Goal: Task Accomplishment & Management: Manage account settings

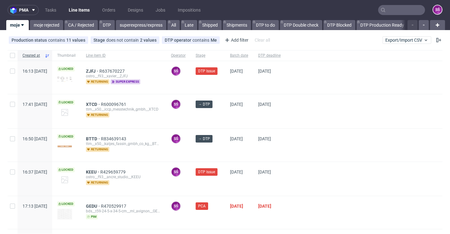
scroll to position [1, 0]
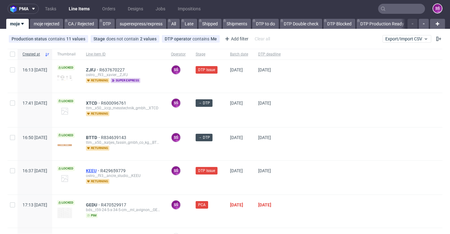
click at [100, 170] on span "KEEU" at bounding box center [93, 170] width 14 height 5
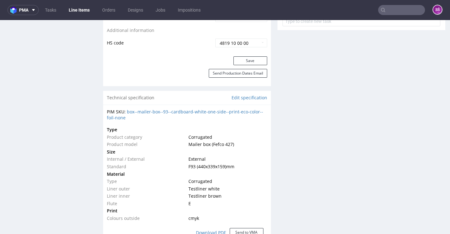
scroll to position [286, 0]
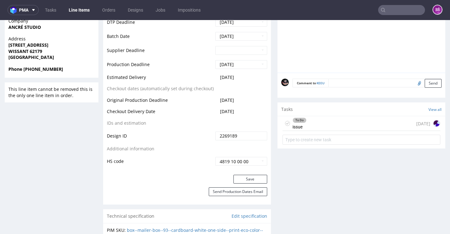
click at [400, 131] on div "To Do issue in 3 days" at bounding box center [362, 123] width 158 height 15
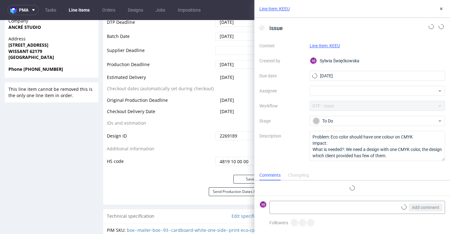
scroll to position [5, 0]
click at [441, 26] on use at bounding box center [441, 26] width 4 height 5
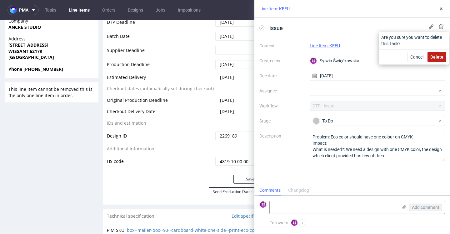
drag, startPoint x: 437, startPoint y: 58, endPoint x: 331, endPoint y: 26, distance: 110.8
click at [437, 58] on span "Delete" at bounding box center [437, 57] width 13 height 4
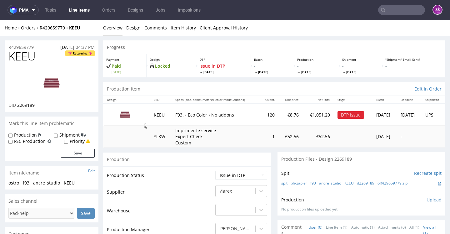
scroll to position [9, 0]
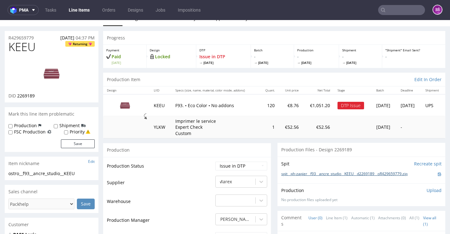
click at [297, 176] on link "spit__ph-zapier__f93__ancre_studio__KEEU__d2269189__oR429659779.zip" at bounding box center [344, 173] width 126 height 5
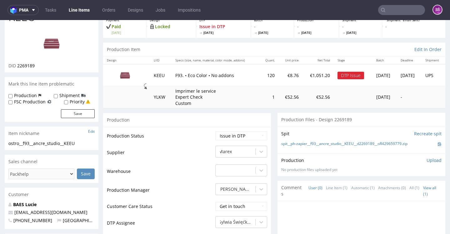
scroll to position [0, 0]
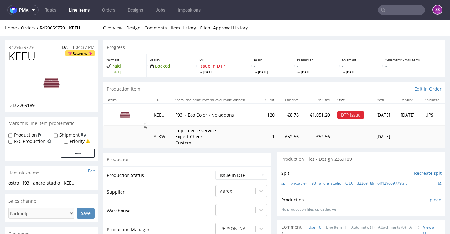
click at [132, 17] on nav "pma Tasks Line Items Orders Designs Jobs Impositions SŚ" at bounding box center [225, 10] width 450 height 20
click at [134, 25] on link "Design" at bounding box center [133, 27] width 14 height 15
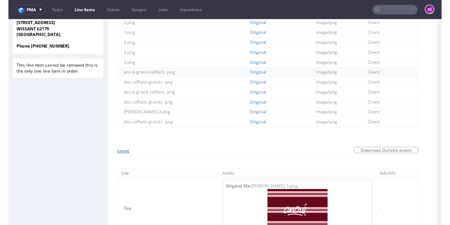
scroll to position [437, 0]
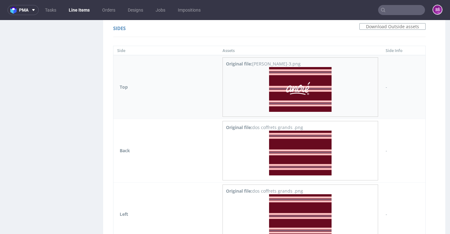
click at [316, 79] on img at bounding box center [300, 89] width 63 height 45
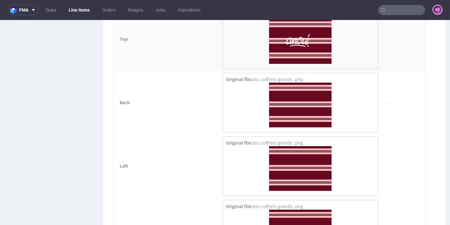
scroll to position [538, 0]
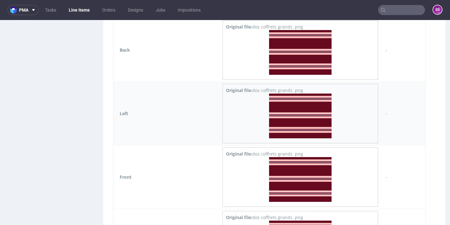
click at [299, 105] on img at bounding box center [300, 116] width 63 height 45
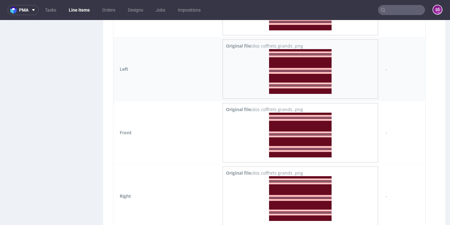
scroll to position [612, 0]
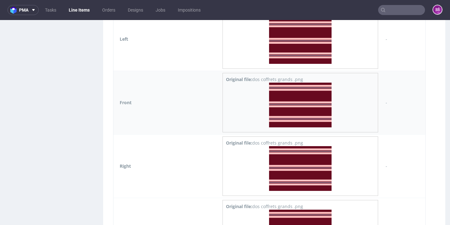
click at [322, 96] on img at bounding box center [300, 105] width 63 height 45
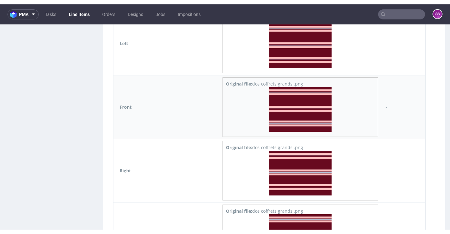
scroll to position [714, 0]
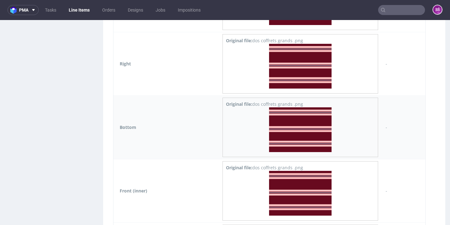
click at [299, 125] on img at bounding box center [300, 129] width 63 height 45
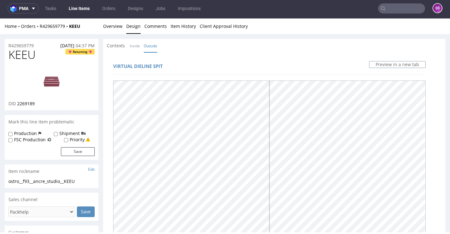
scroll to position [0, 0]
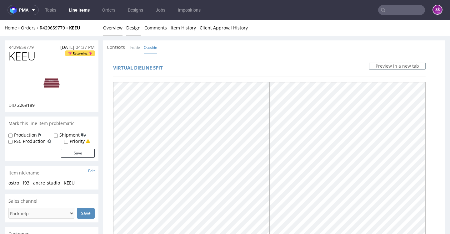
click at [111, 28] on link "Overview" at bounding box center [112, 27] width 19 height 15
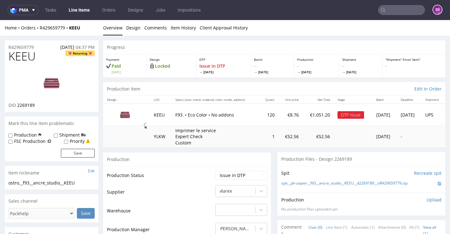
click at [32, 55] on span "KEEU" at bounding box center [21, 56] width 27 height 13
copy span "KEEU"
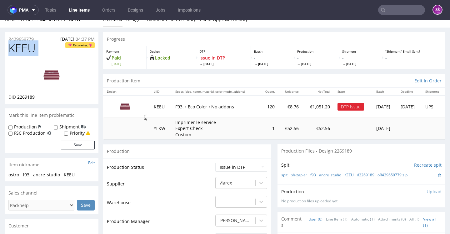
scroll to position [73, 0]
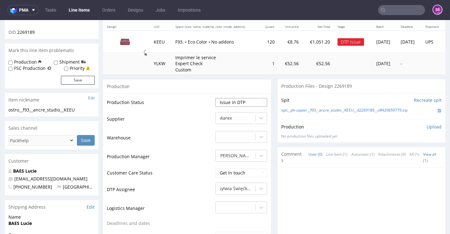
select select "dtp_in_process"
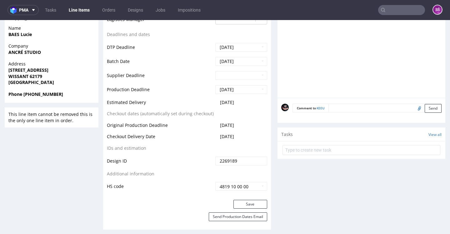
scroll to position [314, 0]
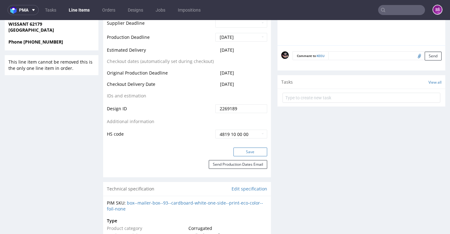
click at [247, 156] on button "Save" at bounding box center [251, 151] width 34 height 9
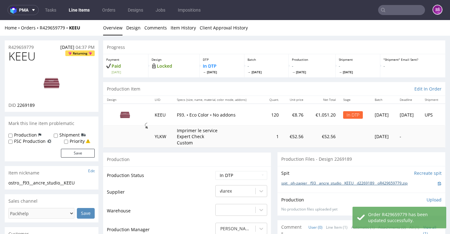
scroll to position [54, 0]
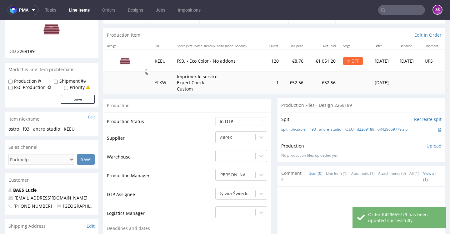
click at [427, 144] on p "Upload" at bounding box center [434, 146] width 15 height 6
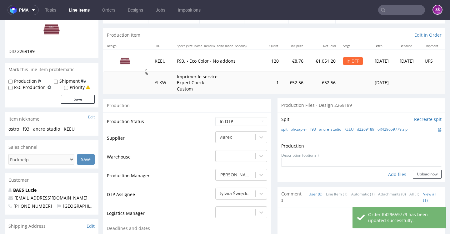
click at [383, 170] on div "Add files" at bounding box center [397, 174] width 31 height 9
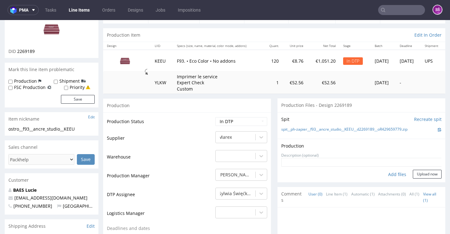
type input "C:\fakepath\ph-zapier__f93__ancre_studio__KEEU__d2269189__oR429659779__latest__…"
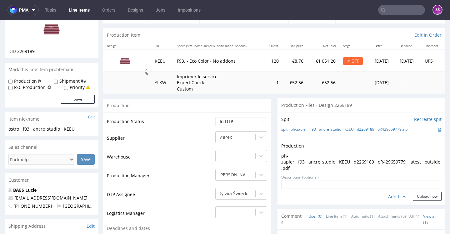
click at [414, 189] on form "Add files Upload now" at bounding box center [361, 190] width 160 height 21
click at [414, 192] on button "Upload now" at bounding box center [427, 196] width 29 height 9
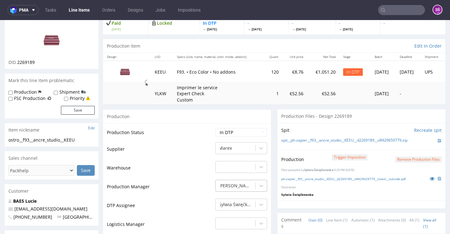
scroll to position [84, 0]
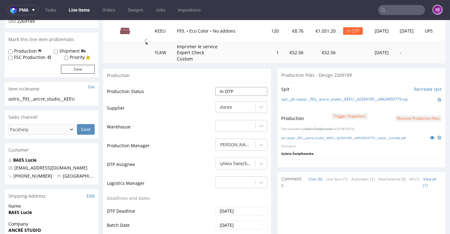
select select "dtp_production_ready"
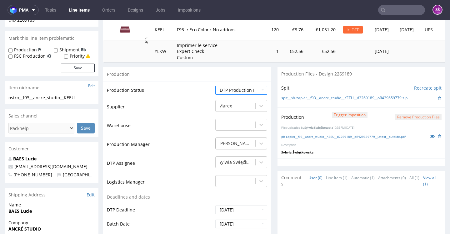
scroll to position [288, 0]
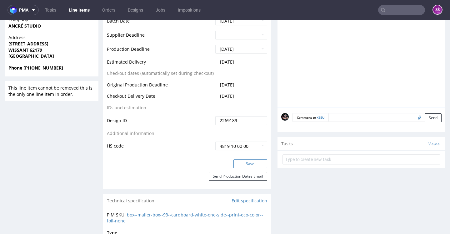
click at [244, 159] on button "Save" at bounding box center [251, 163] width 34 height 9
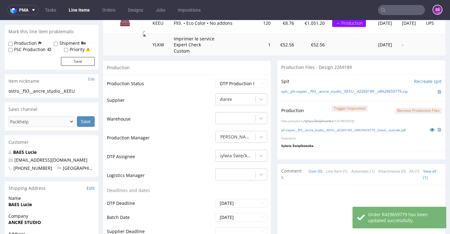
scroll to position [0, 0]
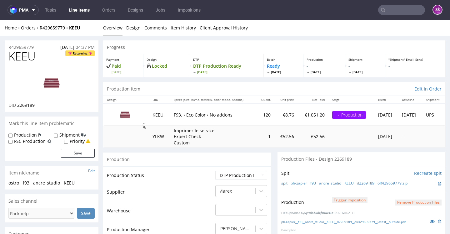
click at [84, 7] on link "Line Items" at bounding box center [79, 10] width 28 height 10
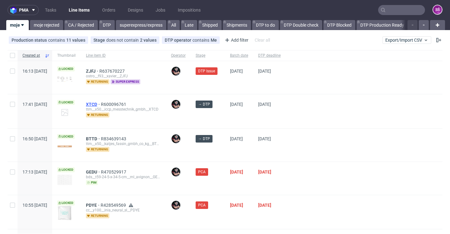
click at [101, 106] on span "XTCD" at bounding box center [93, 104] width 15 height 5
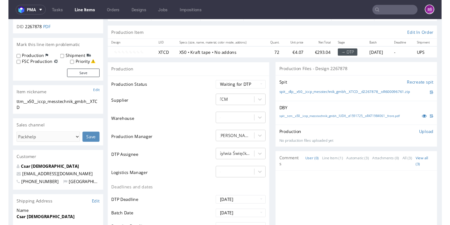
scroll to position [2, 0]
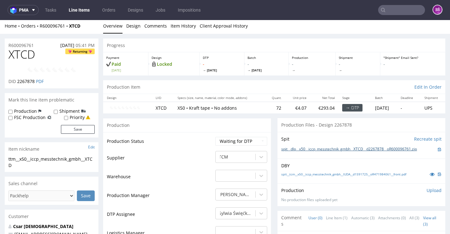
click at [297, 152] on link "spit__dlp__x50__iccp_messtechnik_gmbh__XTCD__d2267878__oR600096761.zip" at bounding box center [349, 148] width 136 height 5
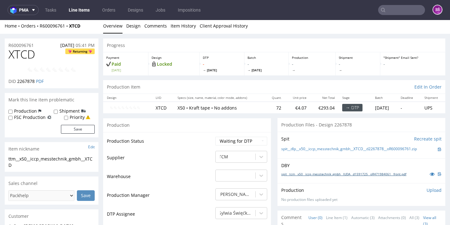
click at [299, 176] on link "spit__tcm__x50__iccp_messtechnik_gmbh__IUDA__d1591725__oR471984061__front.pdf" at bounding box center [343, 174] width 125 height 4
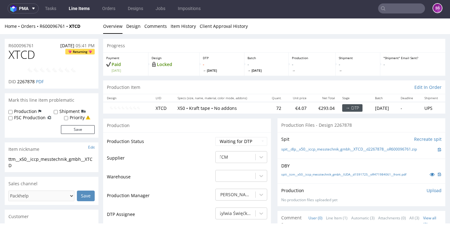
scroll to position [0, 0]
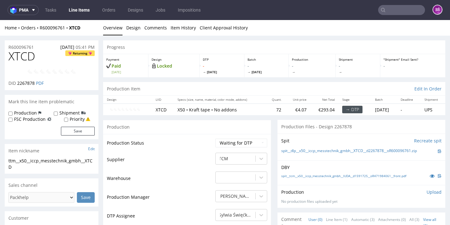
click at [29, 55] on span "XTCD" at bounding box center [21, 56] width 27 height 13
drag, startPoint x: 34, startPoint y: 126, endPoint x: 18, endPoint y: 127, distance: 16.3
click at [18, 86] on p "DID 2267878 PDF" at bounding box center [25, 83] width 35 height 6
copy span "2267878"
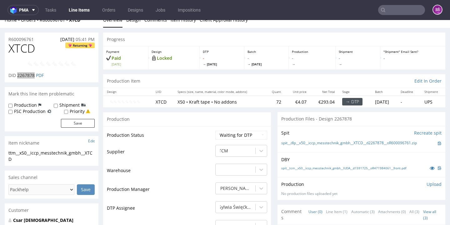
scroll to position [47, 0]
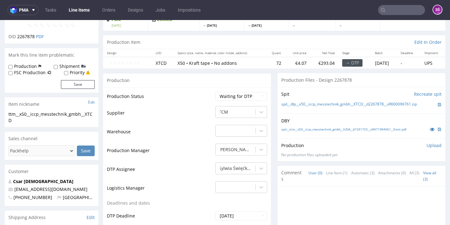
click at [427, 149] on p "Upload" at bounding box center [434, 145] width 15 height 6
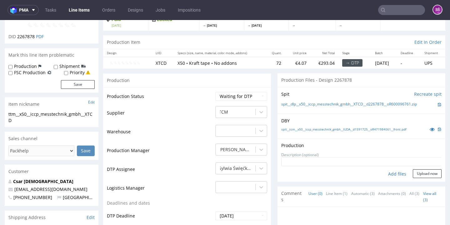
click at [388, 179] on div "Add files" at bounding box center [397, 173] width 31 height 9
type input "C:\fakepath\dlp__x50__iccp_messtechnik_gmbh__XTCD__d2267878__oR600096761__lates…"
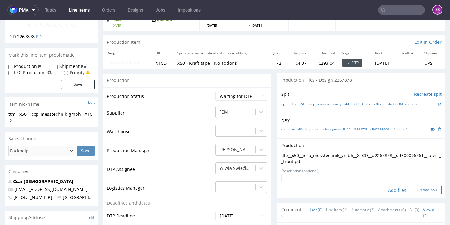
click at [413, 194] on button "Upload now" at bounding box center [427, 189] width 29 height 9
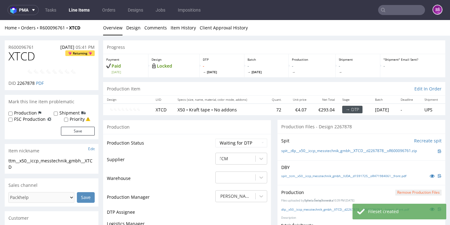
scroll to position [0, 0]
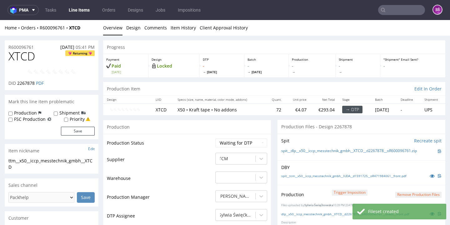
click at [250, 152] on td "Waiting for Artwork Waiting for Diecut Waiting for Mockup Waiting for DTP Waiti…" at bounding box center [240, 145] width 53 height 14
select select "dtp_production_ready"
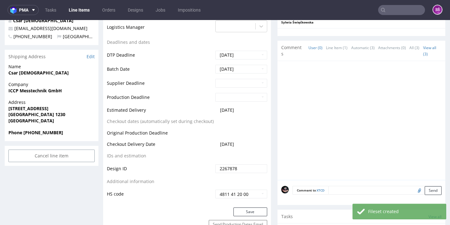
scroll to position [265, 0]
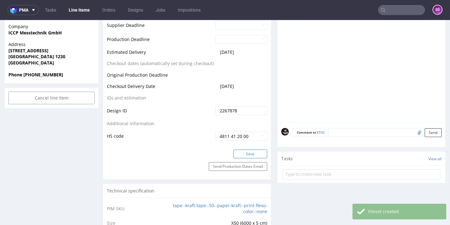
click at [250, 158] on button "Save" at bounding box center [251, 153] width 34 height 9
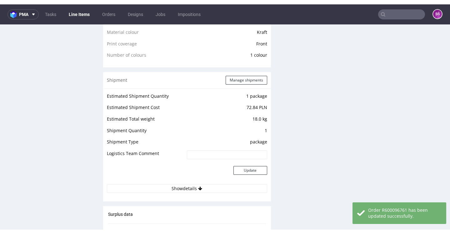
scroll to position [0, 0]
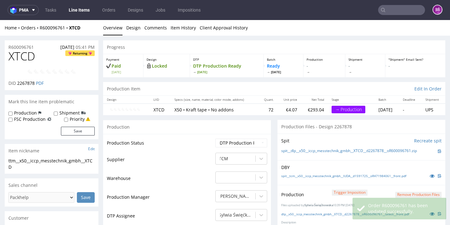
click at [72, 11] on link "Line Items" at bounding box center [79, 10] width 28 height 10
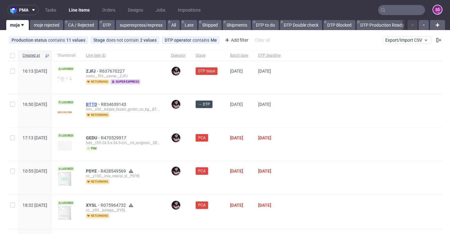
click at [101, 104] on span "BTTD" at bounding box center [93, 104] width 15 height 5
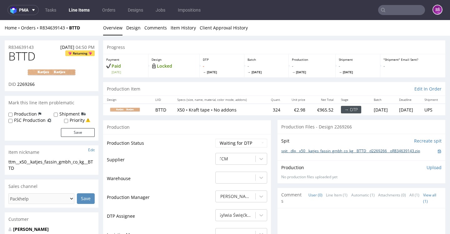
click at [289, 152] on link "spit__dlp__x50__katjes_fassin_gmbh_co_kg__BTTD__d2269266__oR834639143.zip" at bounding box center [350, 150] width 139 height 5
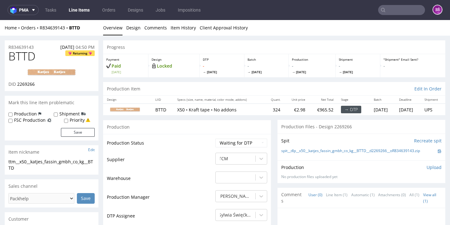
click at [24, 56] on span "BTTD" at bounding box center [21, 56] width 27 height 13
copy span "BTTD"
click at [28, 83] on span "2269266" at bounding box center [26, 84] width 18 height 6
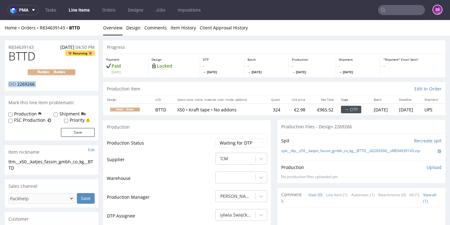
click at [28, 83] on span "2269266" at bounding box center [26, 84] width 18 height 6
click at [133, 32] on link "Design" at bounding box center [133, 27] width 14 height 15
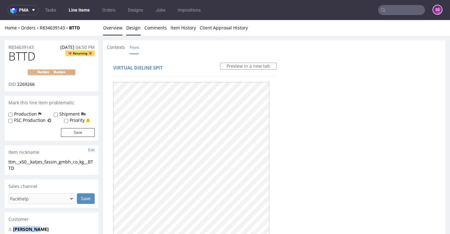
click at [112, 28] on link "Overview" at bounding box center [112, 27] width 19 height 15
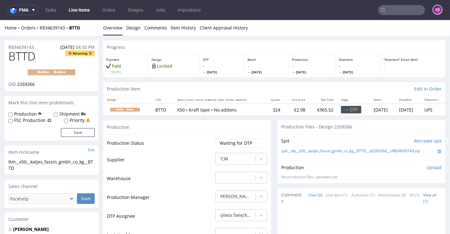
click at [16, 58] on span "BTTD" at bounding box center [21, 56] width 27 height 13
copy span "BTTD"
click at [427, 168] on p "Upload" at bounding box center [434, 167] width 15 height 6
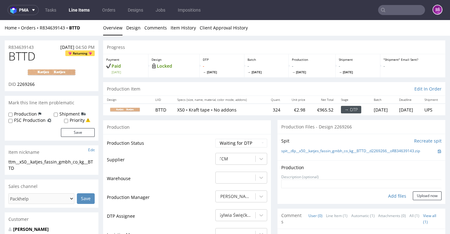
click at [387, 191] on div "Add files" at bounding box center [397, 195] width 31 height 9
type input "C:\fakepath\dlp__x50__katjes_fassin_gmbh_co_kg__BTTD__d2269266__oR834639143__la…"
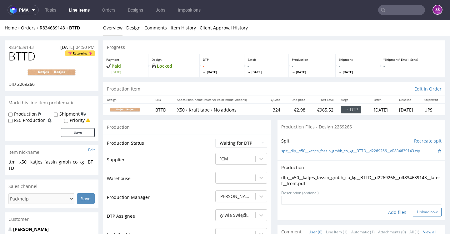
click at [413, 212] on button "Upload now" at bounding box center [427, 211] width 29 height 9
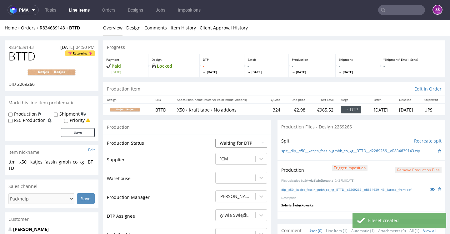
select select "dtp_production_ready"
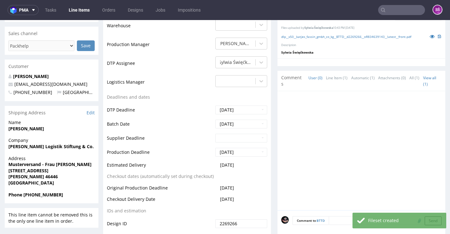
scroll to position [205, 0]
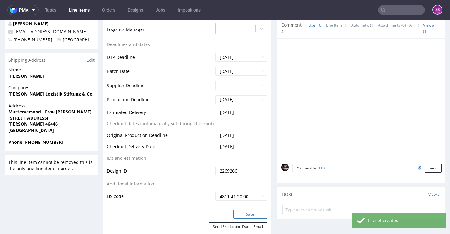
click at [246, 215] on button "Save" at bounding box center [251, 214] width 34 height 9
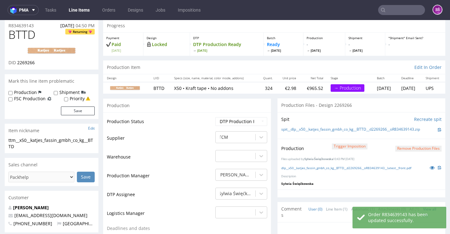
scroll to position [0, 0]
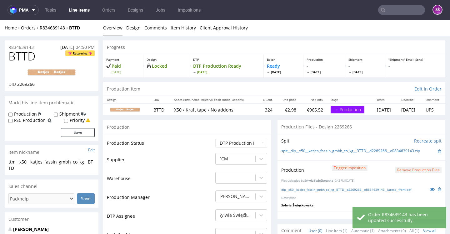
click at [83, 8] on link "Line Items" at bounding box center [79, 10] width 28 height 10
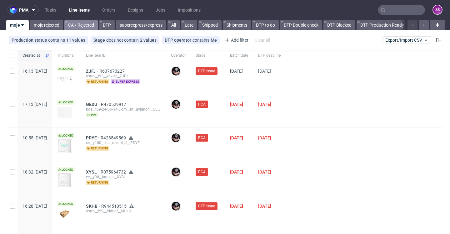
click at [78, 26] on link "CA / Rejected" at bounding box center [80, 25] width 33 height 10
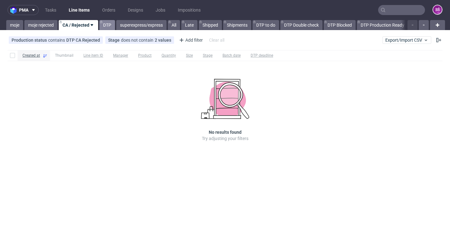
click at [108, 25] on link "DTP" at bounding box center [107, 25] width 16 height 10
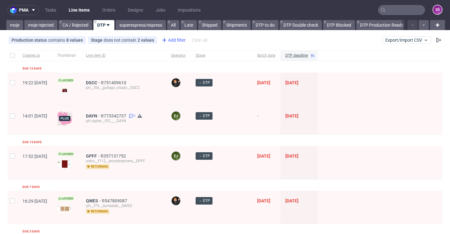
click at [165, 38] on icon at bounding box center [165, 40] width 8 height 8
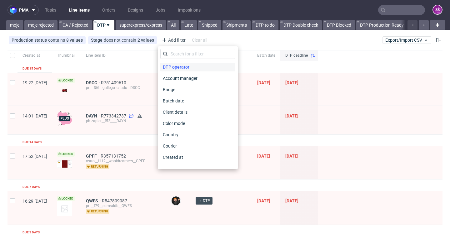
click at [174, 70] on span "DTP operator" at bounding box center [176, 67] width 32 height 9
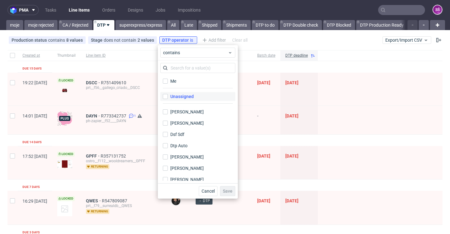
click at [183, 93] on label "Unassigned" at bounding box center [197, 96] width 75 height 9
click at [168, 94] on input "Unassigned" at bounding box center [165, 96] width 5 height 5
checkbox input "true"
click at [228, 192] on span "Save" at bounding box center [228, 191] width 10 height 4
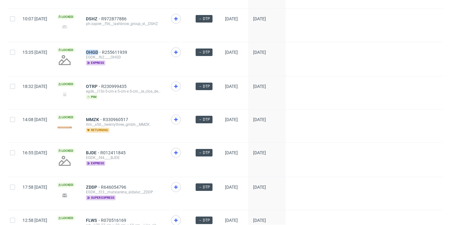
scroll to position [903, 0]
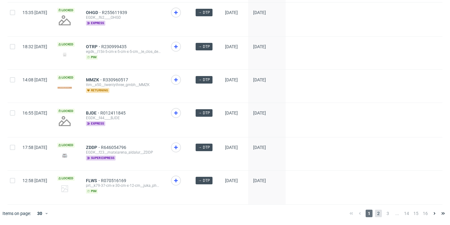
click at [375, 211] on span "2" at bounding box center [378, 214] width 7 height 8
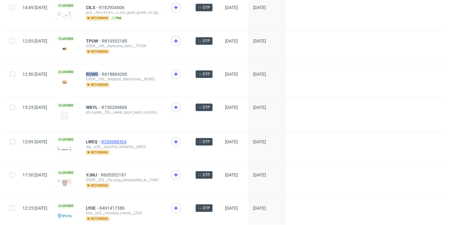
scroll to position [895, 0]
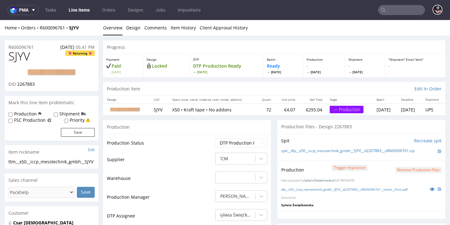
scroll to position [1, 0]
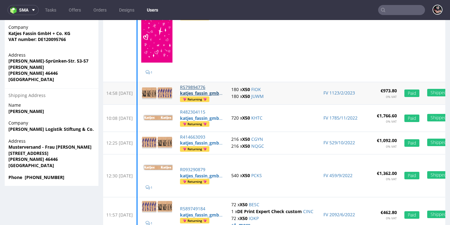
scroll to position [208, 0]
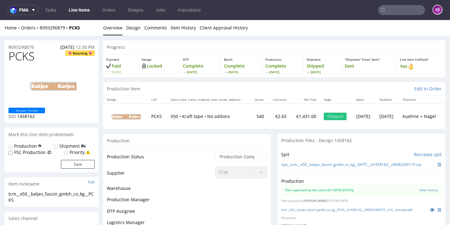
scroll to position [9, 0]
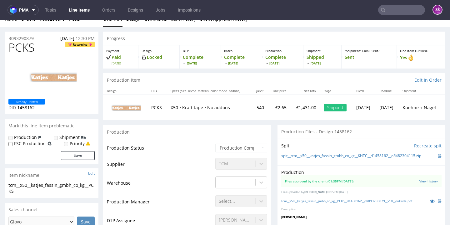
click at [302, 201] on div "tcm__x50__katjes_fassin_gmbh_co_kg__PCKS__d1458162__oR093290879__v10__outside.p…" at bounding box center [361, 200] width 160 height 7
click at [301, 199] on link "tcm__x50__katjes_fassin_gmbh_co_kg__PCKS__d1458162__oR093290879__v10__outside.p…" at bounding box center [346, 201] width 131 height 4
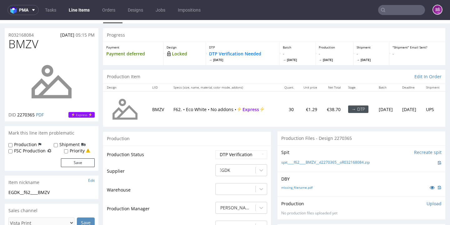
scroll to position [23, 0]
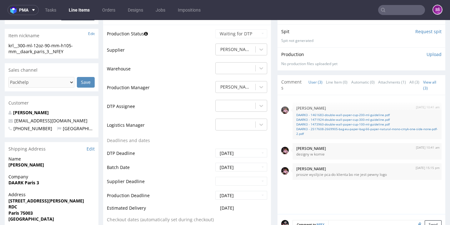
scroll to position [200, 0]
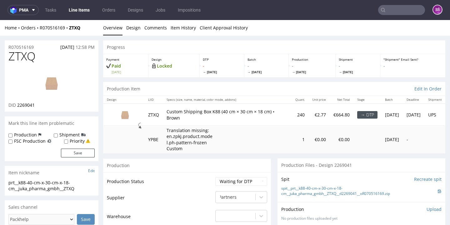
scroll to position [107, 0]
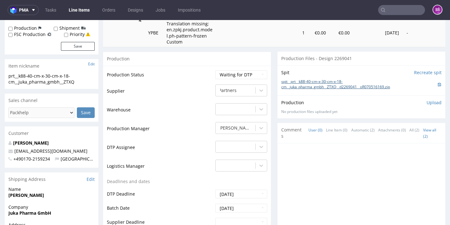
click at [309, 90] on link "spit__prt__k88-40-cm-x-30-cm-x-18-cm__juka_pharma_gmbh__ZTXQ__d2269041__oR07051…" at bounding box center [359, 84] width 157 height 11
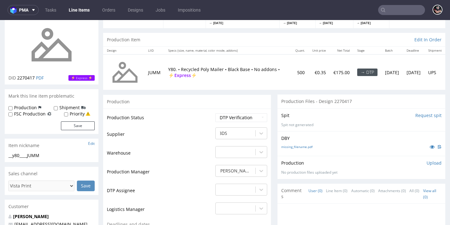
scroll to position [58, 0]
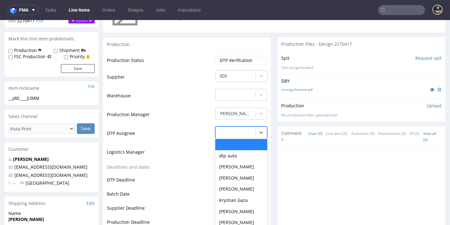
click at [260, 134] on div "- selected, 1 of 31. 31 results available. Use Up and Down to choose options, p…" at bounding box center [241, 130] width 52 height 9
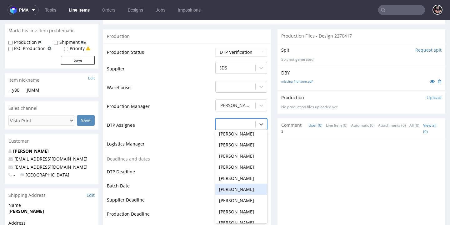
scroll to position [187, 0]
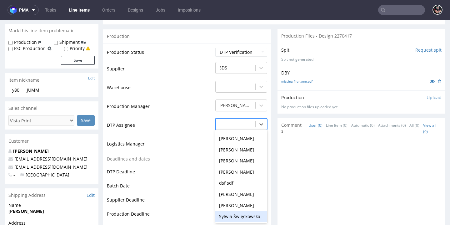
drag, startPoint x: 240, startPoint y: 211, endPoint x: 242, endPoint y: 180, distance: 30.8
click at [240, 211] on div "Sylwia Święćkowska" at bounding box center [241, 216] width 52 height 11
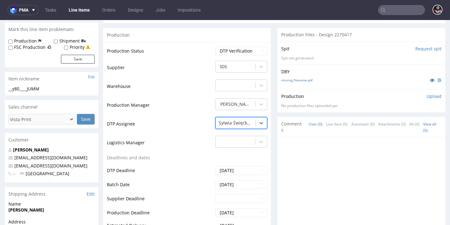
scroll to position [233, 0]
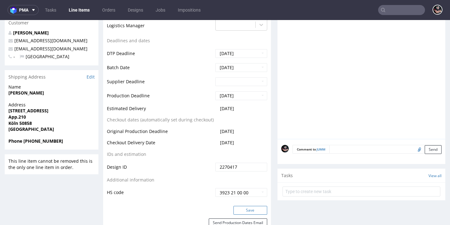
click at [248, 211] on button "Save" at bounding box center [251, 210] width 34 height 9
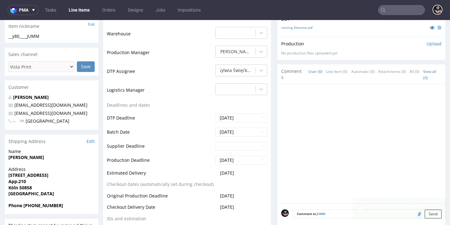
scroll to position [0, 0]
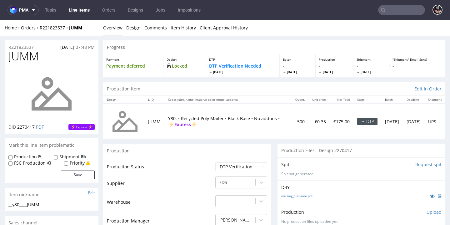
click at [218, 64] on p "DTP Verification Needed Mon 6 Oct" at bounding box center [242, 68] width 67 height 11
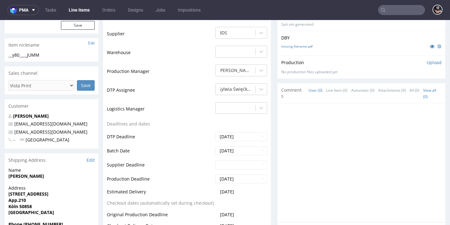
scroll to position [18, 0]
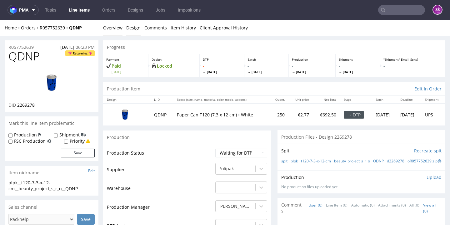
click at [137, 32] on link "Design" at bounding box center [133, 27] width 14 height 15
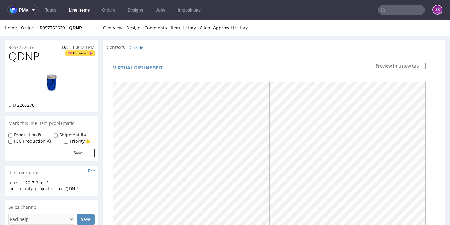
scroll to position [1, 0]
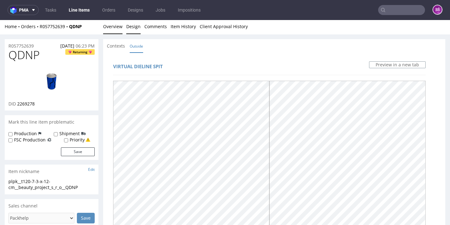
click at [104, 30] on link "Overview" at bounding box center [112, 26] width 19 height 15
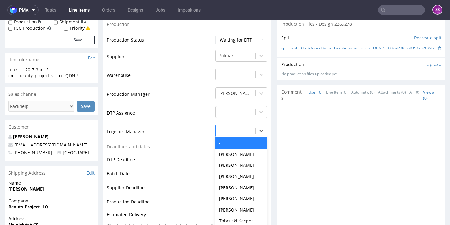
click at [241, 134] on div "- selected, 1 of 21. 21 results available. Use Up and Down to choose options, p…" at bounding box center [241, 129] width 52 height 9
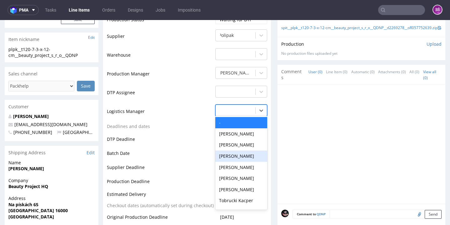
scroll to position [50, 0]
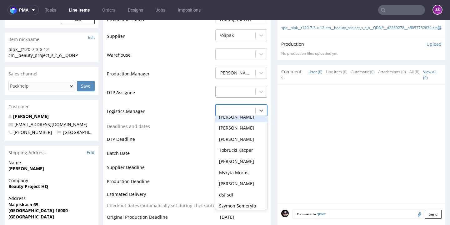
click at [244, 95] on div at bounding box center [235, 92] width 33 height 8
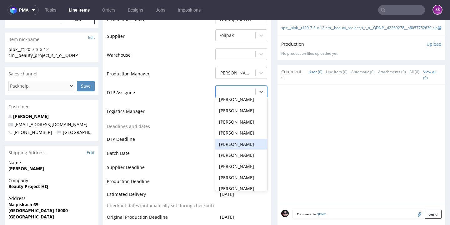
scroll to position [208, 0]
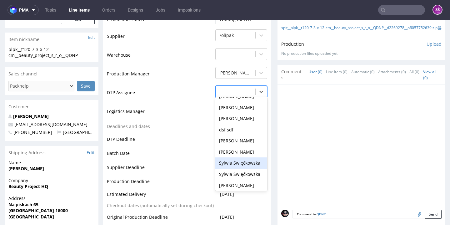
click at [242, 169] on div "Sylwia Święćkowska" at bounding box center [241, 162] width 52 height 11
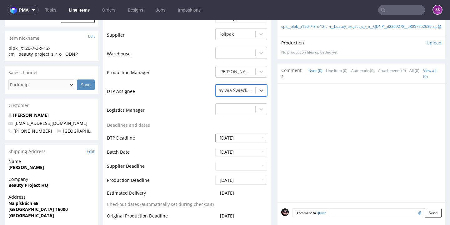
scroll to position [255, 0]
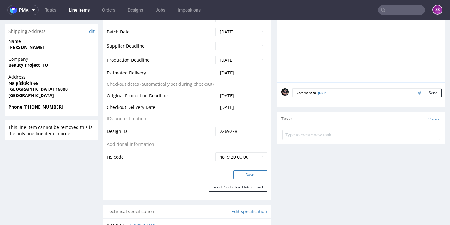
click at [244, 179] on button "Save" at bounding box center [251, 174] width 34 height 9
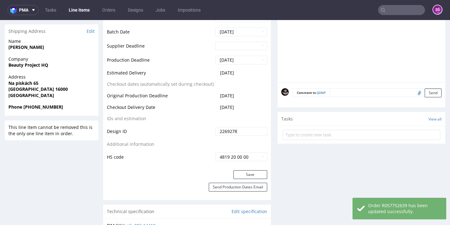
scroll to position [45, 0]
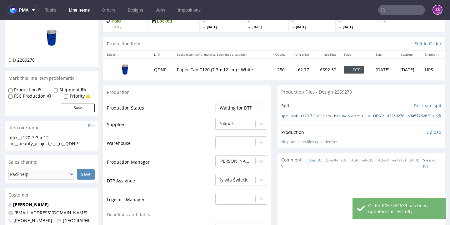
click at [289, 116] on link "spit__plpk__t120-7-3-x-12-cm__beauty_project_s_r_o__QDNP__d2269278__oR057752639…" at bounding box center [359, 116] width 156 height 5
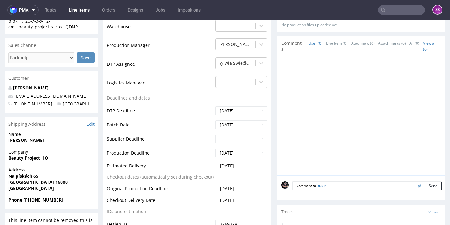
scroll to position [0, 0]
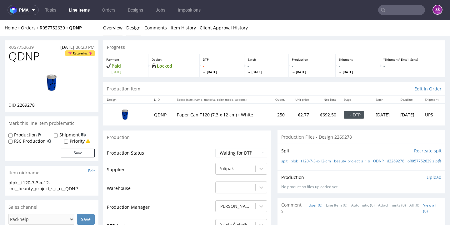
click at [134, 35] on link "Design" at bounding box center [133, 27] width 14 height 15
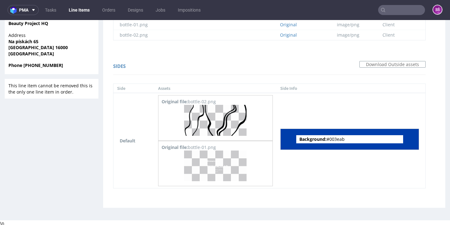
scroll to position [2, 0]
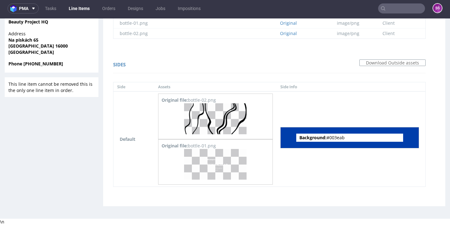
click at [338, 138] on span "Background: #003eab" at bounding box center [349, 138] width 107 height 8
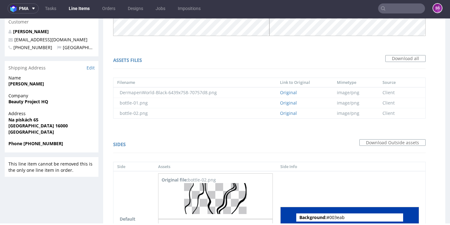
scroll to position [289, 0]
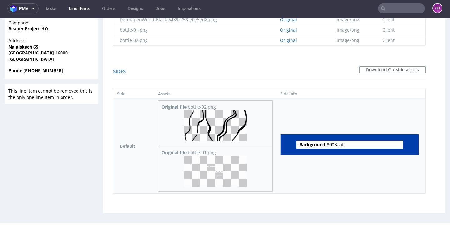
click at [215, 127] on img at bounding box center [215, 125] width 63 height 31
click at [212, 171] on img at bounding box center [215, 171] width 63 height 31
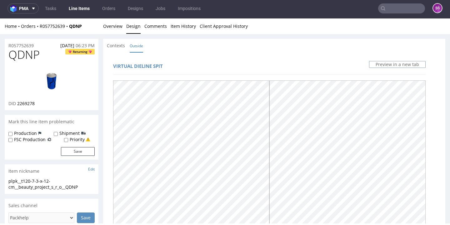
scroll to position [0, 0]
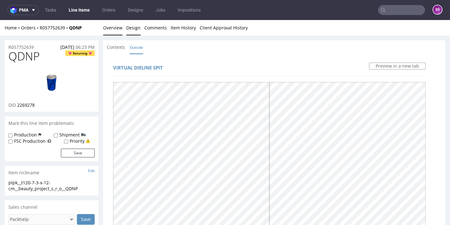
click at [118, 25] on link "Overview" at bounding box center [112, 27] width 19 height 15
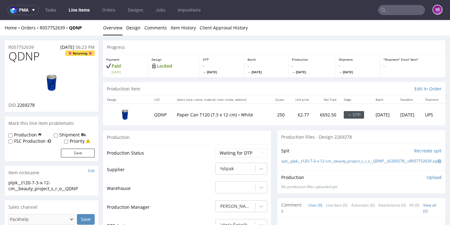
click at [13, 53] on span "QDNP" at bounding box center [23, 56] width 31 height 13
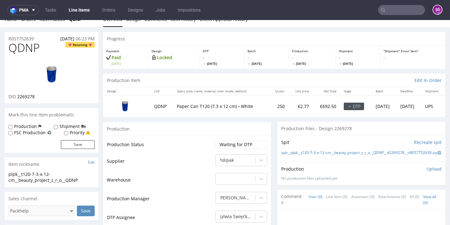
click at [427, 170] on p "Upload" at bounding box center [434, 169] width 15 height 6
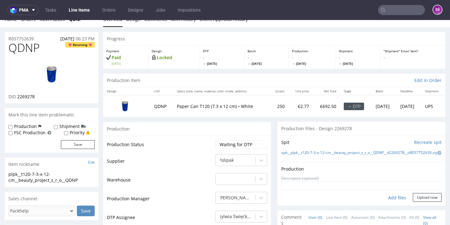
click at [391, 197] on div "Add files" at bounding box center [397, 197] width 31 height 9
type input "C:\fakepath\plpk__t120-7-3-x-12-cm__beauty_project_s_r_o__QDNP__d2269278__oR057…"
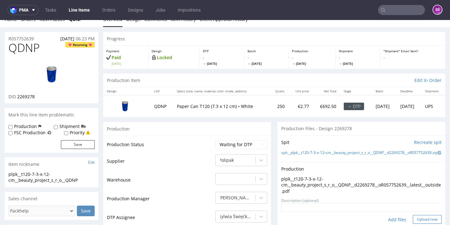
click at [414, 217] on button "Upload now" at bounding box center [427, 219] width 29 height 9
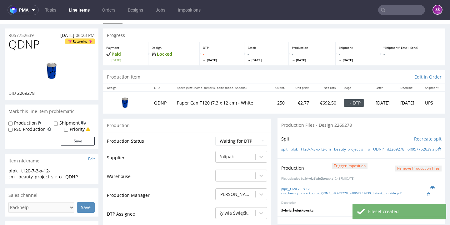
scroll to position [108, 0]
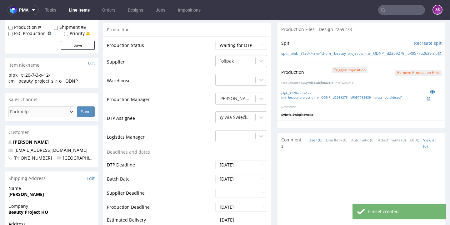
click at [247, 36] on div "Production Status Waiting for Artwork Waiting for Diecut Waiting for Mockup Wai…" at bounding box center [187, 176] width 168 height 281
select select "dtp_production_ready"
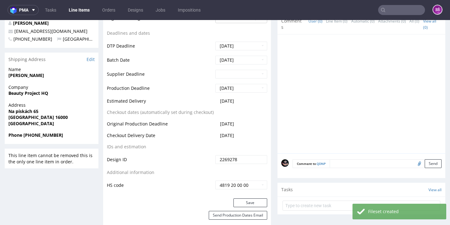
scroll to position [298, 0]
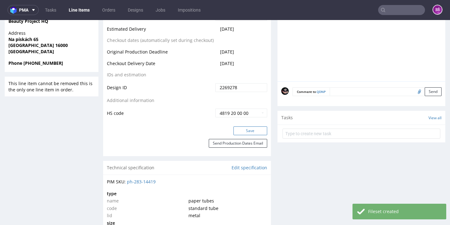
click at [258, 126] on button "Save" at bounding box center [251, 130] width 34 height 9
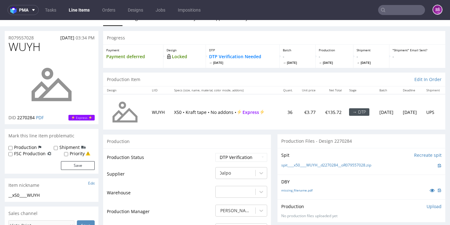
scroll to position [17, 0]
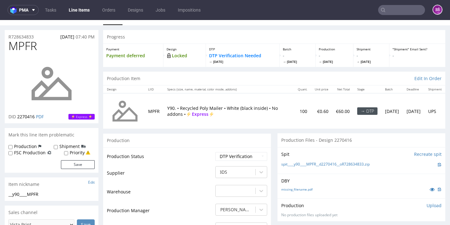
scroll to position [34, 0]
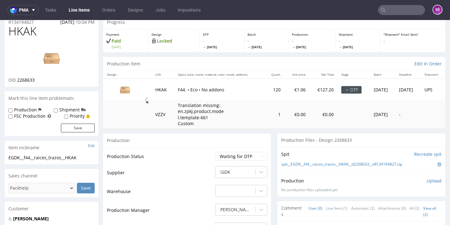
scroll to position [77, 0]
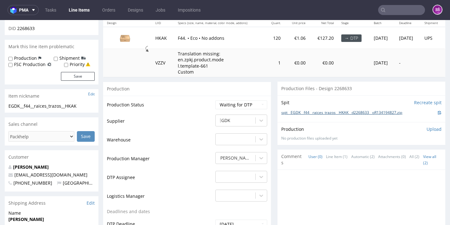
click at [306, 115] on link "spit__EGDK__f44__raices_trazos__HKAK__d2268633__oR134194827.zip" at bounding box center [341, 112] width 121 height 5
click at [238, 180] on div "-" at bounding box center [241, 175] width 52 height 9
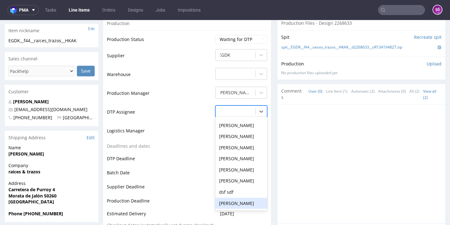
scroll to position [253, 0]
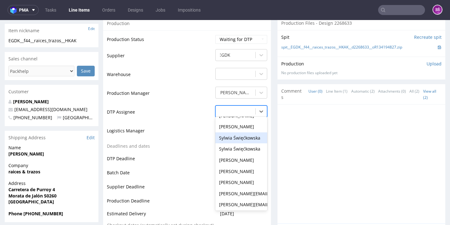
click at [239, 144] on div "Sylwia Święćkowska" at bounding box center [241, 137] width 52 height 11
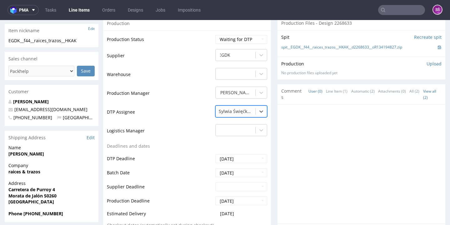
scroll to position [250, 0]
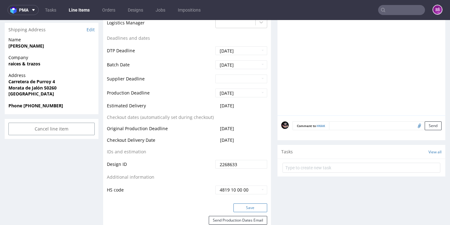
click at [243, 212] on button "Save" at bounding box center [251, 207] width 34 height 9
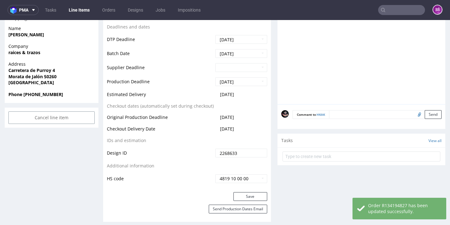
scroll to position [0, 0]
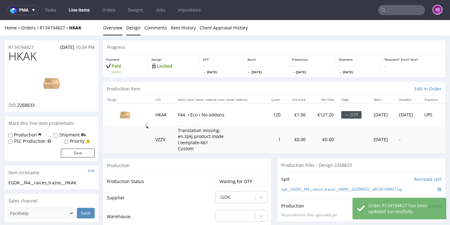
click at [134, 33] on link "Design" at bounding box center [133, 27] width 14 height 15
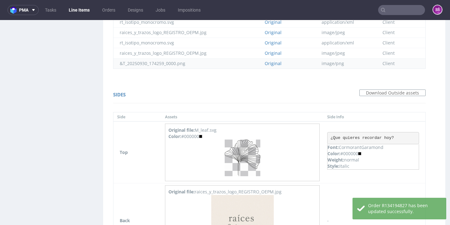
scroll to position [433, 0]
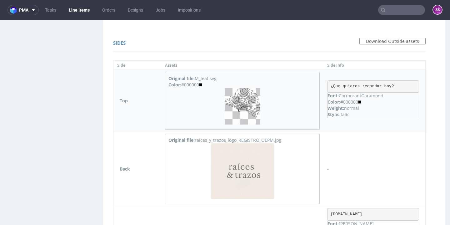
click at [242, 99] on img at bounding box center [243, 106] width 36 height 37
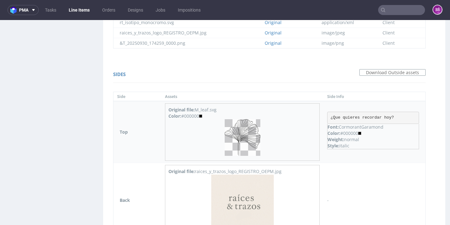
scroll to position [542, 0]
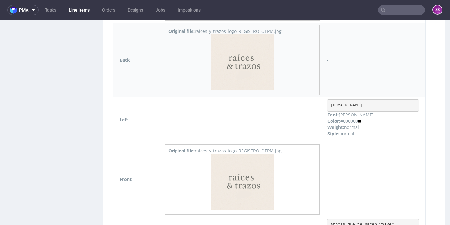
click at [246, 70] on img at bounding box center [242, 62] width 63 height 56
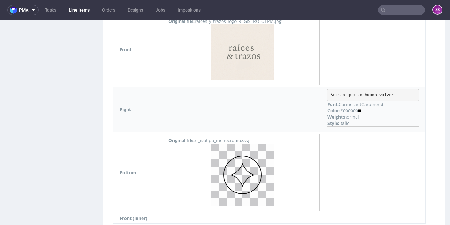
scroll to position [706, 0]
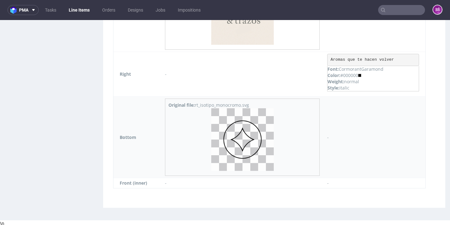
click at [240, 125] on img at bounding box center [242, 139] width 63 height 63
click at [348, 60] on pre "Aromas que te hacen volver" at bounding box center [373, 60] width 92 height 13
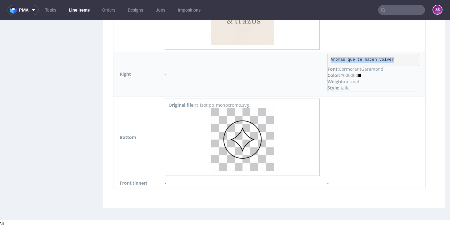
drag, startPoint x: 392, startPoint y: 60, endPoint x: 322, endPoint y: 60, distance: 70.1
click at [324, 60] on td "Aromas que te hacen volver Font: CormorantGaramond Color: #000000 Weight: norma…" at bounding box center [375, 74] width 102 height 45
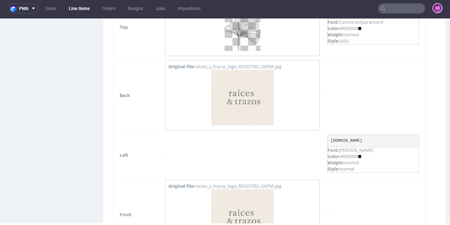
scroll to position [516, 0]
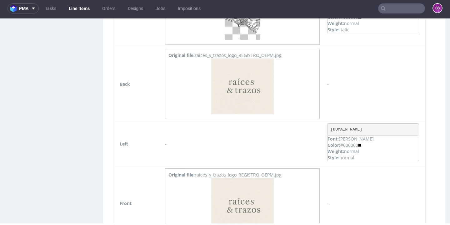
click at [349, 128] on pre "www.raicesytrazos.es" at bounding box center [373, 129] width 92 height 13
click at [347, 127] on pre "www.raicesytrazos.es" at bounding box center [373, 129] width 92 height 13
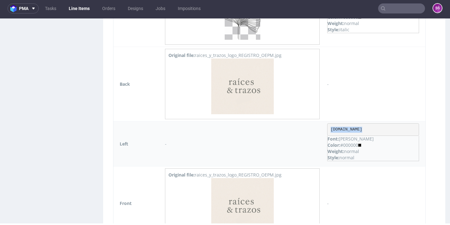
click at [347, 127] on pre "www.raicesytrazos.es" at bounding box center [373, 129] width 92 height 13
click at [367, 129] on pre "www.raicesytrazos.es" at bounding box center [373, 129] width 92 height 13
click at [371, 128] on pre "www.raicesytrazos.es" at bounding box center [373, 129] width 92 height 13
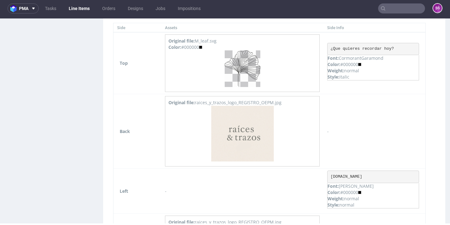
scroll to position [468, 0]
drag, startPoint x: 329, startPoint y: 49, endPoint x: 392, endPoint y: 50, distance: 63.2
click at [392, 50] on pre "¿Que quieres recordar hoy?" at bounding box center [373, 50] width 92 height 13
copy pre "¿Que quieres recordar hoy?"
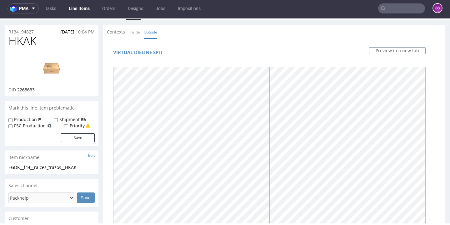
scroll to position [5, 0]
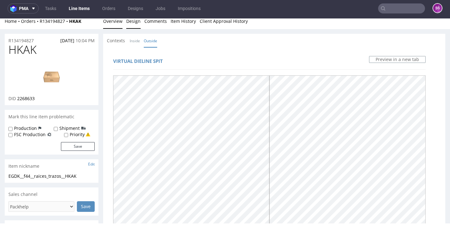
click at [115, 22] on link "Overview" at bounding box center [112, 20] width 19 height 15
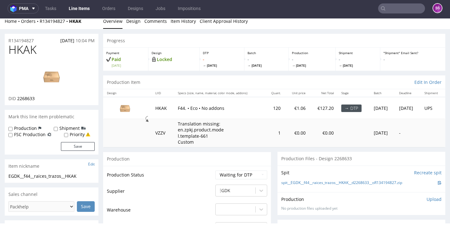
click at [427, 198] on p "Upload" at bounding box center [434, 199] width 15 height 6
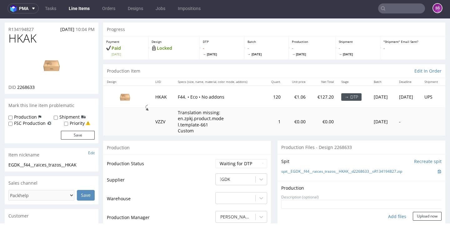
click at [389, 212] on div "Add files" at bounding box center [397, 216] width 31 height 9
type input "C:\fakepath\EGDK__f44__raices_trazos__HKAK__d2268633__oR134194827__latest__outs…"
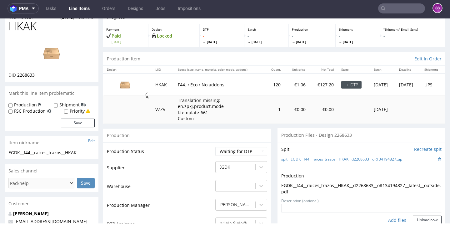
scroll to position [0, 0]
click at [415, 215] on button "Upload now" at bounding box center [427, 219] width 29 height 9
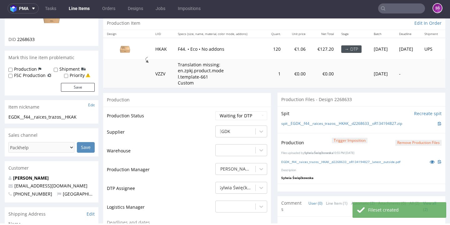
scroll to position [76, 0]
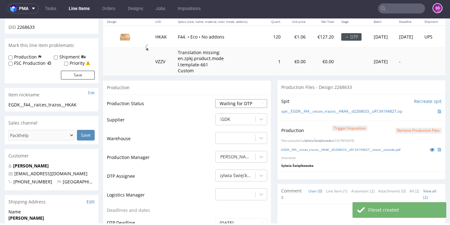
select select "dtp_production_ready"
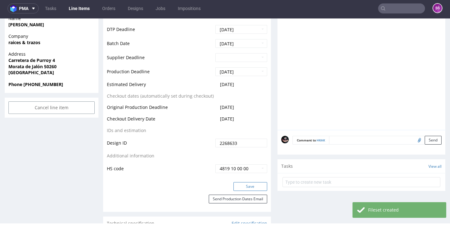
click at [245, 183] on button "Save" at bounding box center [251, 186] width 34 height 9
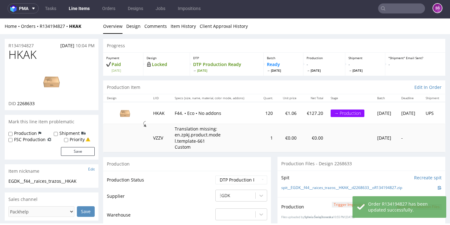
scroll to position [0, 0]
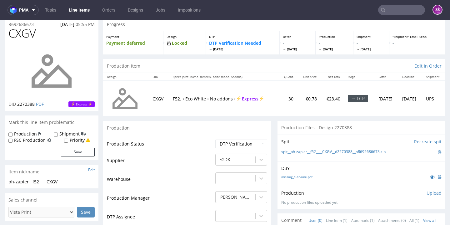
scroll to position [34, 0]
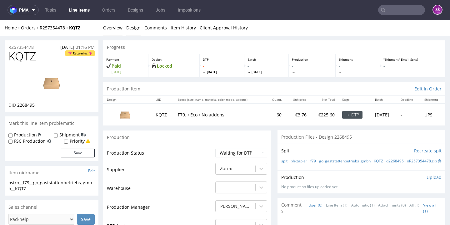
click at [136, 28] on link "Design" at bounding box center [133, 27] width 14 height 15
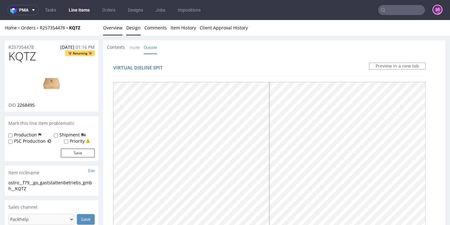
click at [112, 28] on link "Overview" at bounding box center [112, 27] width 19 height 15
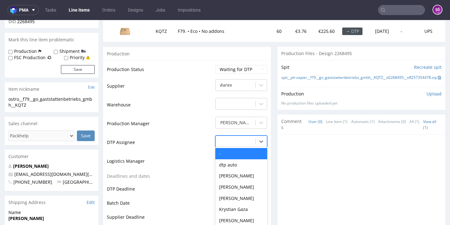
click at [236, 139] on div "-" at bounding box center [236, 141] width 40 height 10
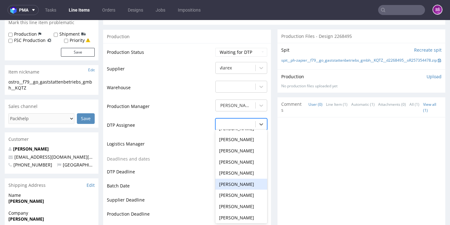
scroll to position [189, 0]
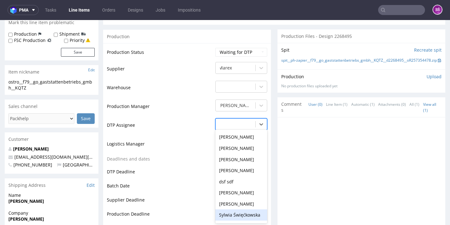
click at [242, 209] on div "Sylwia Święćkowska" at bounding box center [241, 214] width 52 height 11
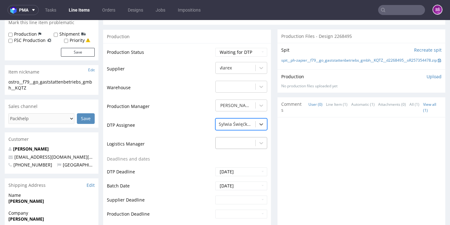
scroll to position [220, 0]
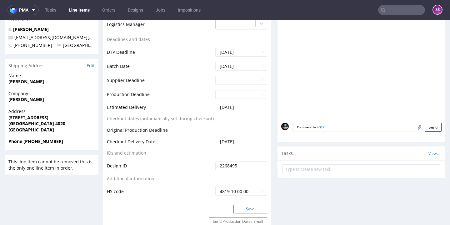
click at [244, 207] on button "Save" at bounding box center [251, 209] width 34 height 9
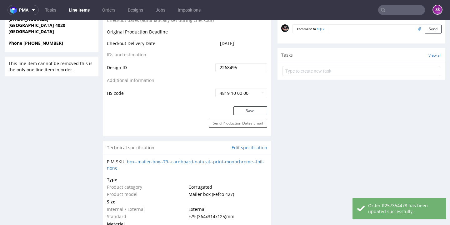
scroll to position [21, 0]
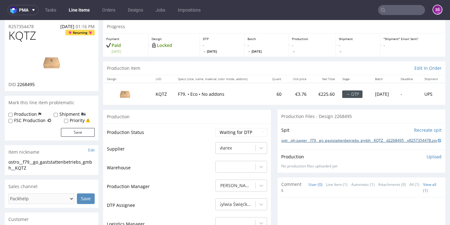
click at [296, 143] on link "spit__ph-zapier__f79__go_gaststattenbetriebs_gmbh__KQTZ__d2268495__oR257354478.…" at bounding box center [359, 140] width 156 height 5
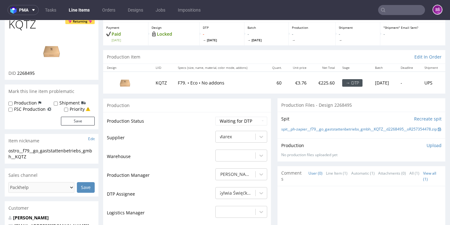
scroll to position [0, 0]
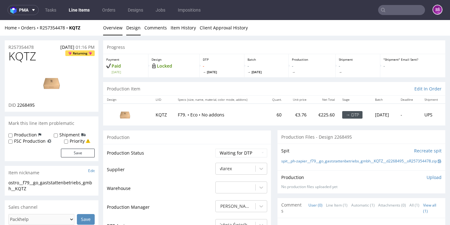
click at [130, 28] on link "Design" at bounding box center [133, 27] width 14 height 15
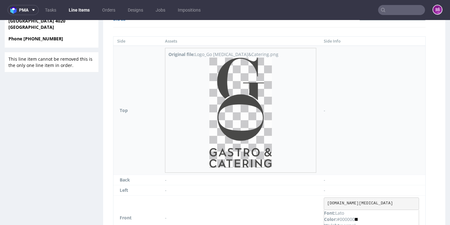
scroll to position [376, 0]
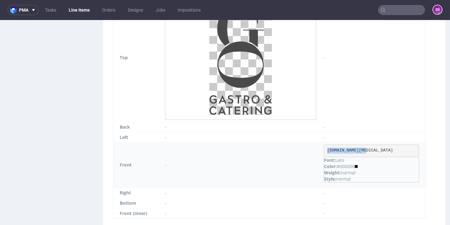
drag, startPoint x: 384, startPoint y: 151, endPoint x: 344, endPoint y: 150, distance: 40.0
click at [344, 150] on pre "www.go-gastro.at" at bounding box center [371, 150] width 95 height 13
copy pre "www.go-gastro.at"
click at [247, 91] on img at bounding box center [241, 60] width 63 height 110
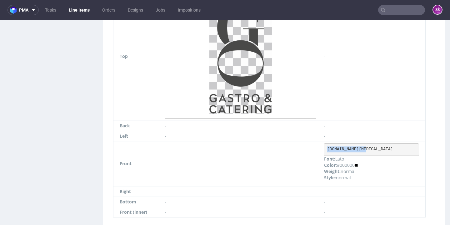
scroll to position [0, 0]
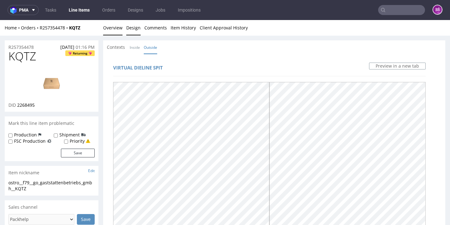
click at [111, 22] on link "Overview" at bounding box center [112, 27] width 19 height 15
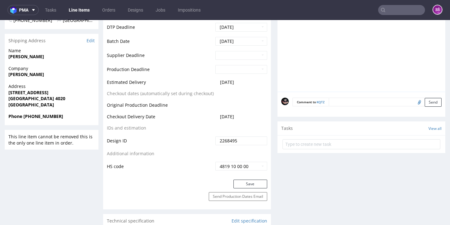
scroll to position [13, 0]
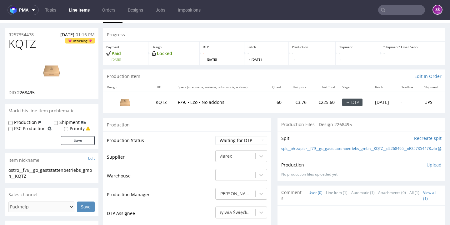
click at [427, 167] on p "Upload" at bounding box center [434, 165] width 15 height 6
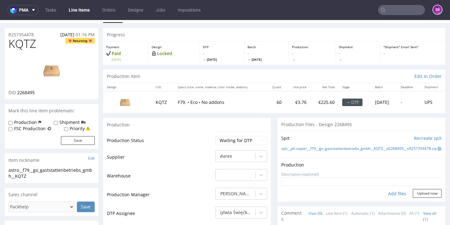
click at [385, 190] on div "Add files" at bounding box center [397, 193] width 31 height 9
type input "C:\fakepath\ph-zapier__f79__go_gaststattenbetriebs_gmbh__KQTZ__d2268495__oR2573…"
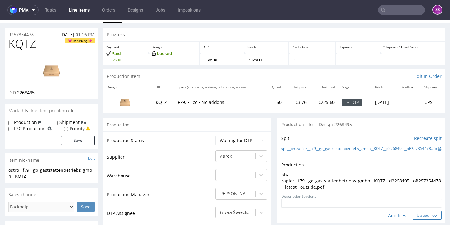
click at [413, 214] on button "Upload now" at bounding box center [427, 215] width 29 height 9
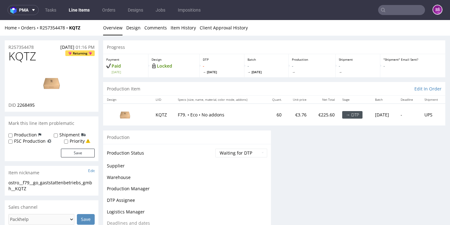
scroll to position [0, 0]
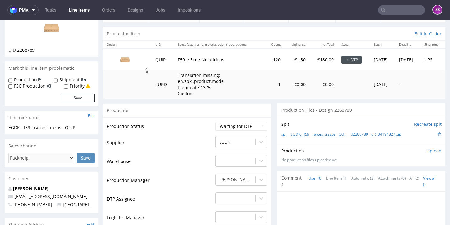
scroll to position [44, 0]
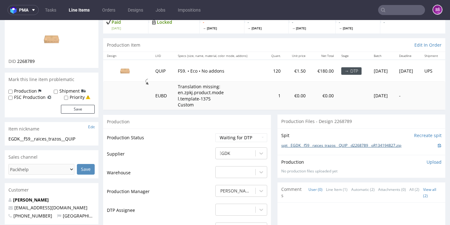
click at [303, 148] on link "spit__EGDK__f59__raices_trazos__QUIP__d2268789__oR134194827.zip" at bounding box center [341, 145] width 120 height 5
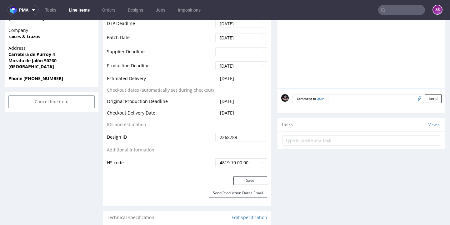
scroll to position [225, 0]
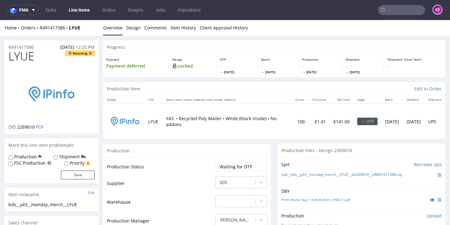
click at [38, 0] on nav "pma Tasks Line Items Orders Designs Jobs Impositions SŚ" at bounding box center [225, 10] width 450 height 20
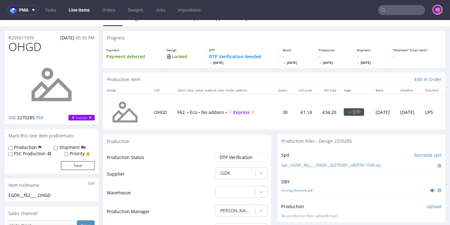
scroll to position [24, 0]
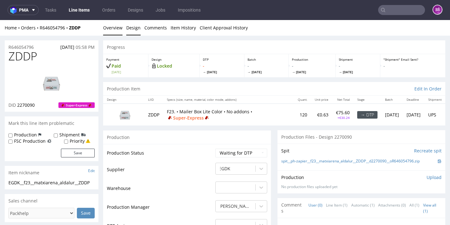
click at [134, 22] on link "Design" at bounding box center [133, 27] width 14 height 15
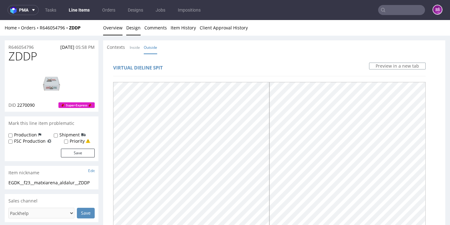
click at [108, 32] on link "Overview" at bounding box center [112, 27] width 19 height 15
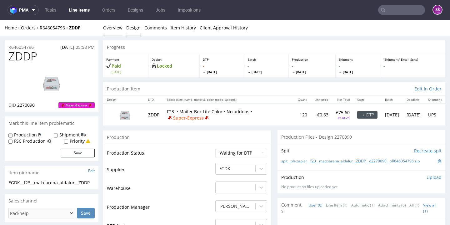
click at [130, 27] on link "Design" at bounding box center [133, 27] width 14 height 15
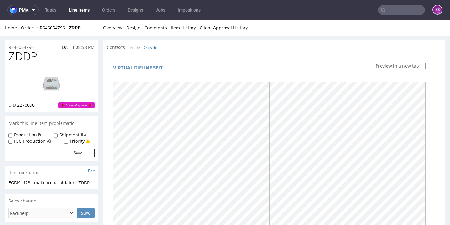
click at [116, 31] on link "Overview" at bounding box center [112, 27] width 19 height 15
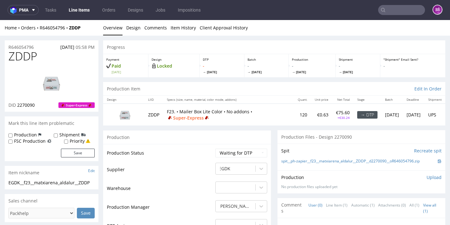
click at [26, 51] on span "ZDDP" at bounding box center [22, 56] width 29 height 13
copy span "ZDDP"
click at [29, 103] on span "2270090" at bounding box center [26, 105] width 18 height 6
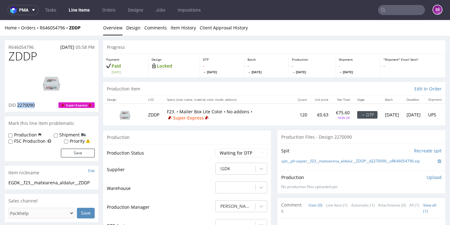
copy span "2270090"
click at [310, 161] on link "spit__ph-zapier__f23__matxiarena_aldalur__ZDDP__d2270090__oR646054796.zip" at bounding box center [350, 161] width 139 height 5
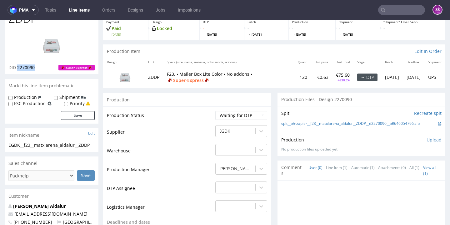
scroll to position [75, 0]
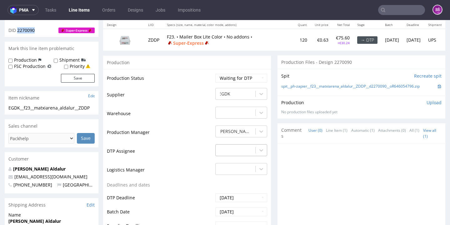
click at [233, 151] on div "-" at bounding box center [241, 148] width 52 height 9
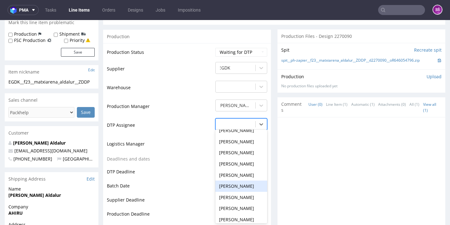
scroll to position [243, 0]
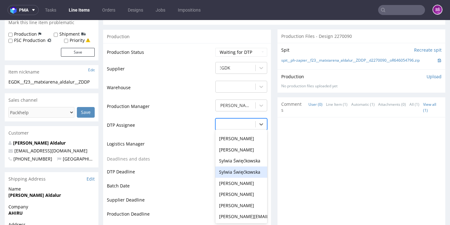
click at [237, 160] on div "Sylwia Święćkowska" at bounding box center [241, 160] width 52 height 11
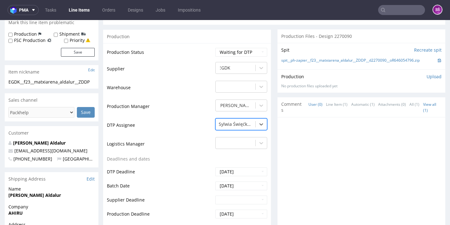
scroll to position [208, 0]
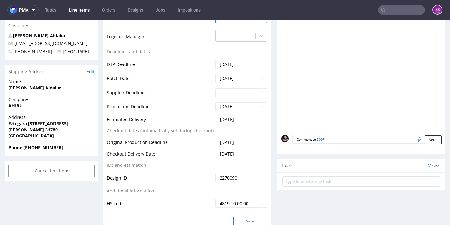
click at [242, 217] on button "Save" at bounding box center [251, 221] width 34 height 9
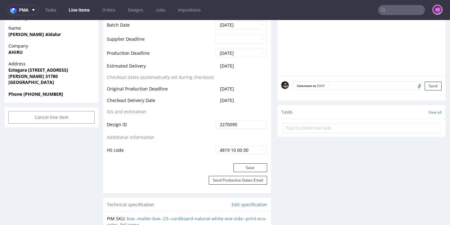
scroll to position [0, 0]
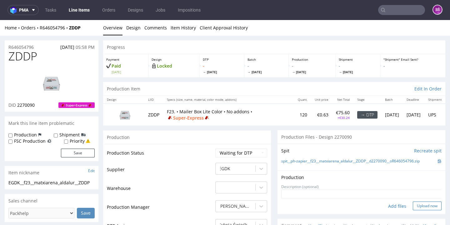
click at [420, 205] on button "Upload now" at bounding box center [427, 205] width 29 height 9
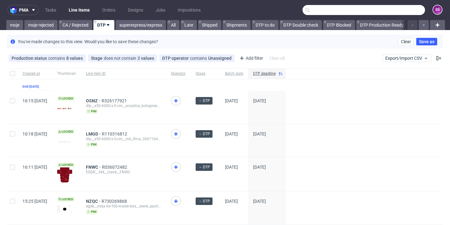
click at [402, 10] on input "text" at bounding box center [364, 10] width 123 height 10
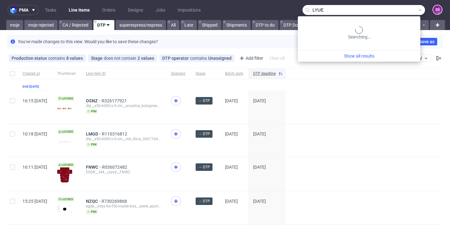
type input "LYUE"
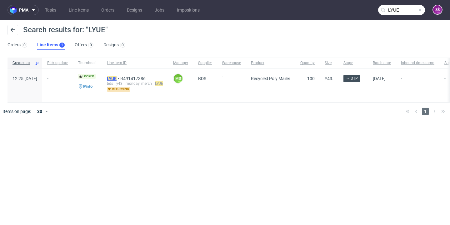
click at [117, 78] on mark "LYUE" at bounding box center [112, 78] width 10 height 5
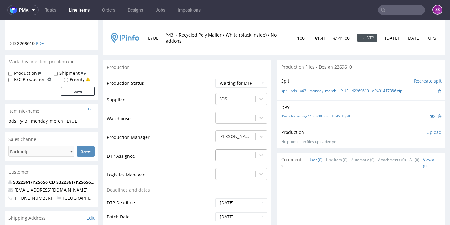
click at [246, 158] on div "-" at bounding box center [241, 153] width 52 height 9
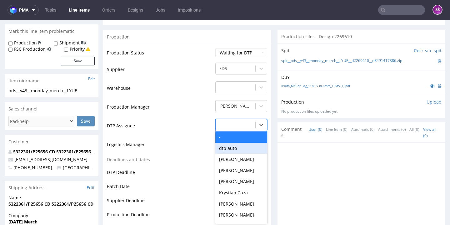
click at [246, 156] on div "[PERSON_NAME]" at bounding box center [241, 159] width 52 height 11
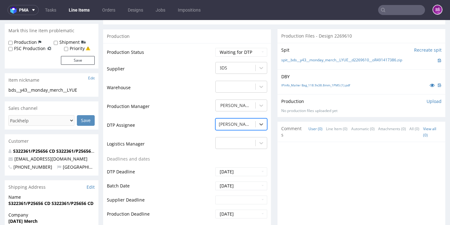
click at [249, 126] on div "[PERSON_NAME]" at bounding box center [236, 124] width 40 height 10
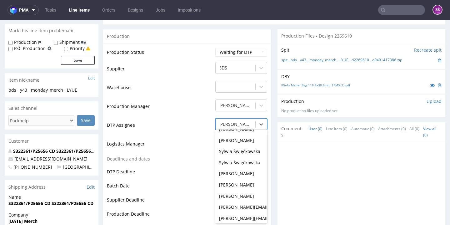
scroll to position [253, 0]
click at [244, 145] on div "Sylwia Święćkowska" at bounding box center [241, 150] width 52 height 11
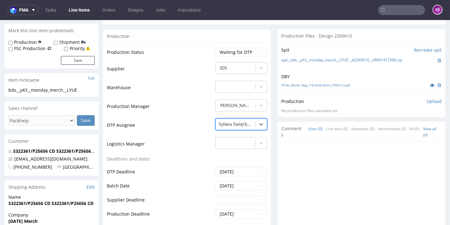
scroll to position [234, 0]
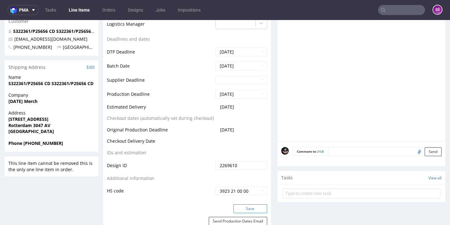
click at [246, 205] on button "Save" at bounding box center [251, 208] width 34 height 9
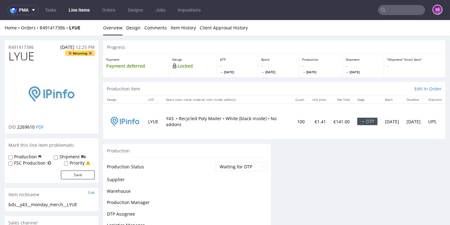
scroll to position [0, 0]
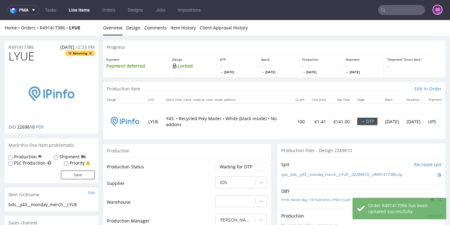
click at [28, 57] on span "LYUE" at bounding box center [21, 56] width 26 height 13
copy span "LYUE"
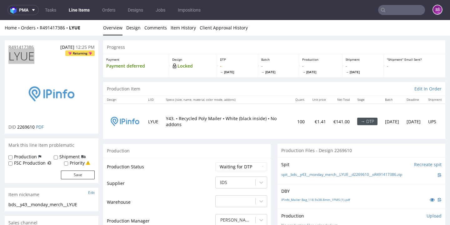
scroll to position [42, 0]
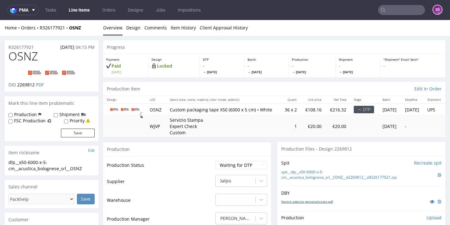
click at [294, 202] on link "Nastro adesivo personalizzato.pdf" at bounding box center [307, 201] width 52 height 4
click at [317, 180] on link "spit__dlp__x50-6000-x-5-cm__acustica_bolognese_srl__OSNZ__d2269812__oR326177921…" at bounding box center [359, 175] width 157 height 11
click at [28, 85] on span "2269812" at bounding box center [26, 85] width 18 height 6
copy span "2269812"
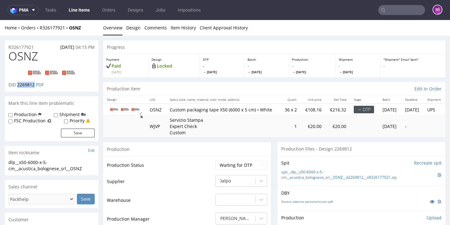
click at [23, 54] on span "OSNZ" at bounding box center [23, 56] width 30 height 13
copy span "OSNZ"
click at [136, 31] on link "Design" at bounding box center [133, 27] width 14 height 15
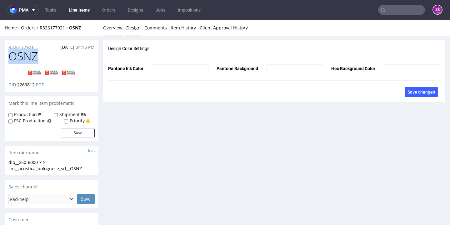
click at [120, 32] on link "Overview" at bounding box center [112, 27] width 19 height 15
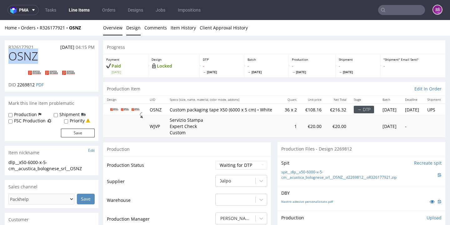
click at [136, 32] on link "Design" at bounding box center [133, 27] width 14 height 15
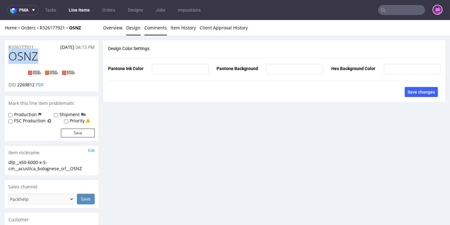
click at [161, 26] on link "Comments" at bounding box center [155, 27] width 23 height 15
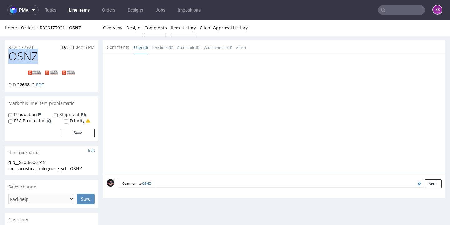
click at [175, 28] on link "Item History" at bounding box center [183, 27] width 25 height 15
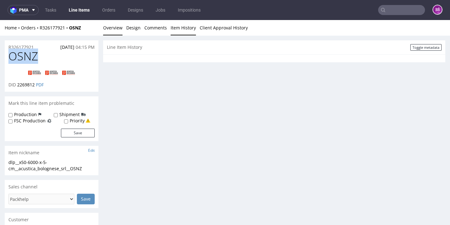
click at [111, 23] on link "Overview" at bounding box center [112, 27] width 19 height 15
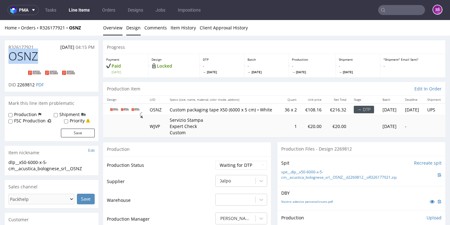
click at [132, 28] on link "Design" at bounding box center [133, 27] width 14 height 15
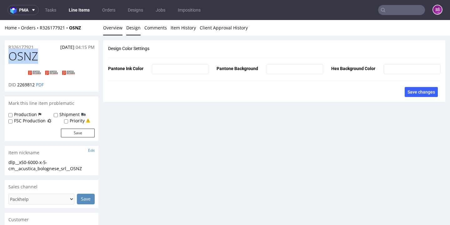
click at [119, 30] on link "Overview" at bounding box center [112, 27] width 19 height 15
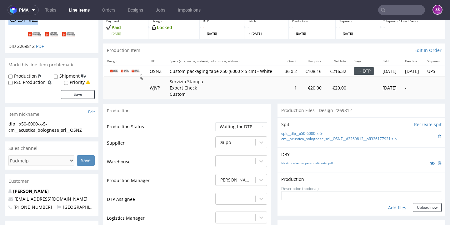
scroll to position [86, 0]
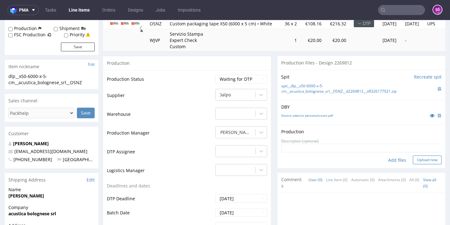
click at [413, 161] on button "Upload now" at bounding box center [427, 159] width 29 height 9
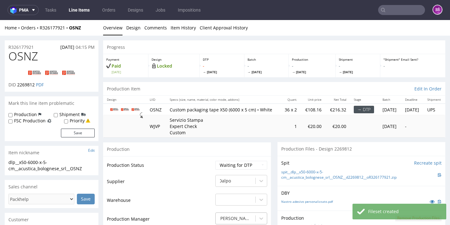
scroll to position [0, 0]
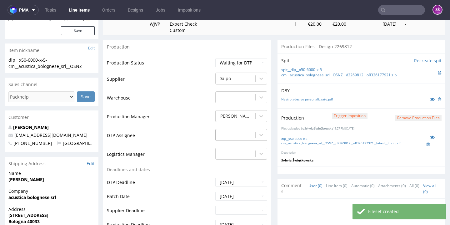
click at [246, 138] on div "-" at bounding box center [241, 133] width 52 height 9
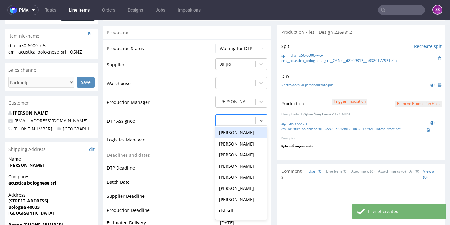
scroll to position [202, 0]
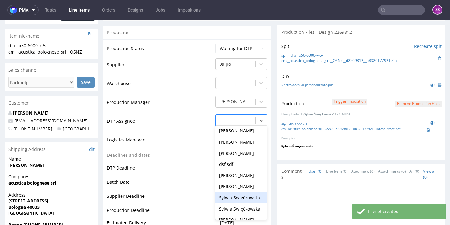
click at [240, 194] on div "Sylwia Święćkowska" at bounding box center [241, 197] width 52 height 11
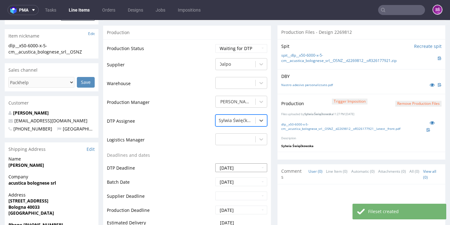
scroll to position [315, 0]
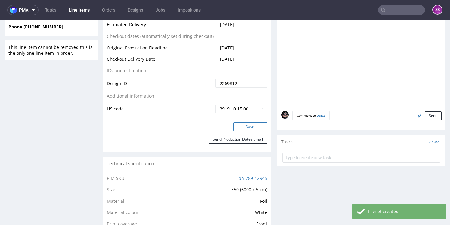
click at [242, 125] on button "Save" at bounding box center [251, 126] width 34 height 9
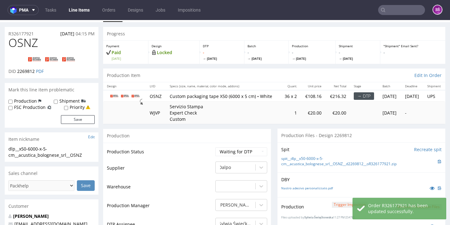
scroll to position [12, 0]
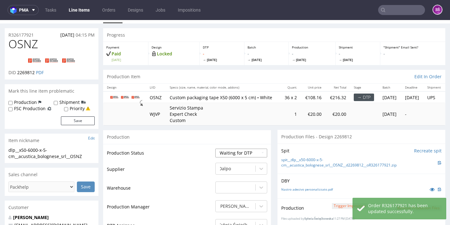
select select "dtp_production_ready"
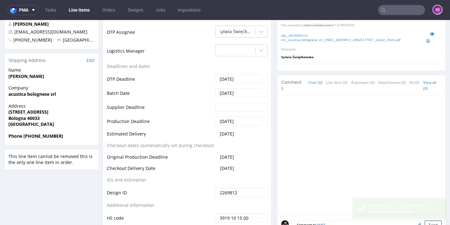
scroll to position [250, 0]
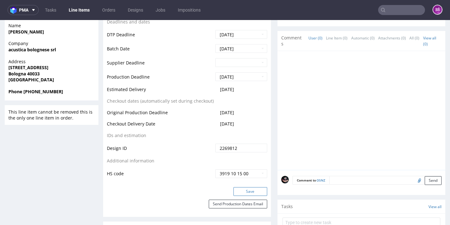
click at [247, 196] on button "Save" at bounding box center [251, 191] width 34 height 9
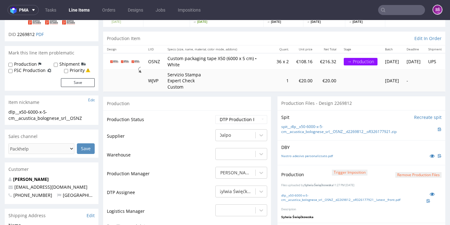
scroll to position [101, 0]
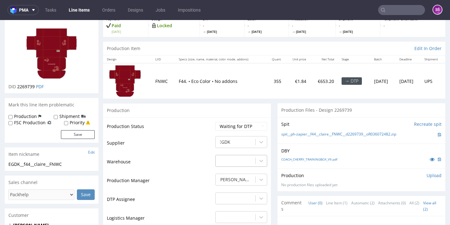
scroll to position [92, 0]
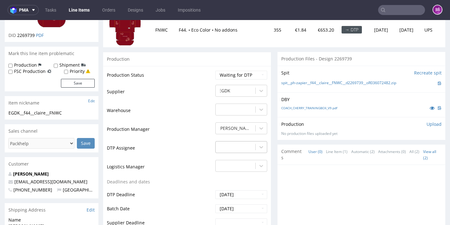
click at [232, 146] on div "-" at bounding box center [241, 145] width 52 height 9
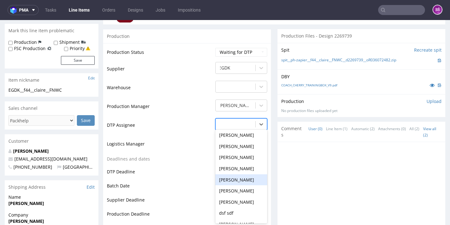
scroll to position [206, 0]
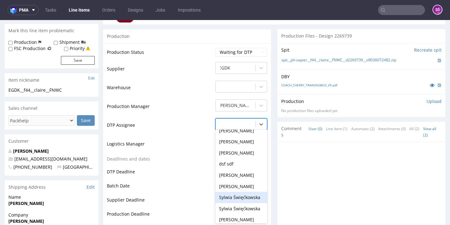
click at [238, 192] on div "Sylwia Święćkowska" at bounding box center [241, 197] width 52 height 11
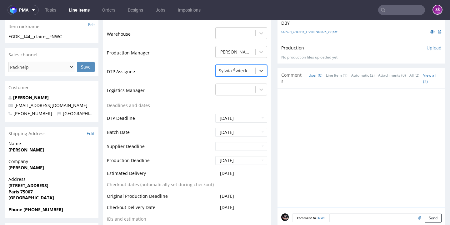
scroll to position [223, 0]
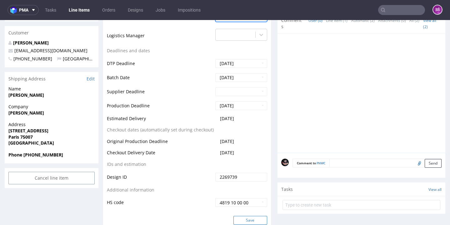
click at [243, 216] on button "Save" at bounding box center [251, 220] width 34 height 9
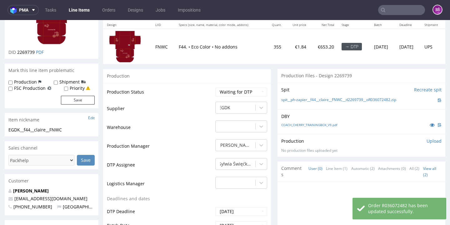
scroll to position [22, 0]
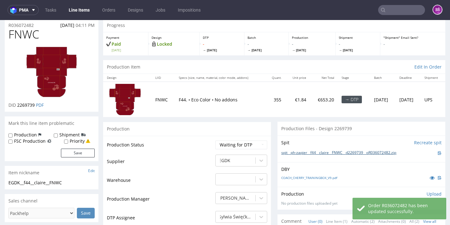
click at [302, 150] on link "spit__ph-zapier__f44__claire__FNWC__d2269739__oR036072482.zip" at bounding box center [338, 152] width 115 height 5
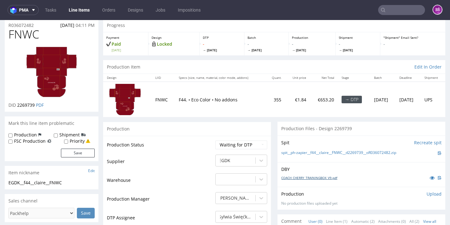
click at [305, 175] on link "COACH_CHERRY_TRAININGBOX_V9.pdf" at bounding box center [309, 177] width 56 height 4
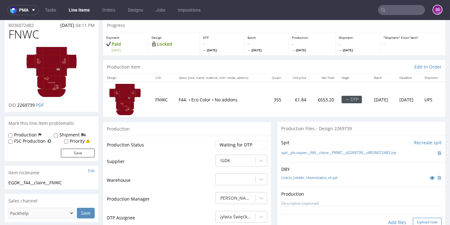
click at [413, 220] on button "Upload now" at bounding box center [427, 222] width 29 height 9
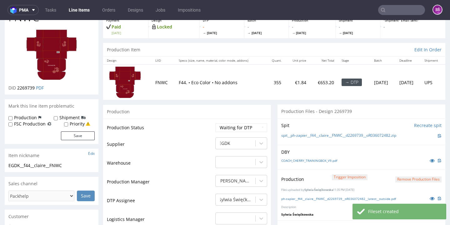
scroll to position [80, 0]
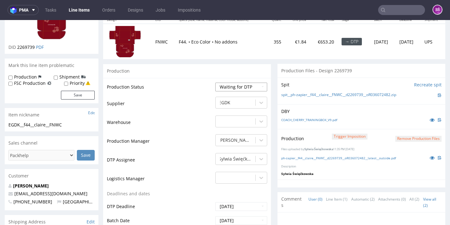
select select "dtp_production_ready"
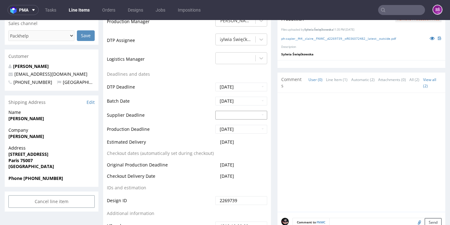
scroll to position [321, 0]
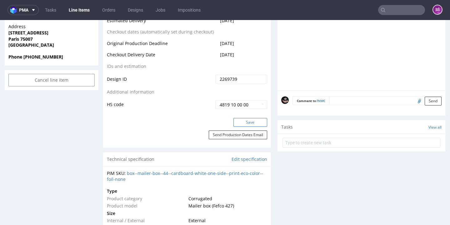
click at [251, 121] on button "Save" at bounding box center [251, 122] width 34 height 9
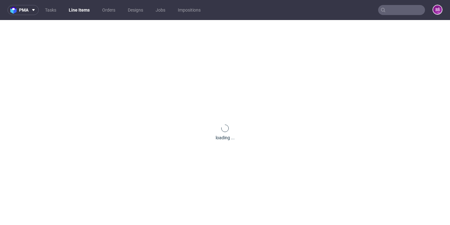
scroll to position [0, 0]
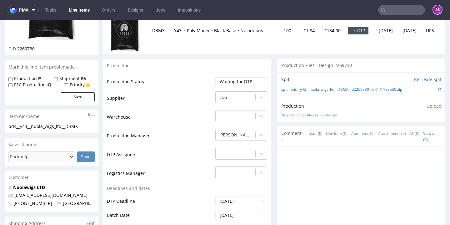
scroll to position [152, 0]
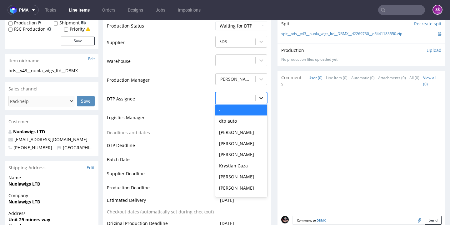
click at [256, 102] on div at bounding box center [261, 97] width 11 height 11
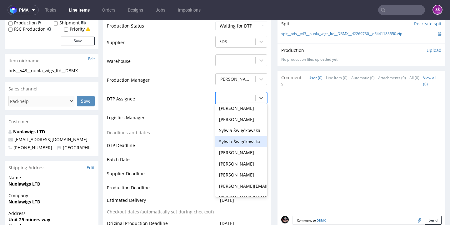
scroll to position [248, 0]
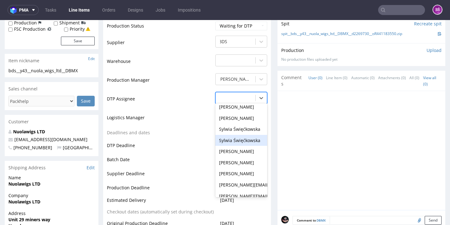
click at [250, 136] on div "Sylwia Święćkowska" at bounding box center [241, 140] width 52 height 11
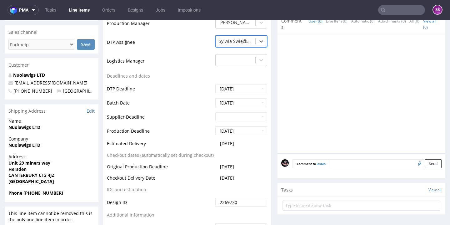
scroll to position [264, 0]
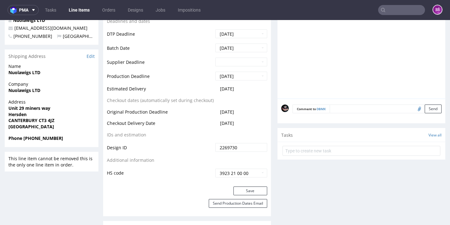
click at [249, 184] on div "Production Status Waiting for Artwork Waiting for Diecut Waiting for Mockup Wai…" at bounding box center [187, 46] width 168 height 281
click at [250, 186] on button "Save" at bounding box center [251, 190] width 34 height 9
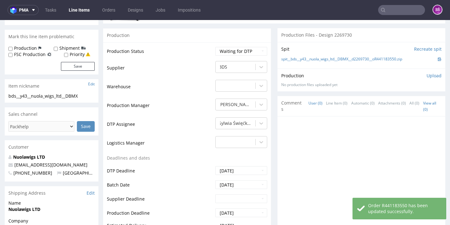
scroll to position [10, 0]
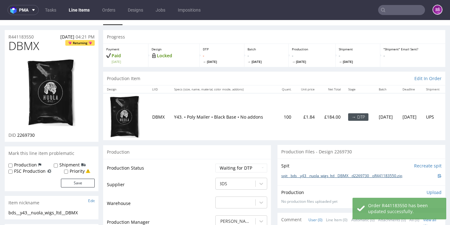
click at [295, 173] on link "spit__bds__y43__nuola_wigs_ltd__DBMX__d2269730__oR441183550.zip" at bounding box center [341, 175] width 121 height 5
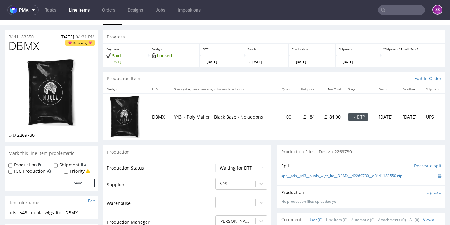
click at [31, 40] on span "DBMX" at bounding box center [23, 46] width 31 height 13
copy span "DBMX"
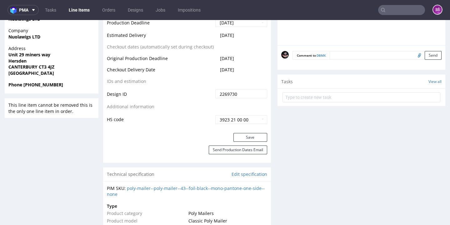
scroll to position [0, 0]
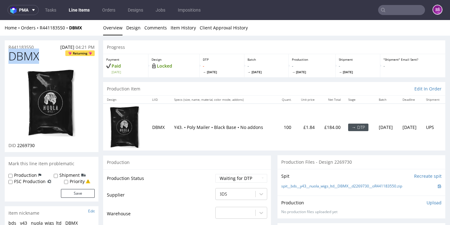
click at [29, 144] on span "2269730" at bounding box center [26, 145] width 18 height 6
copy span "2269730"
click at [129, 28] on link "Design" at bounding box center [133, 27] width 14 height 15
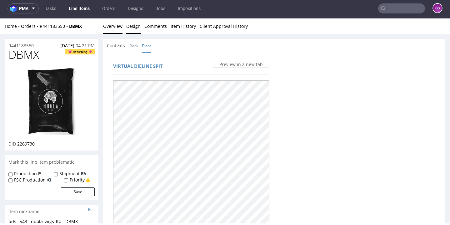
click at [114, 25] on link "Overview" at bounding box center [112, 25] width 19 height 15
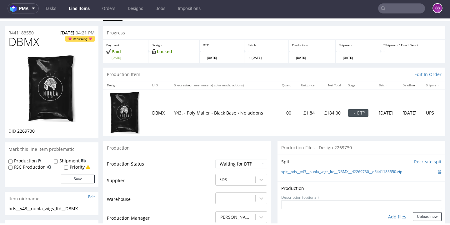
scroll to position [0, 0]
click at [413, 218] on button "Upload now" at bounding box center [427, 216] width 29 height 9
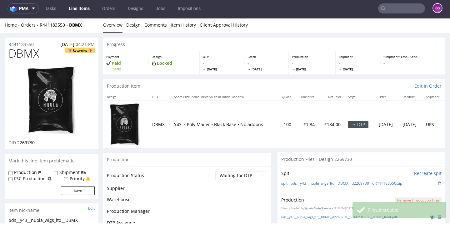
scroll to position [40, 0]
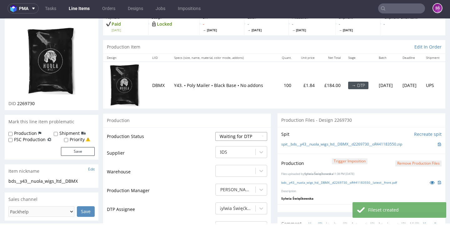
select select "dtp_production_ready"
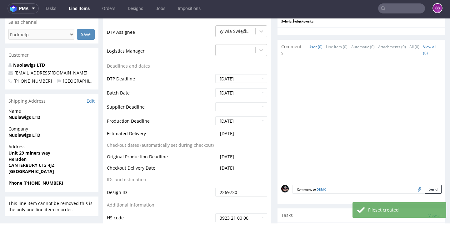
scroll to position [270, 0]
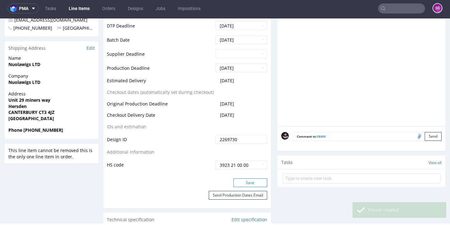
click at [237, 181] on button "Save" at bounding box center [251, 182] width 34 height 9
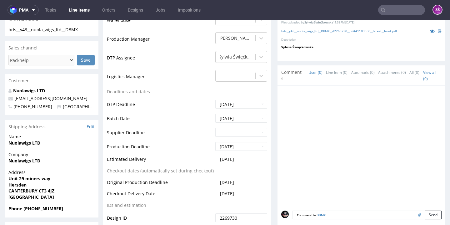
scroll to position [0, 0]
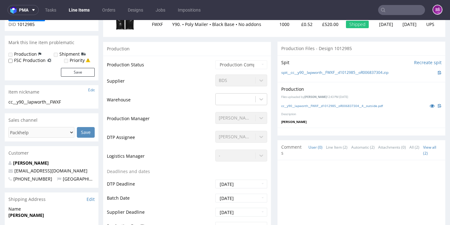
scroll to position [92, 0]
click at [315, 104] on link "cc__y90__lapworth__FWXF__d1012985__oR006837304__4__outside.pdf" at bounding box center [332, 106] width 102 height 4
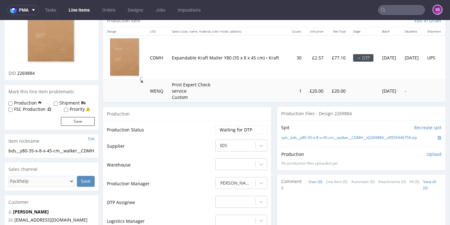
scroll to position [69, 0]
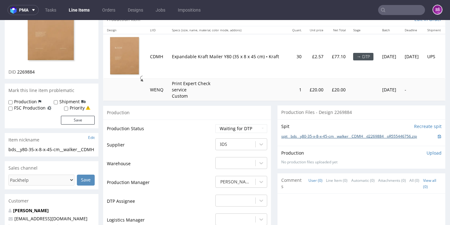
click at [290, 134] on link "spit__bds__y80-35-x-8-x-45-cm__walker__CDMH__d2269884__oR555446756.zip" at bounding box center [349, 136] width 136 height 5
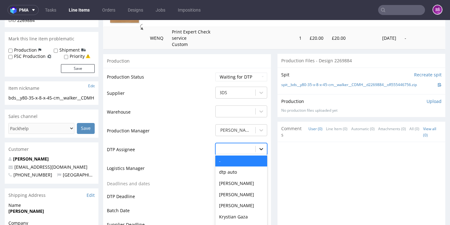
click at [251, 143] on div "- selected, 1 of 31. 31 results available. Use Up and Down to choose options, p…" at bounding box center [241, 147] width 52 height 9
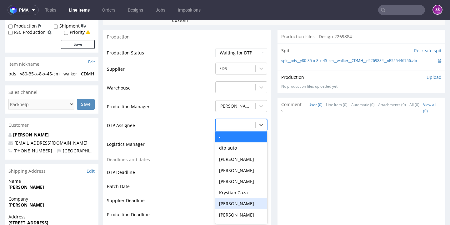
scroll to position [114, 0]
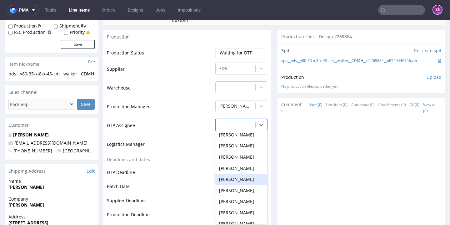
click at [195, 146] on td "Logistics Manager" at bounding box center [160, 146] width 107 height 19
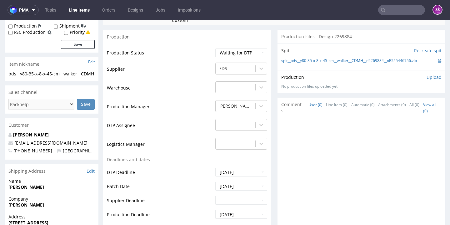
scroll to position [0, 0]
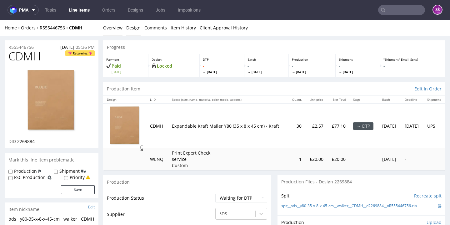
click at [132, 27] on link "Design" at bounding box center [133, 27] width 14 height 15
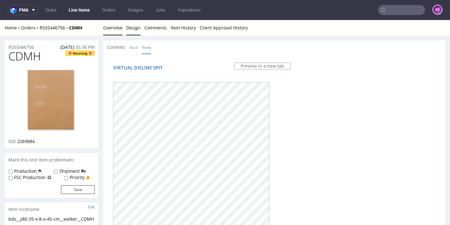
click at [112, 23] on link "Overview" at bounding box center [112, 27] width 19 height 15
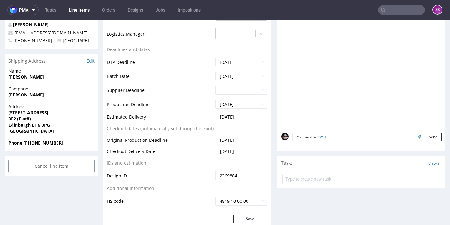
scroll to position [222, 0]
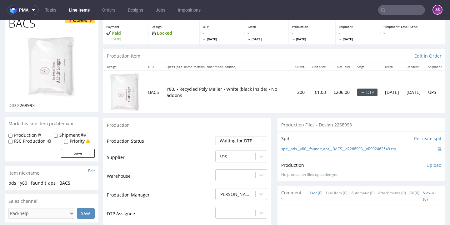
scroll to position [23, 0]
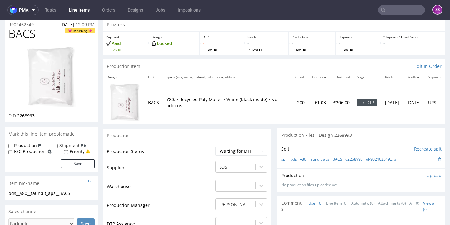
click at [29, 37] on span "BACS" at bounding box center [21, 34] width 27 height 13
copy span "BACS"
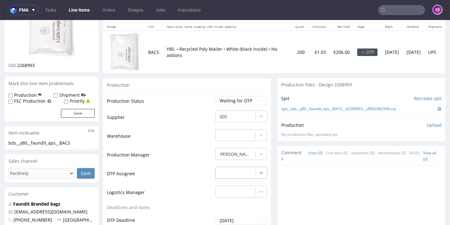
click at [255, 173] on div "-" at bounding box center [241, 171] width 52 height 9
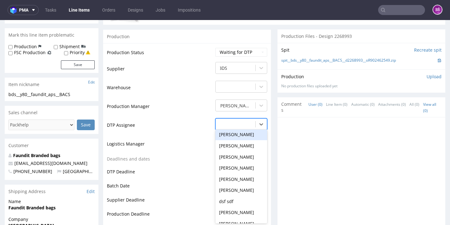
scroll to position [223, 0]
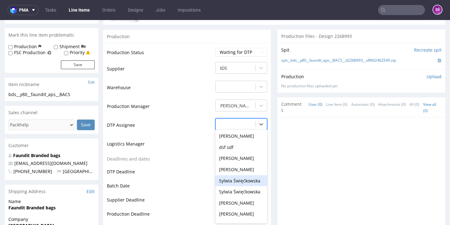
click at [243, 176] on div "Sylwia Święćkowska" at bounding box center [241, 180] width 52 height 11
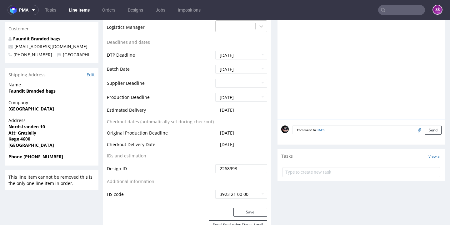
scroll to position [307, 0]
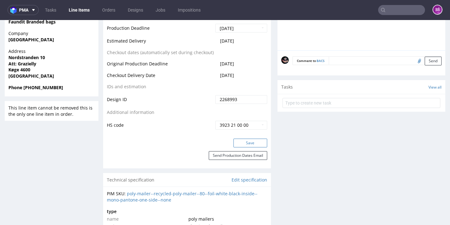
click at [248, 144] on button "Save" at bounding box center [251, 143] width 34 height 9
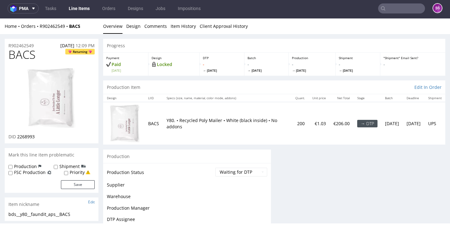
scroll to position [0, 0]
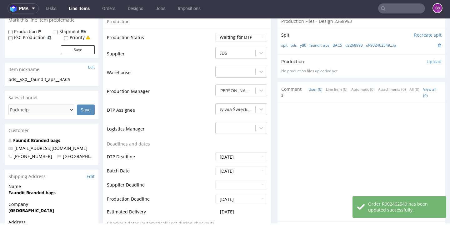
scroll to position [5, 0]
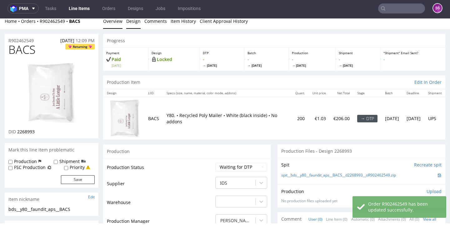
click at [131, 28] on link "Design" at bounding box center [133, 20] width 14 height 15
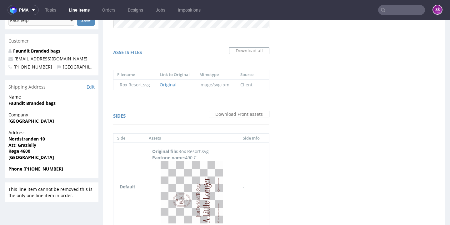
scroll to position [268, 0]
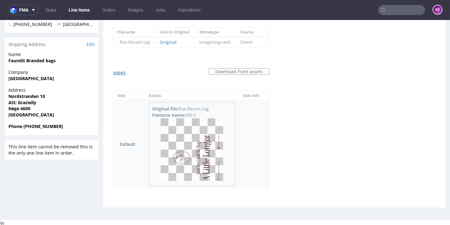
click at [190, 129] on img at bounding box center [192, 149] width 63 height 63
click at [192, 115] on div "Pantone name: 490 C" at bounding box center [192, 115] width 80 height 6
drag, startPoint x: 200, startPoint y: 114, endPoint x: 188, endPoint y: 116, distance: 12.1
click at [188, 116] on div "Pantone name: 490 C" at bounding box center [192, 115] width 80 height 6
copy div "490 C"
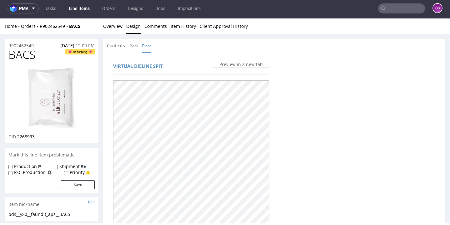
scroll to position [0, 0]
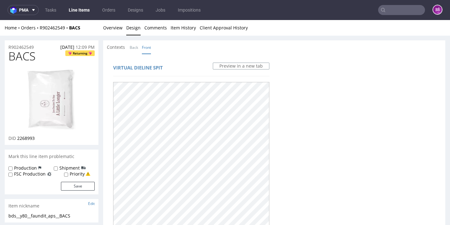
click at [33, 58] on span "BACS" at bounding box center [21, 56] width 27 height 13
click at [15, 53] on span "BACS" at bounding box center [21, 56] width 27 height 13
copy span "BACS"
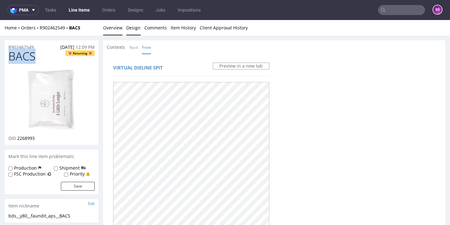
click at [113, 29] on link "Overview" at bounding box center [112, 27] width 19 height 15
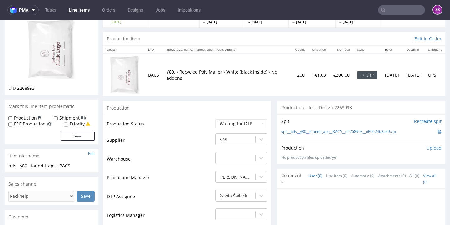
scroll to position [91, 0]
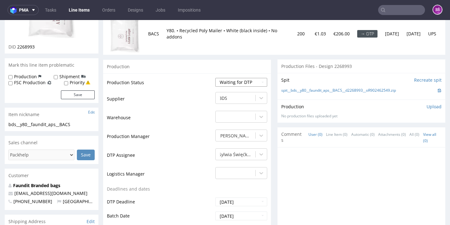
select select "dtp_production_ready"
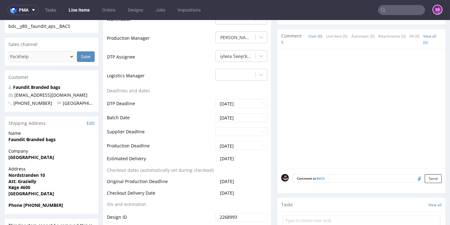
scroll to position [246, 0]
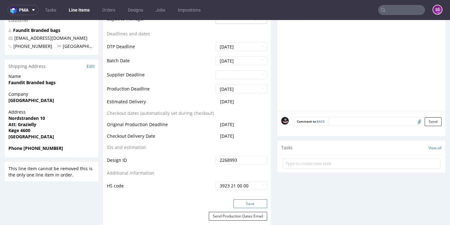
click at [243, 199] on button "Save" at bounding box center [251, 203] width 34 height 9
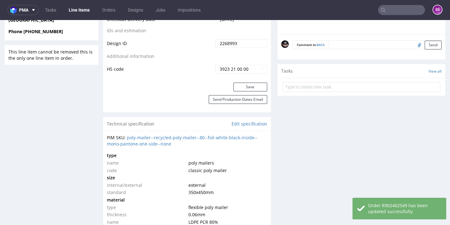
scroll to position [52, 0]
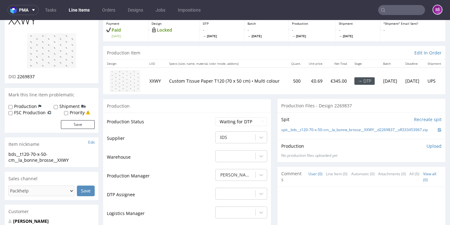
scroll to position [8, 0]
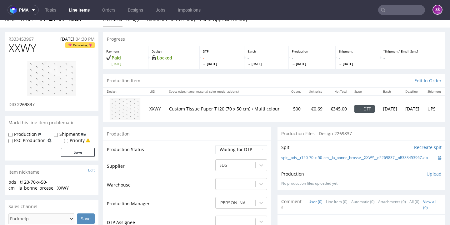
click at [21, 51] on span "XXWY" at bounding box center [22, 48] width 28 height 13
copy span "XXWY"
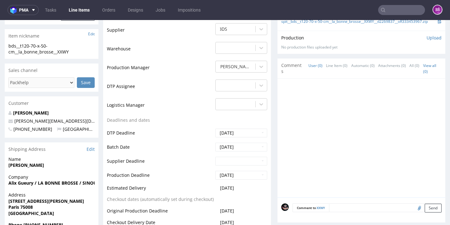
scroll to position [92, 0]
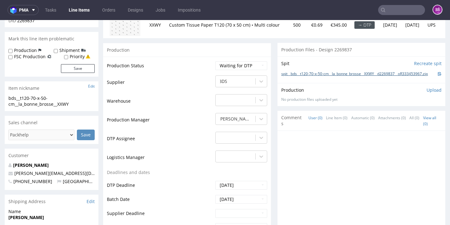
click at [299, 77] on link "spit__bds__t120-70-x-50-cm__la_bonne_brosse__XXWY__d2269837__oR333453967.zip" at bounding box center [354, 73] width 147 height 5
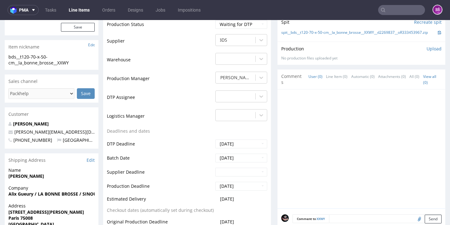
scroll to position [0, 0]
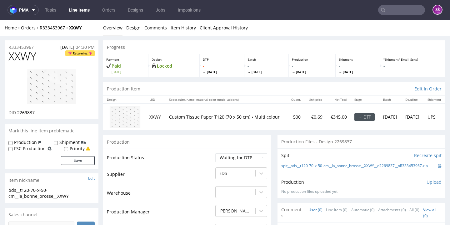
click at [23, 115] on span "2269837" at bounding box center [26, 112] width 18 height 6
copy span "2269837"
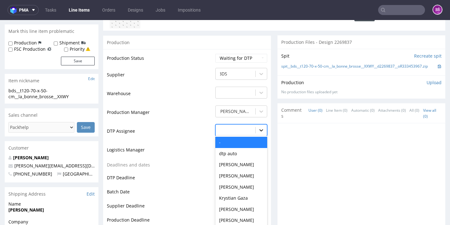
click at [256, 133] on div "- selected, 1 of 31. 31 results available. Use Up and Down to choose options, p…" at bounding box center [241, 128] width 52 height 9
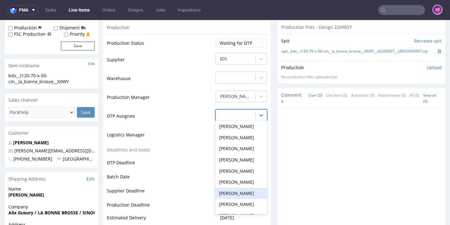
scroll to position [155, 0]
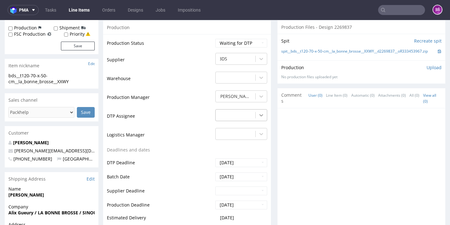
click at [258, 118] on icon at bounding box center [261, 115] width 6 height 6
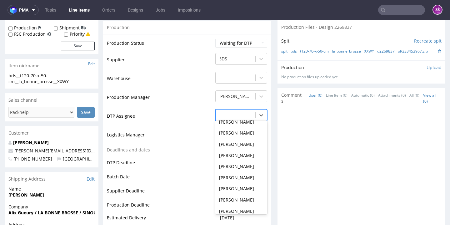
scroll to position [204, 0]
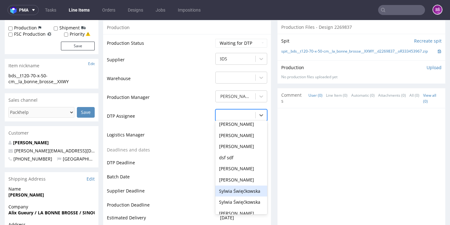
click at [244, 192] on div "Sylwia Święćkowska" at bounding box center [241, 190] width 52 height 11
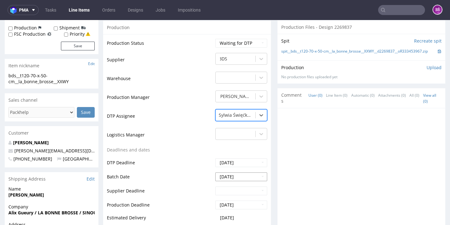
scroll to position [232, 0]
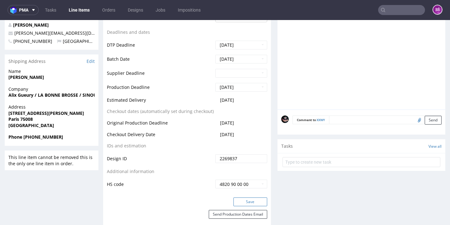
click at [248, 206] on button "Save" at bounding box center [251, 201] width 34 height 9
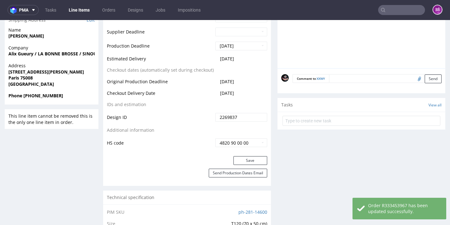
scroll to position [0, 0]
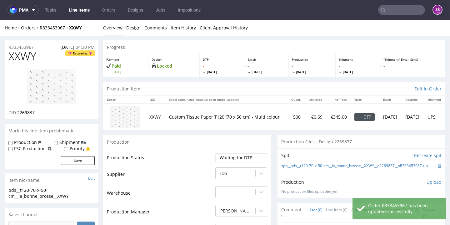
click at [25, 55] on span "XXWY" at bounding box center [22, 56] width 28 height 13
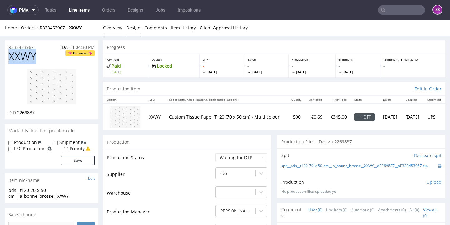
click at [130, 29] on link "Design" at bounding box center [133, 27] width 14 height 15
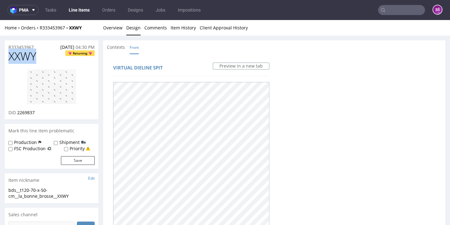
scroll to position [265, 0]
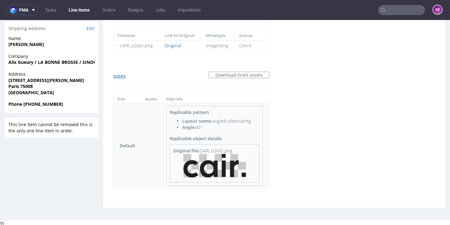
click at [224, 163] on img at bounding box center [215, 165] width 63 height 23
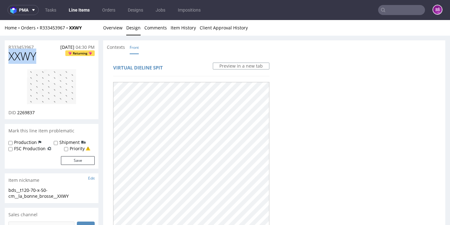
click at [125, 27] on li "Overview" at bounding box center [114, 28] width 23 height 6
click at [117, 29] on link "Overview" at bounding box center [112, 27] width 19 height 15
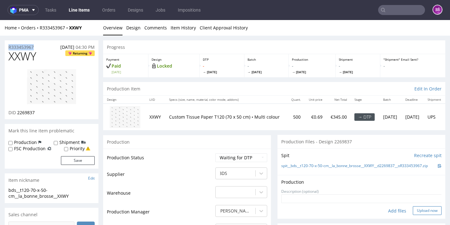
click at [413, 208] on button "Upload now" at bounding box center [427, 210] width 29 height 9
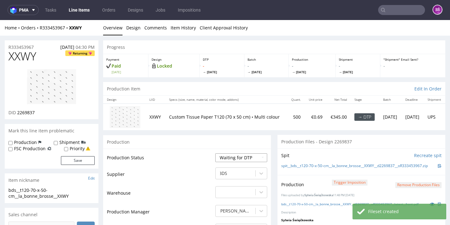
select select "dtp_production_ready"
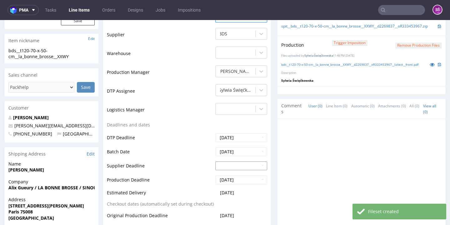
scroll to position [268, 0]
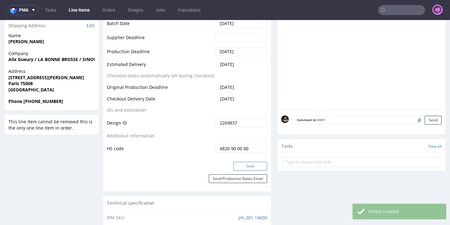
click at [246, 164] on button "Save" at bounding box center [251, 166] width 34 height 9
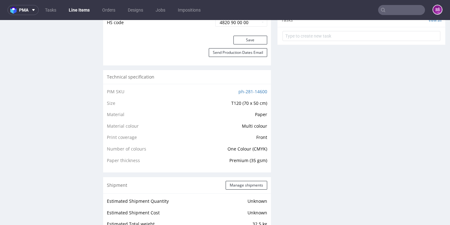
scroll to position [0, 0]
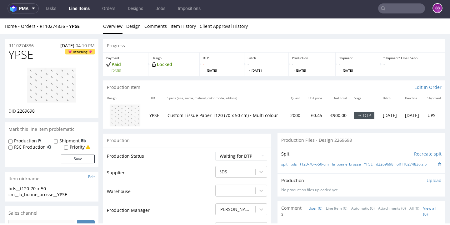
scroll to position [0, 0]
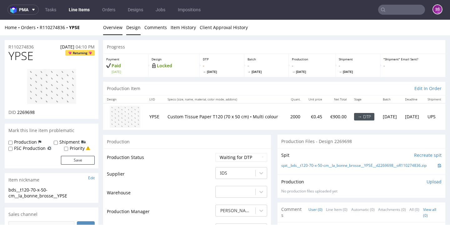
click at [134, 28] on link "Design" at bounding box center [133, 27] width 14 height 15
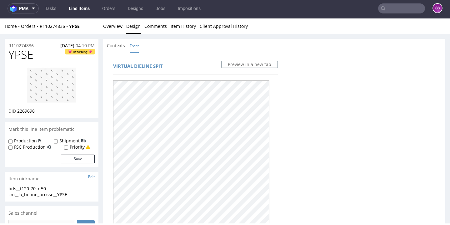
scroll to position [0, 0]
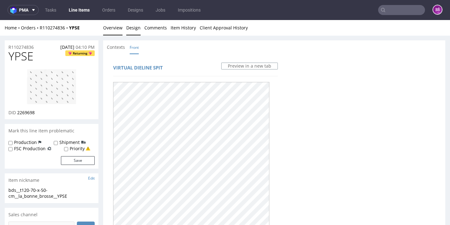
click at [114, 31] on link "Overview" at bounding box center [112, 27] width 19 height 15
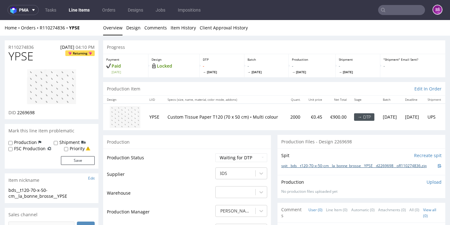
click at [318, 164] on link "spit__bds__t120-70-x-50-cm__la_bonne_brosse__YPSE__d2269698__oR110274836.zip" at bounding box center [353, 165] width 145 height 5
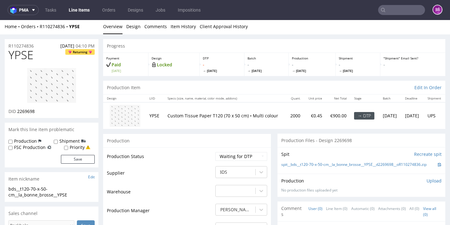
scroll to position [126, 0]
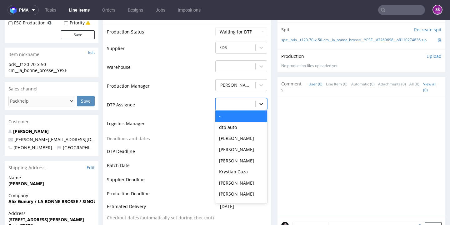
click at [261, 102] on div at bounding box center [261, 103] width 11 height 11
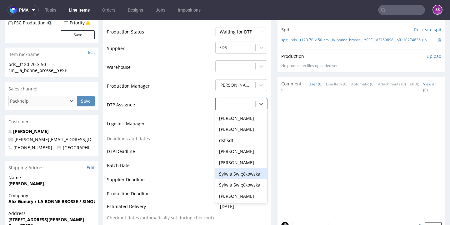
click at [242, 168] on div "Sylwia Święćkowska" at bounding box center [241, 173] width 52 height 11
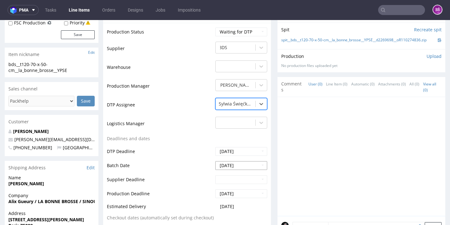
scroll to position [246, 0]
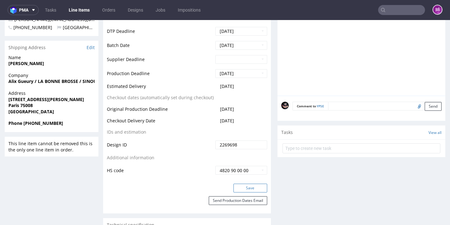
click at [253, 187] on button "Save" at bounding box center [251, 188] width 34 height 9
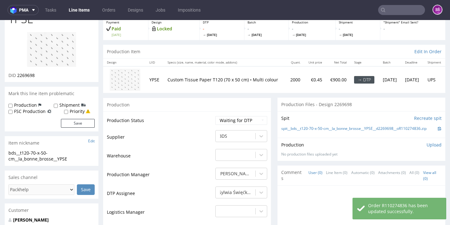
scroll to position [24, 0]
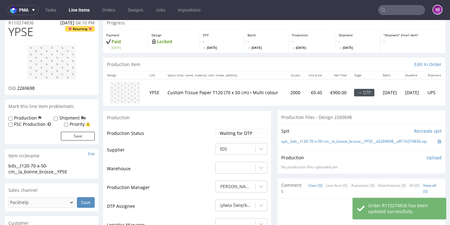
click at [20, 34] on span "YPSE" at bounding box center [20, 32] width 25 height 13
copy span "YPSE"
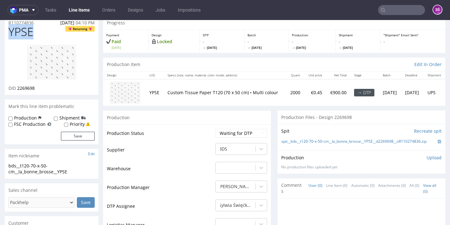
click at [30, 87] on span "2269698" at bounding box center [26, 88] width 18 height 6
copy span "2269698"
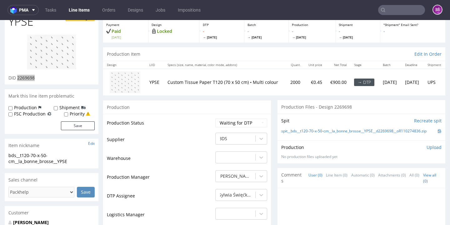
scroll to position [0, 0]
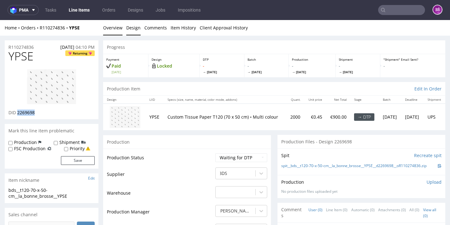
click at [135, 29] on link "Design" at bounding box center [133, 27] width 14 height 15
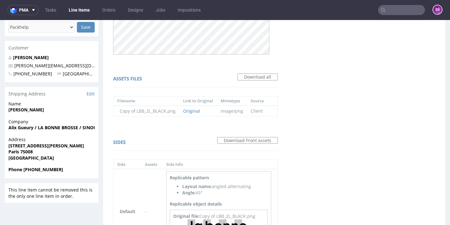
scroll to position [255, 0]
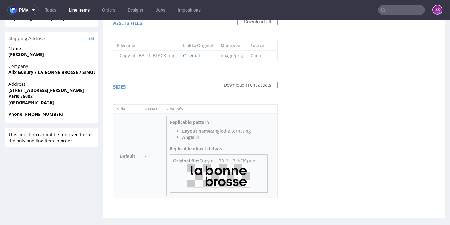
click at [237, 167] on img at bounding box center [219, 176] width 63 height 24
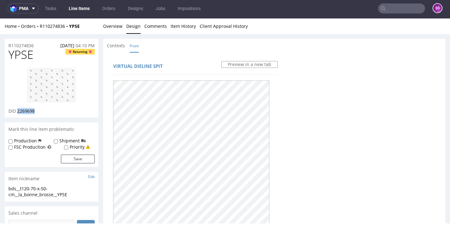
scroll to position [0, 0]
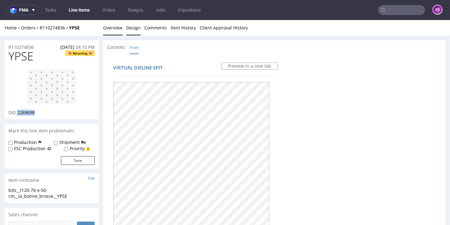
click at [111, 28] on link "Overview" at bounding box center [112, 27] width 19 height 15
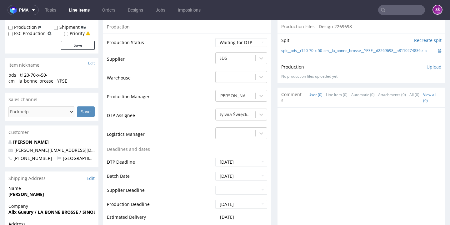
scroll to position [62, 0]
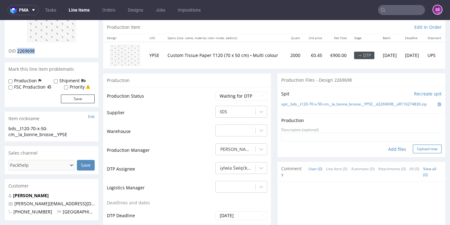
click at [413, 147] on button "Upload now" at bounding box center [427, 148] width 29 height 9
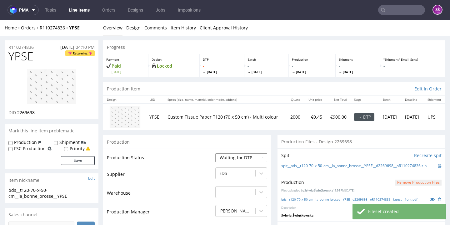
scroll to position [0, 0]
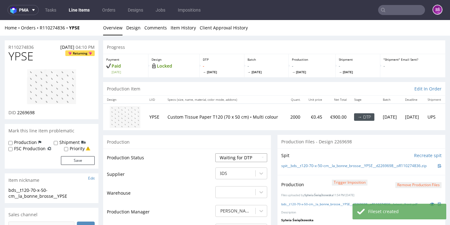
select select "dtp_production_ready"
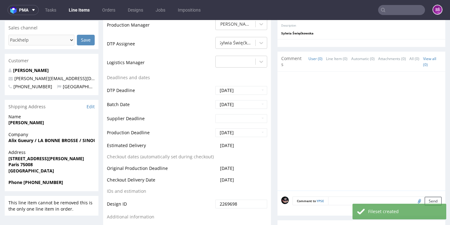
scroll to position [241, 0]
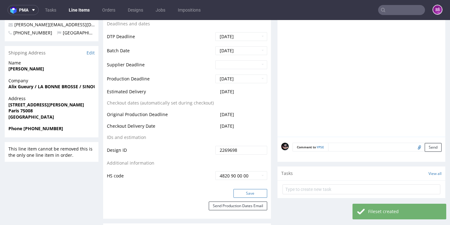
click at [244, 193] on button "Save" at bounding box center [251, 193] width 34 height 9
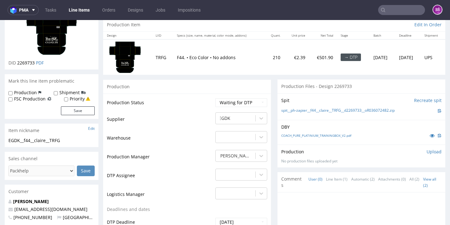
scroll to position [9, 0]
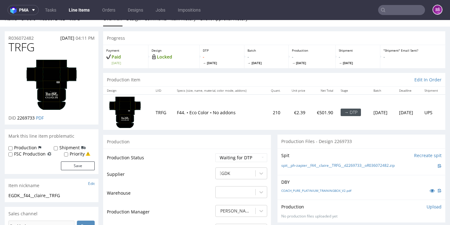
click at [28, 50] on span "TRFG" at bounding box center [21, 47] width 26 height 13
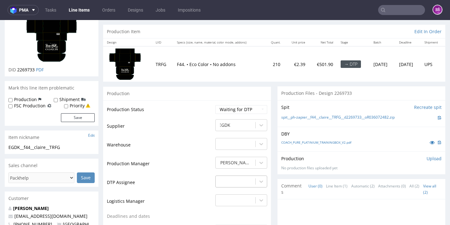
click at [236, 183] on div "-" at bounding box center [241, 179] width 52 height 9
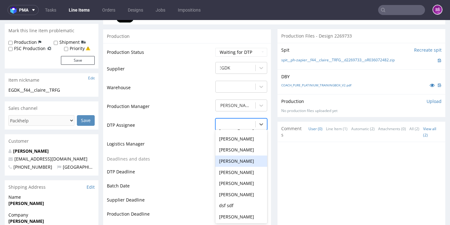
scroll to position [215, 0]
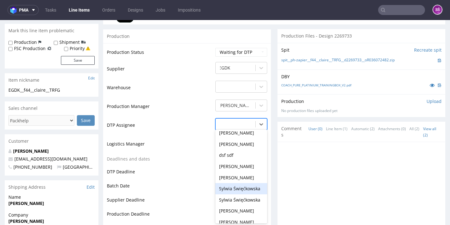
click at [243, 183] on div "Sylwia Święćkowska" at bounding box center [241, 188] width 52 height 11
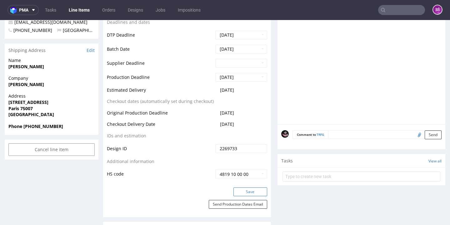
click at [249, 189] on button "Save" at bounding box center [251, 191] width 34 height 9
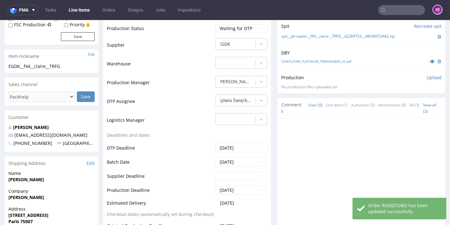
scroll to position [13, 0]
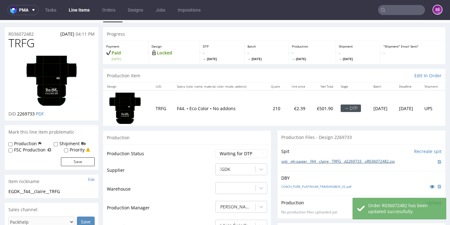
click at [305, 159] on link "spit__ph-zapier__f44__claire__TRFG__d2269733__oR036072482.zip" at bounding box center [338, 161] width 114 height 5
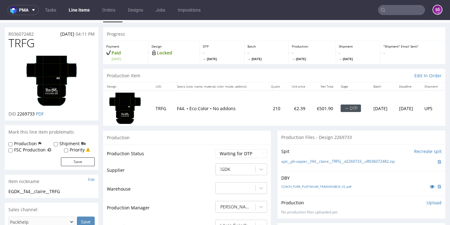
click at [321, 189] on div "DBY COACH_PURE_PLATINIUM_TRAININGBOX_V2.pdf" at bounding box center [362, 183] width 168 height 25
click at [318, 185] on link "COACH_PURE_PLATINIUM_TRAININGBOX_V2.pdf" at bounding box center [316, 186] width 70 height 4
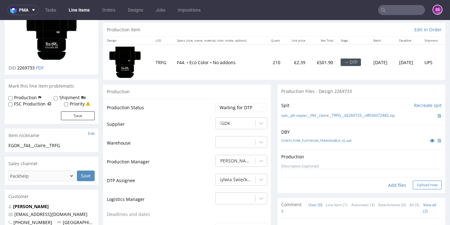
click at [415, 182] on button "Upload now" at bounding box center [427, 184] width 29 height 9
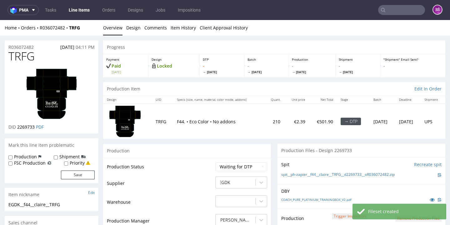
scroll to position [46, 0]
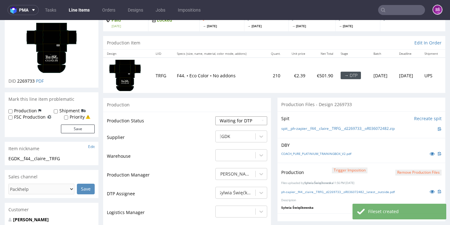
select select "dtp_production_ready"
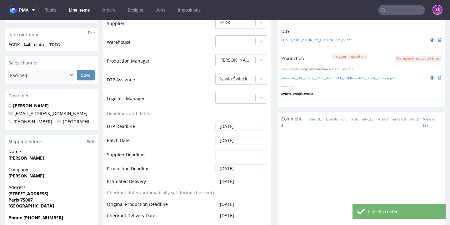
scroll to position [275, 0]
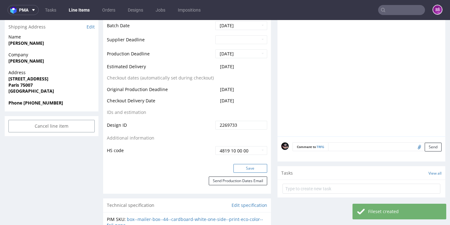
click at [238, 169] on button "Save" at bounding box center [251, 168] width 34 height 9
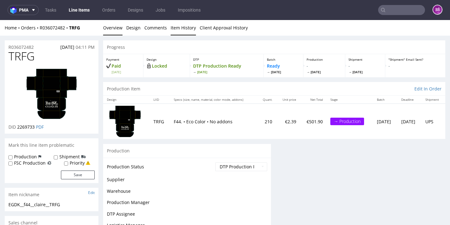
scroll to position [0, 0]
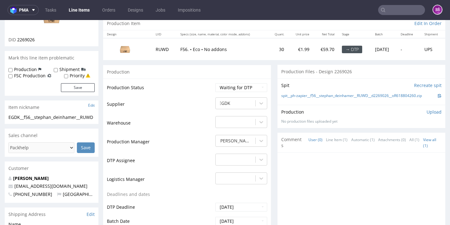
scroll to position [16, 0]
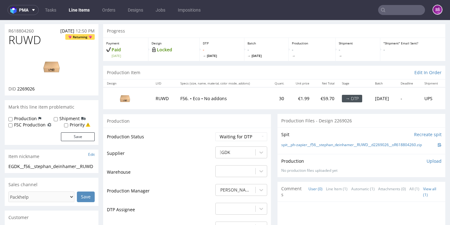
click at [33, 40] on span "RUWD" at bounding box center [24, 40] width 33 height 13
copy span "RUWD"
click at [28, 92] on span "2269026" at bounding box center [26, 89] width 18 height 6
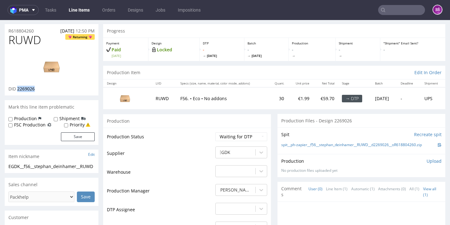
copy span "2269026"
click at [298, 148] on link "spit__ph-zapier__f56__stephan_deinhamer__RUWD__d2269026__oR618804260.zip" at bounding box center [351, 144] width 141 height 5
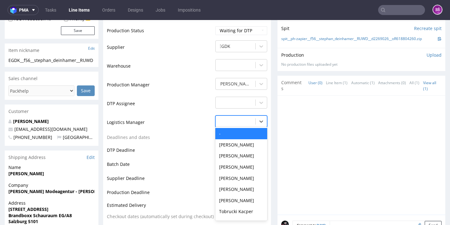
click at [232, 125] on div at bounding box center [235, 122] width 33 height 8
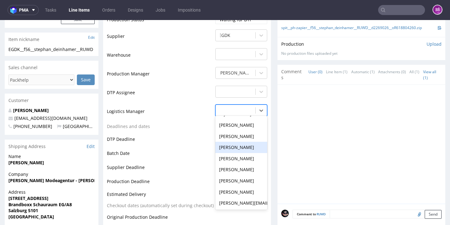
scroll to position [96, 0]
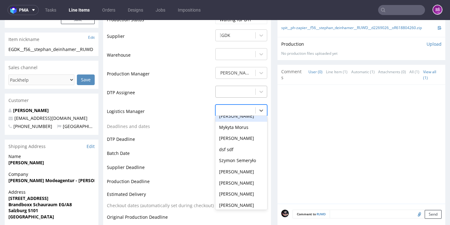
click at [232, 95] on div at bounding box center [235, 92] width 33 height 8
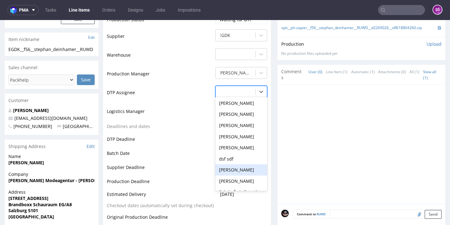
scroll to position [191, 0]
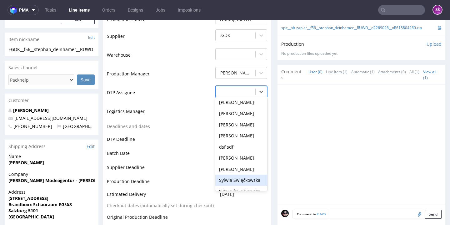
click at [241, 186] on div "Sylwia Święćkowska" at bounding box center [241, 180] width 52 height 11
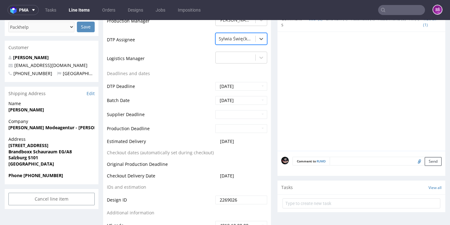
scroll to position [243, 0]
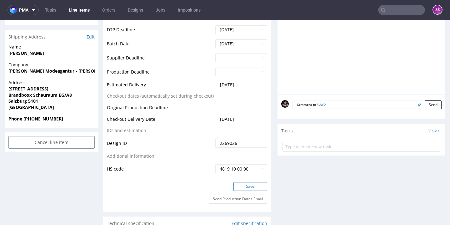
click at [245, 191] on button "Save" at bounding box center [251, 186] width 34 height 9
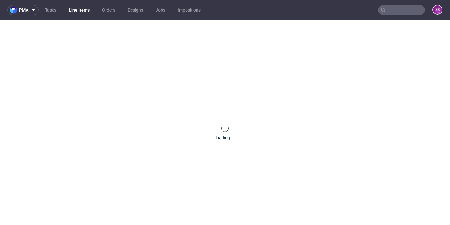
scroll to position [0, 0]
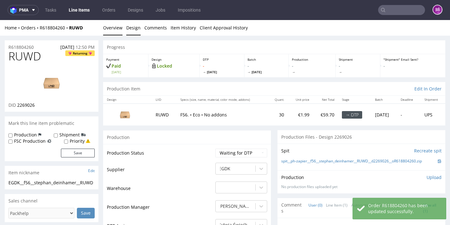
click at [129, 29] on link "Design" at bounding box center [133, 27] width 14 height 15
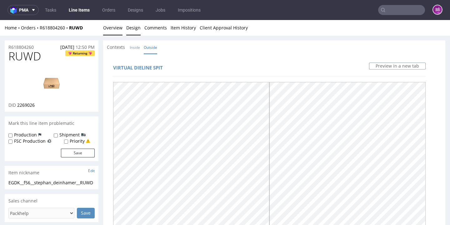
click at [118, 29] on link "Overview" at bounding box center [112, 27] width 19 height 15
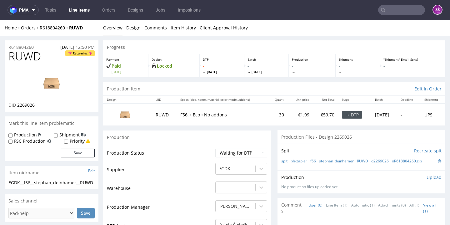
scroll to position [10, 0]
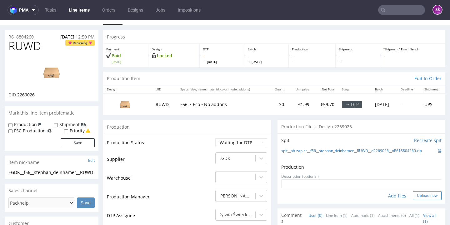
click at [413, 194] on button "Upload now" at bounding box center [427, 195] width 29 height 9
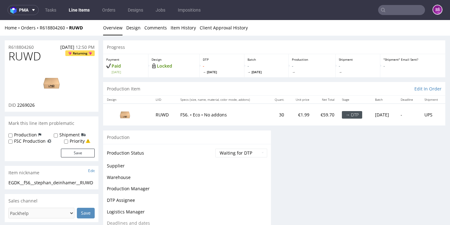
scroll to position [0, 0]
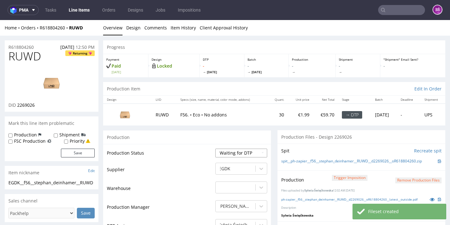
select select "dtp_production_ready"
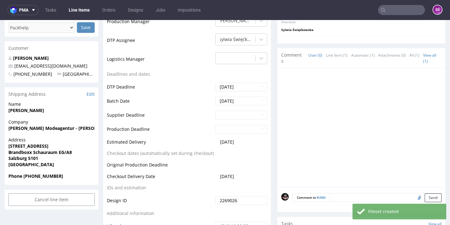
scroll to position [239, 0]
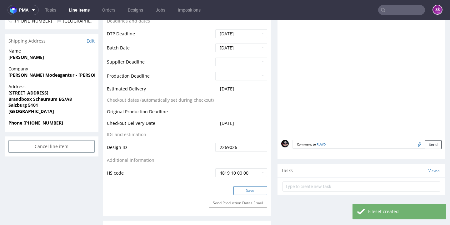
click at [251, 189] on button "Save" at bounding box center [251, 190] width 34 height 9
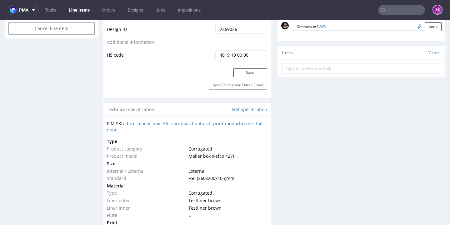
scroll to position [0, 0]
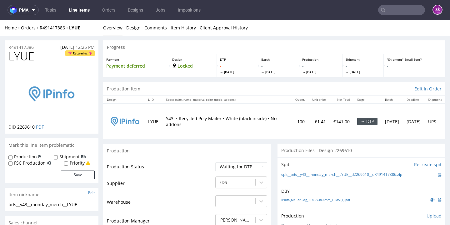
click at [17, 53] on span "LYUE" at bounding box center [21, 56] width 26 height 13
copy span "LYUE"
click at [131, 29] on link "Design" at bounding box center [133, 27] width 14 height 15
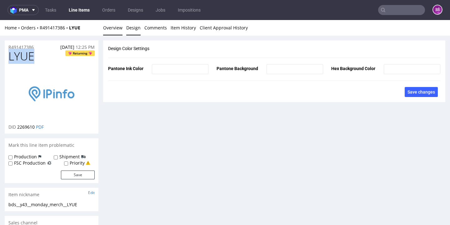
click at [107, 27] on link "Overview" at bounding box center [112, 27] width 19 height 15
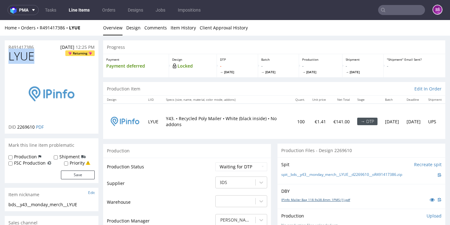
click at [309, 197] on link "IPinfo_Mailer Bag_118.9x38.8mm_1PMS (1).pdf" at bounding box center [315, 199] width 69 height 4
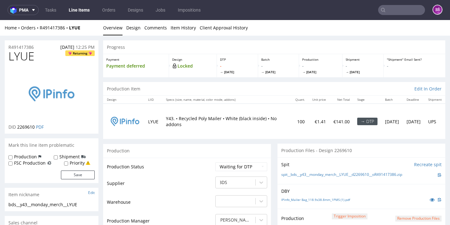
scroll to position [99, 0]
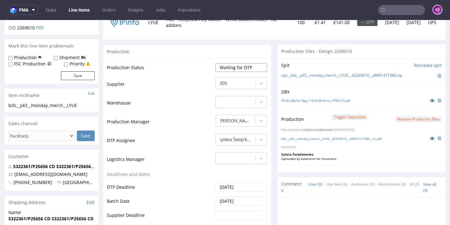
select select "dtp_production_ready"
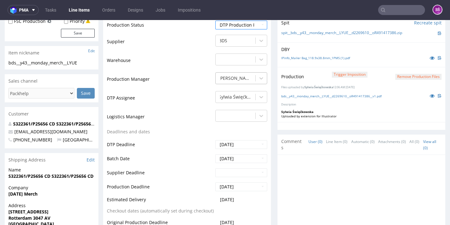
scroll to position [249, 0]
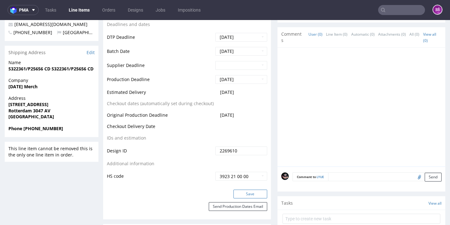
click at [245, 193] on button "Save" at bounding box center [251, 194] width 34 height 9
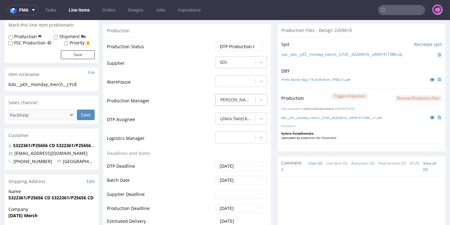
scroll to position [0, 0]
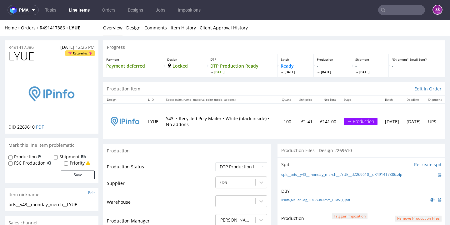
click at [83, 9] on link "Line Items" at bounding box center [79, 10] width 28 height 10
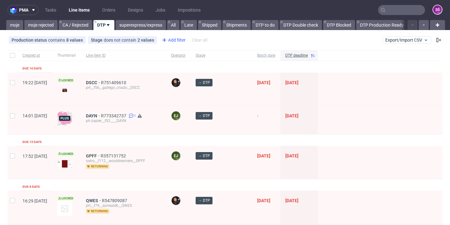
click at [168, 36] on div "Add filter" at bounding box center [174, 40] width 28 height 10
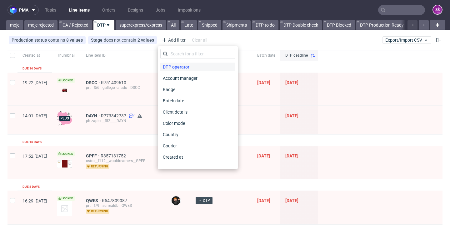
click at [176, 66] on span "DTP operator" at bounding box center [176, 67] width 32 height 9
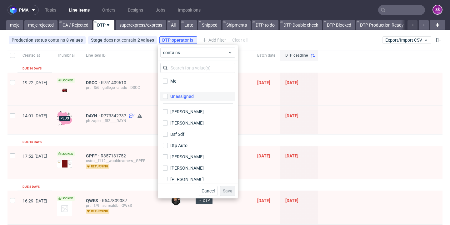
click at [185, 96] on div "Unassigned" at bounding box center [181, 96] width 23 height 6
click at [168, 96] on input "Unassigned" at bounding box center [165, 96] width 5 height 5
checkbox input "true"
click at [225, 190] on span "Save" at bounding box center [228, 191] width 10 height 4
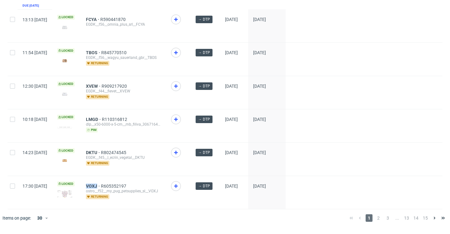
scroll to position [907, 0]
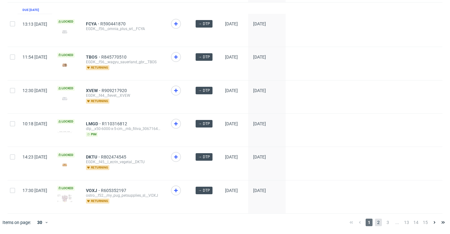
click at [375, 222] on span "2" at bounding box center [378, 222] width 7 height 8
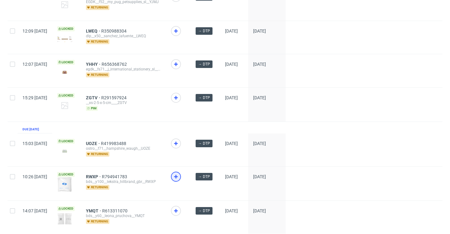
scroll to position [389, 0]
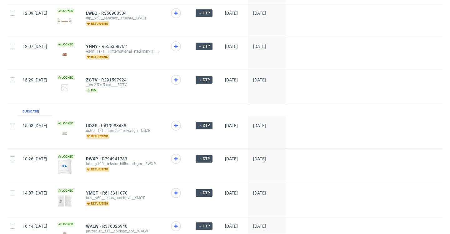
click at [186, 165] on span at bounding box center [178, 164] width 15 height 21
click at [180, 162] on icon at bounding box center [176, 159] width 8 height 8
click at [180, 192] on icon at bounding box center [176, 193] width 8 height 8
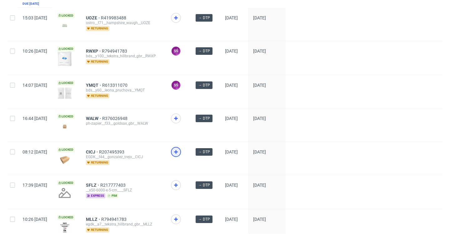
click at [180, 154] on icon at bounding box center [176, 152] width 8 height 8
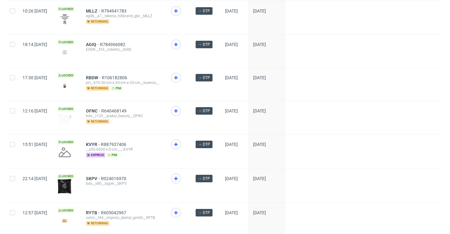
scroll to position [752, 0]
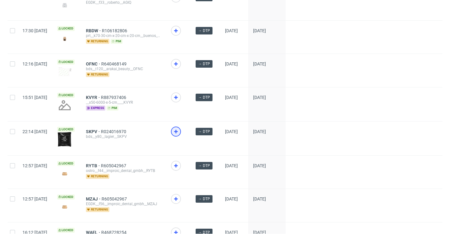
click at [181, 129] on div at bounding box center [176, 131] width 10 height 10
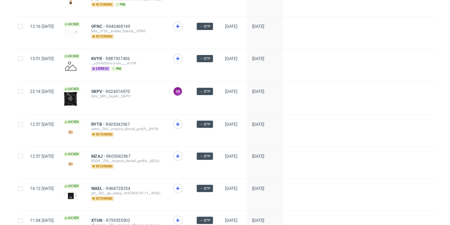
scroll to position [811, 0]
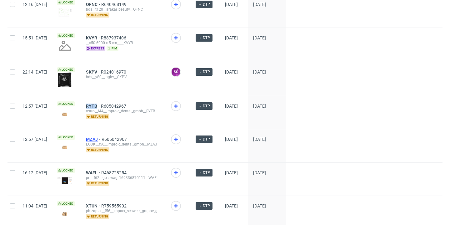
click at [102, 140] on span "MZAJ" at bounding box center [94, 139] width 16 height 5
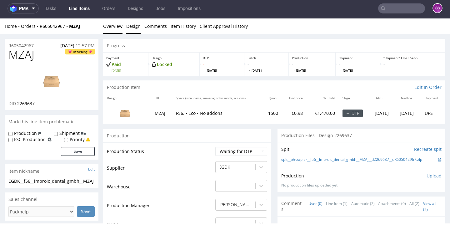
click at [136, 27] on link "Design" at bounding box center [133, 25] width 14 height 15
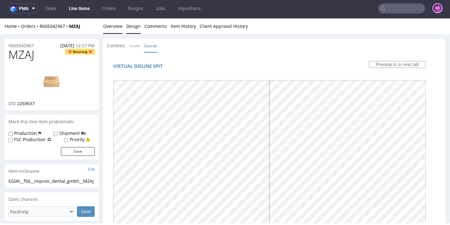
click at [119, 27] on link "Overview" at bounding box center [112, 25] width 19 height 15
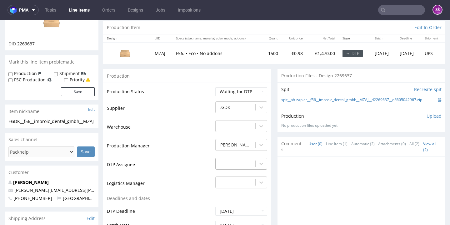
click at [234, 164] on div "-" at bounding box center [241, 162] width 52 height 9
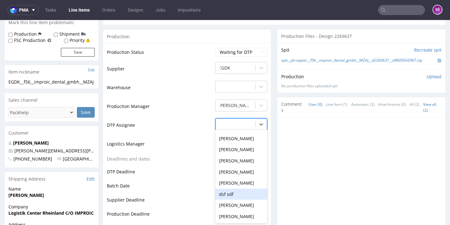
scroll to position [253, 0]
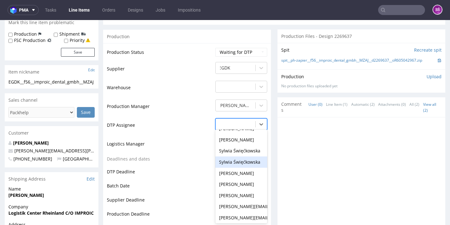
click at [236, 160] on div "Sylwia Święćkowska" at bounding box center [241, 161] width 52 height 11
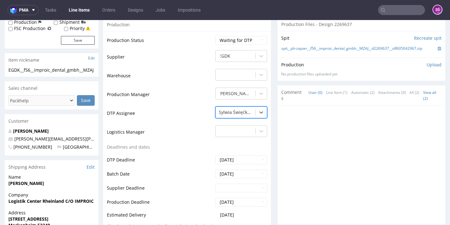
scroll to position [212, 0]
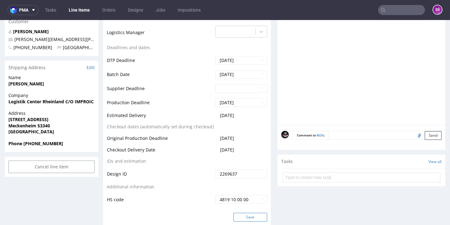
click at [242, 215] on button "Save" at bounding box center [251, 217] width 34 height 9
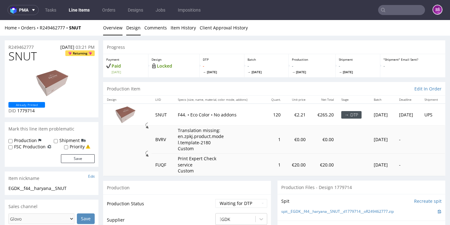
click at [135, 29] on link "Design" at bounding box center [133, 27] width 14 height 15
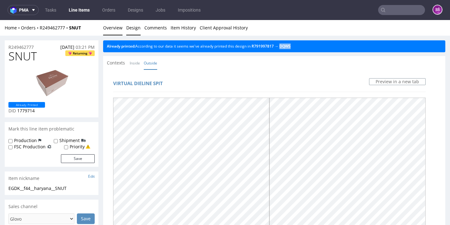
click at [108, 23] on link "Overview" at bounding box center [112, 27] width 19 height 15
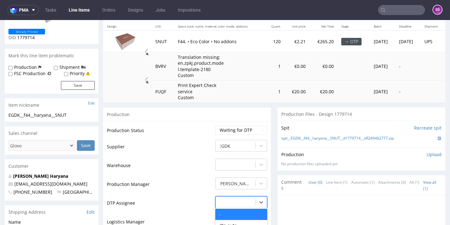
click at [244, 199] on div "- selected, 1 of 31. 31 results available. Use Up and Down to choose options, p…" at bounding box center [241, 200] width 52 height 9
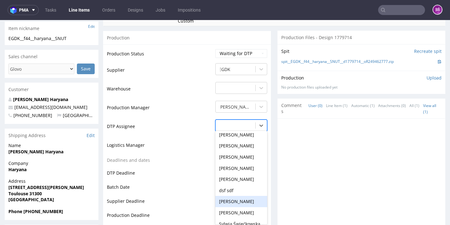
scroll to position [193, 0]
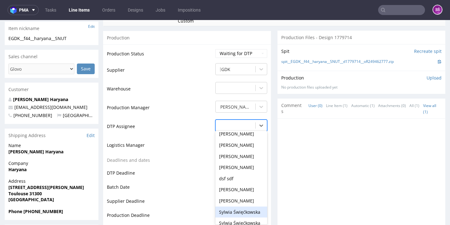
click at [241, 206] on div "Sylwia Święćkowska" at bounding box center [241, 211] width 52 height 11
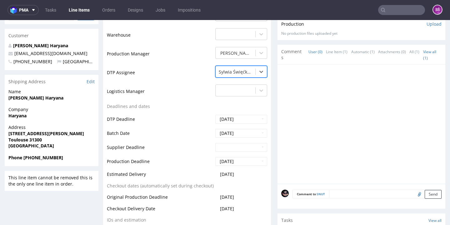
scroll to position [260, 0]
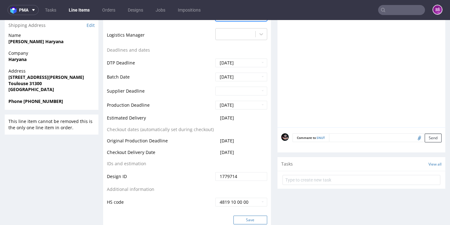
click at [243, 215] on button "Save" at bounding box center [251, 219] width 34 height 9
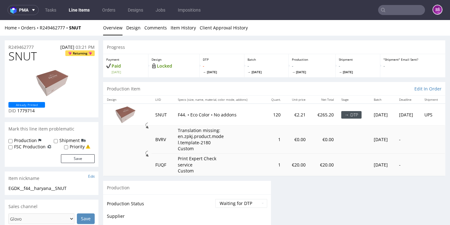
scroll to position [0, 0]
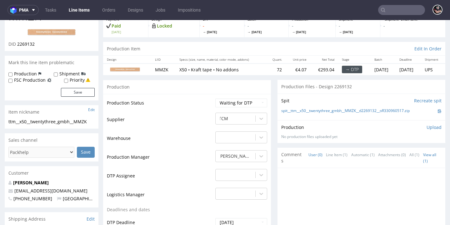
scroll to position [89, 0]
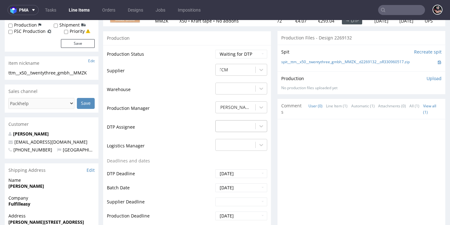
click at [256, 126] on div at bounding box center [261, 125] width 11 height 11
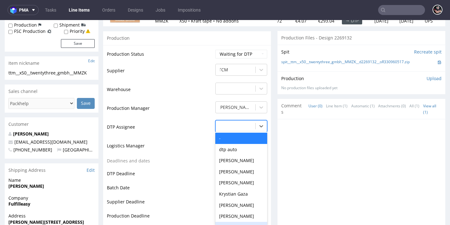
scroll to position [205, 0]
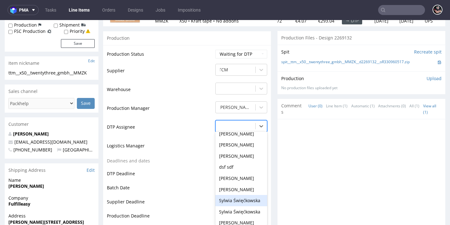
click at [241, 195] on div "Sylwia Święćkowska" at bounding box center [241, 200] width 52 height 11
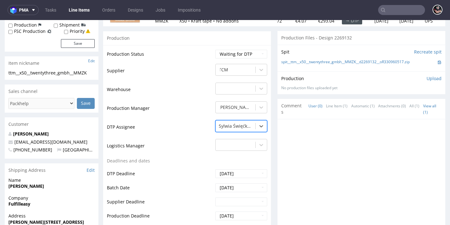
scroll to position [207, 0]
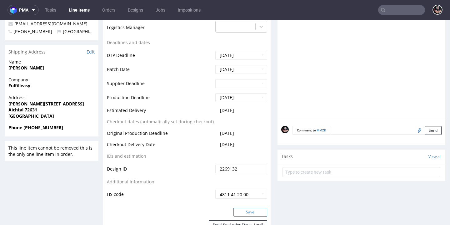
click at [240, 209] on button "Save" at bounding box center [251, 212] width 34 height 9
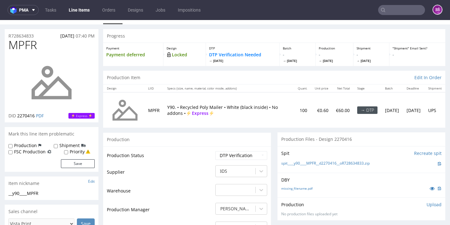
scroll to position [39, 0]
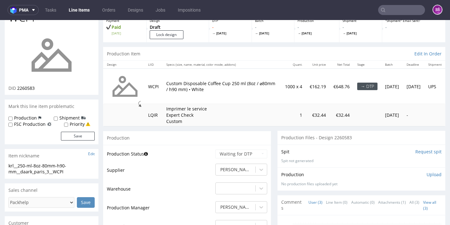
scroll to position [157, 0]
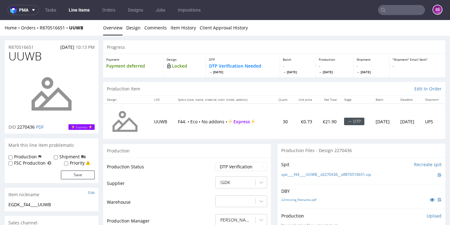
scroll to position [46, 0]
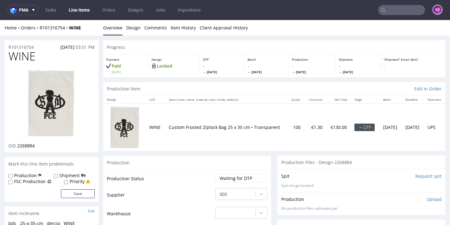
click at [58, 83] on img at bounding box center [52, 103] width 50 height 69
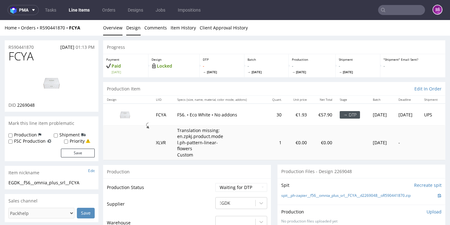
click at [127, 26] on link "Design" at bounding box center [133, 27] width 14 height 15
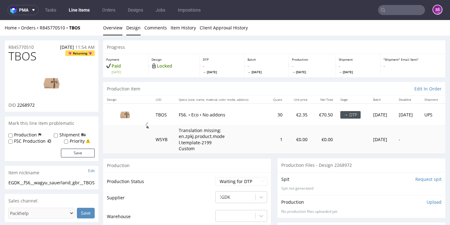
click at [132, 28] on link "Design" at bounding box center [133, 27] width 14 height 15
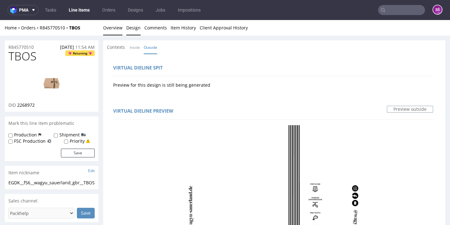
click at [122, 32] on link "Overview" at bounding box center [112, 27] width 19 height 15
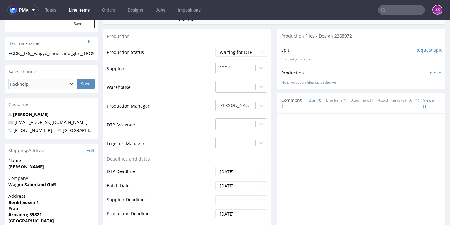
scroll to position [202, 0]
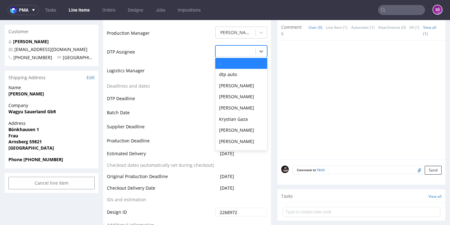
click at [228, 55] on div at bounding box center [235, 52] width 33 height 8
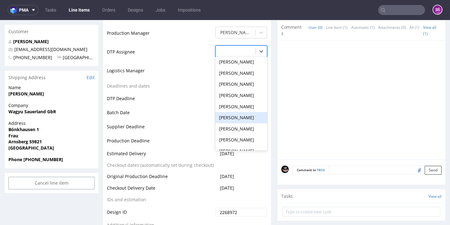
scroll to position [244, 0]
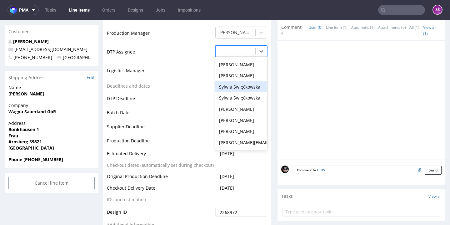
click at [232, 93] on div "Sylwia Święćkowska" at bounding box center [241, 86] width 52 height 11
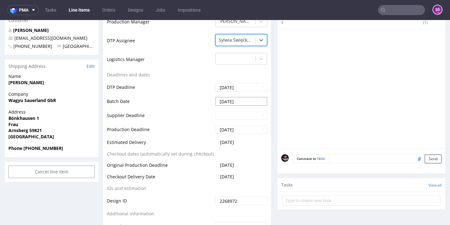
scroll to position [311, 0]
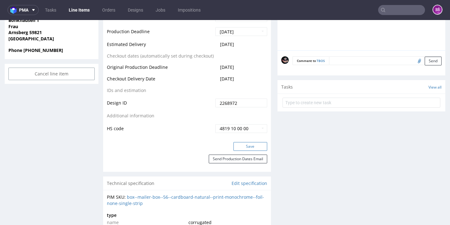
click at [240, 151] on button "Save" at bounding box center [251, 146] width 34 height 9
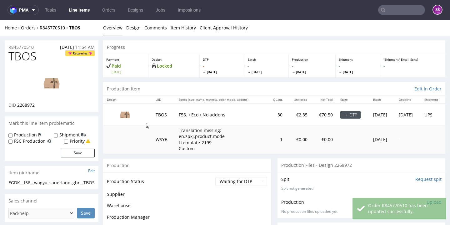
scroll to position [20, 0]
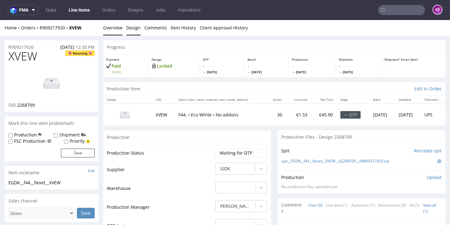
click at [131, 23] on link "Design" at bounding box center [133, 27] width 14 height 15
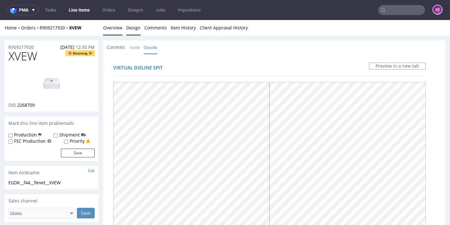
click at [111, 26] on link "Overview" at bounding box center [112, 27] width 19 height 15
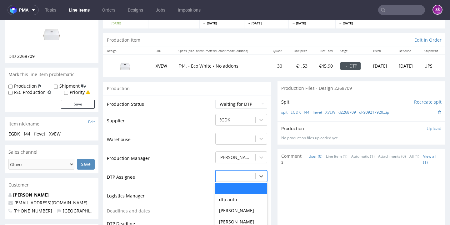
click at [237, 176] on div "- selected, 1 of 31. 31 results available. Use Up and Down to choose options, p…" at bounding box center [241, 174] width 52 height 9
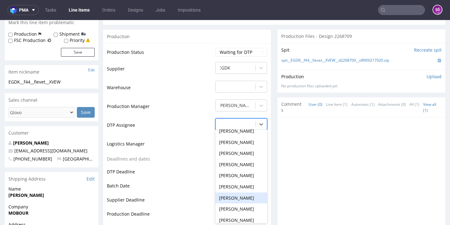
scroll to position [211, 0]
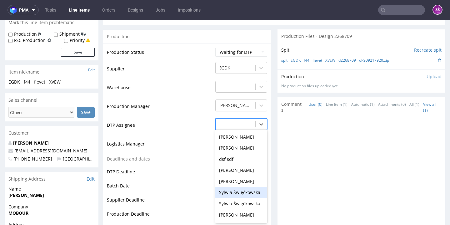
click at [235, 187] on div "Sylwia Święćkowska" at bounding box center [241, 192] width 52 height 11
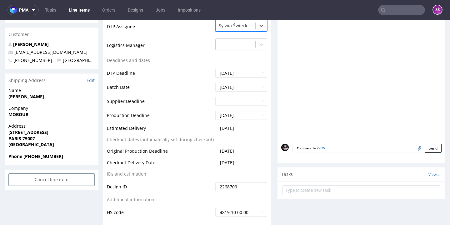
scroll to position [247, 0]
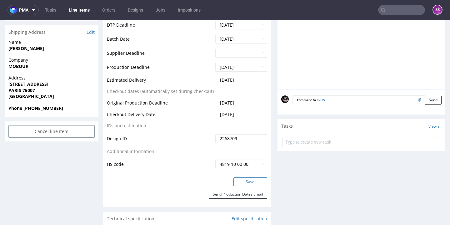
click at [241, 178] on button "Save" at bounding box center [251, 181] width 34 height 9
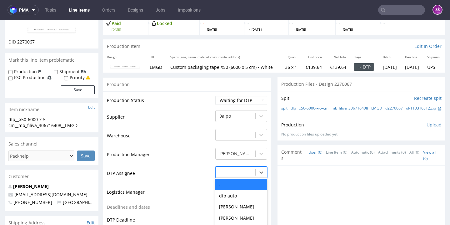
click at [235, 175] on div "- selected, 1 of 31. 31 results available. Use Up and Down to choose options, p…" at bounding box center [241, 170] width 52 height 9
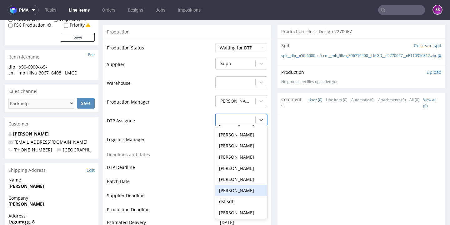
scroll to position [253, 0]
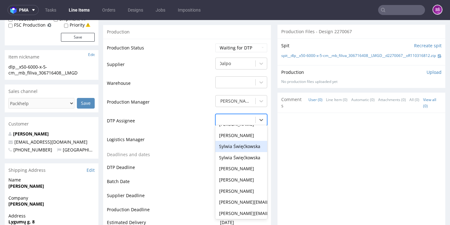
click at [233, 149] on div "Sylwia Święćkowska" at bounding box center [241, 146] width 52 height 11
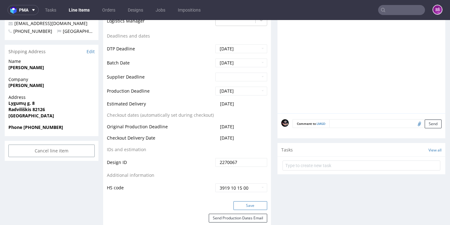
click at [239, 205] on button "Save" at bounding box center [251, 205] width 34 height 9
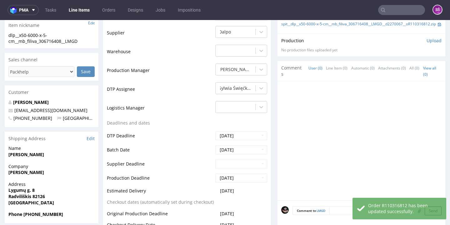
scroll to position [0, 0]
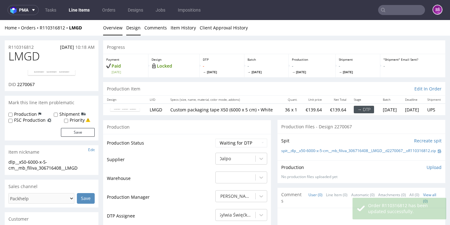
click at [126, 27] on link "Design" at bounding box center [133, 27] width 14 height 15
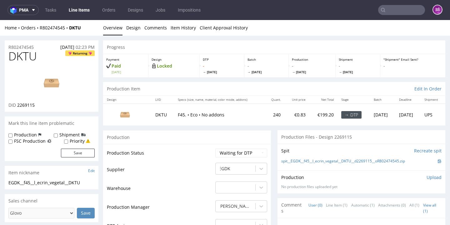
scroll to position [48, 0]
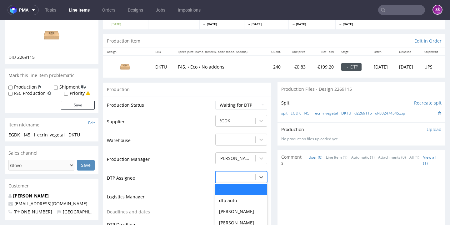
click at [233, 177] on div "- selected, 1 of 31. 31 results available. Use Up and Down to choose options, p…" at bounding box center [241, 175] width 52 height 9
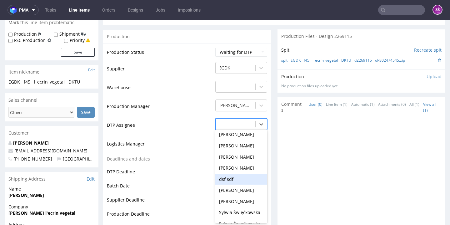
scroll to position [253, 0]
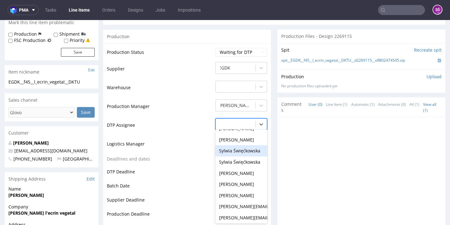
click at [235, 146] on div "Sylwia Święćkowska" at bounding box center [241, 150] width 52 height 11
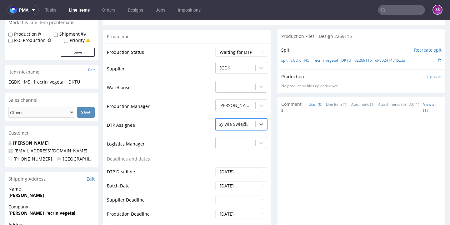
scroll to position [210, 0]
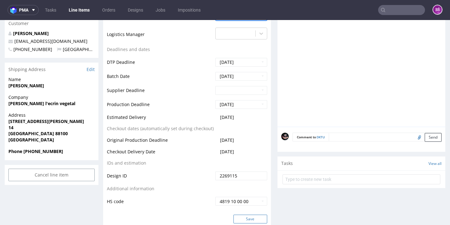
click at [239, 215] on button "Save" at bounding box center [251, 219] width 34 height 9
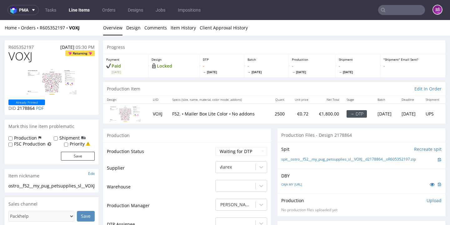
click at [123, 30] on li "Overview" at bounding box center [114, 28] width 23 height 6
click at [126, 30] on link "Design" at bounding box center [133, 27] width 14 height 15
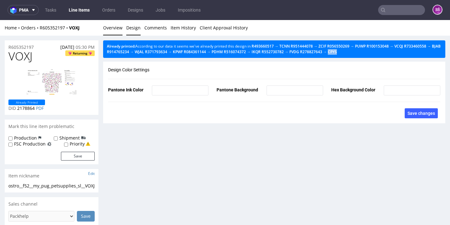
click at [116, 32] on link "Overview" at bounding box center [112, 27] width 19 height 15
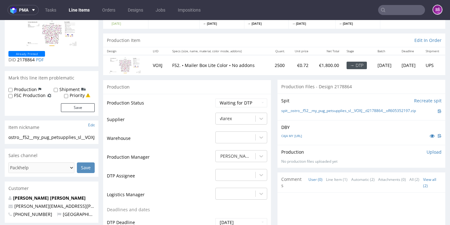
scroll to position [93, 0]
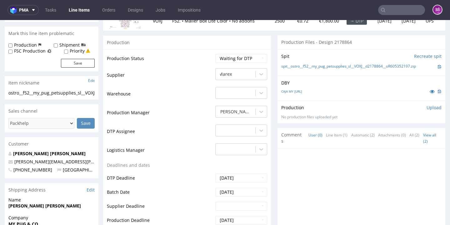
click at [241, 136] on td "-" at bounding box center [240, 133] width 53 height 19
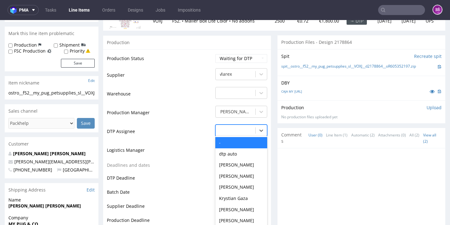
click at [238, 133] on div "- selected, 1 of 31. 31 results available. Use Up and Down to choose options, p…" at bounding box center [241, 128] width 52 height 9
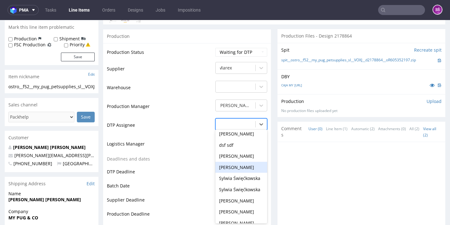
scroll to position [253, 0]
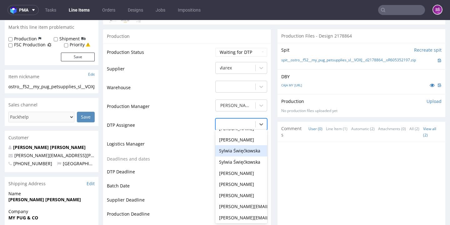
click at [237, 145] on div "Sylwia Święćkowska" at bounding box center [241, 150] width 52 height 11
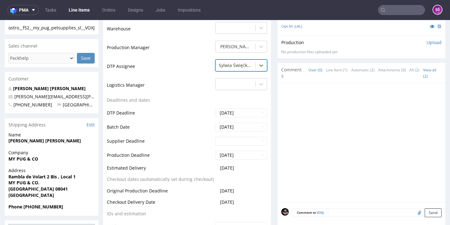
scroll to position [225, 0]
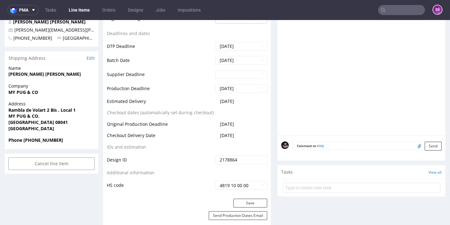
click at [240, 196] on div "Production Status Waiting for Artwork Waiting for Diecut Waiting for Mockup Wai…" at bounding box center [187, 58] width 168 height 281
click at [240, 200] on button "Save" at bounding box center [251, 203] width 34 height 9
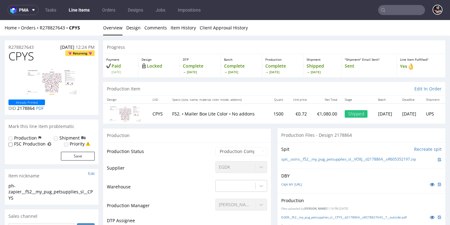
scroll to position [40, 0]
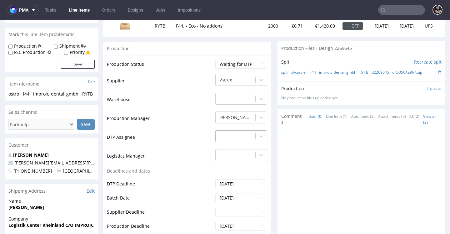
click at [227, 135] on div at bounding box center [235, 136] width 33 height 8
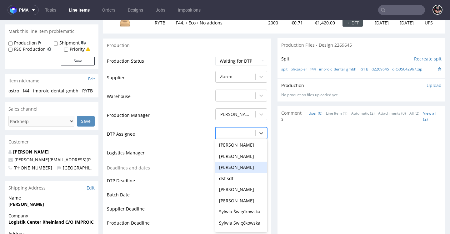
scroll to position [253, 0]
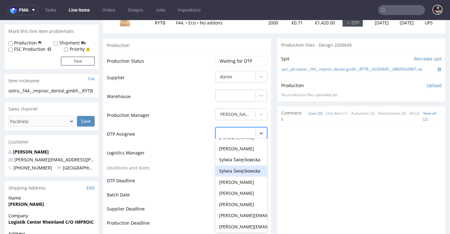
click at [233, 165] on div "Sylwia Święćkowska" at bounding box center [241, 170] width 52 height 11
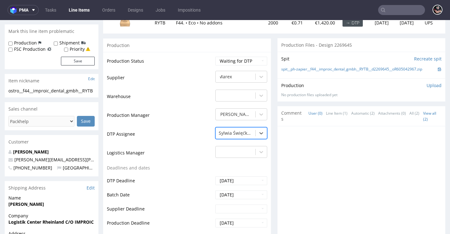
scroll to position [213, 0]
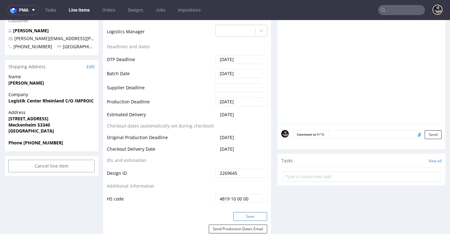
click at [244, 212] on button "Save" at bounding box center [251, 216] width 34 height 9
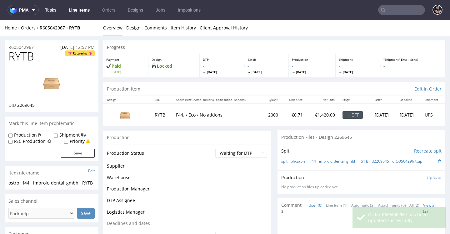
scroll to position [214, 0]
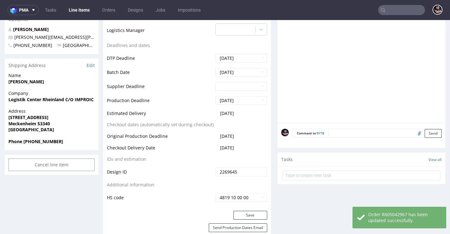
click at [84, 11] on link "Line Items" at bounding box center [79, 10] width 28 height 10
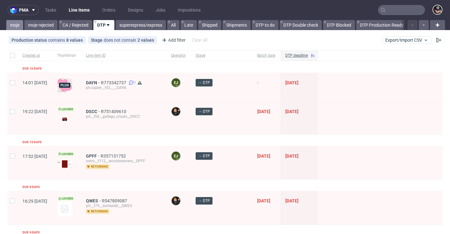
click at [17, 26] on link "moje" at bounding box center [14, 25] width 17 height 10
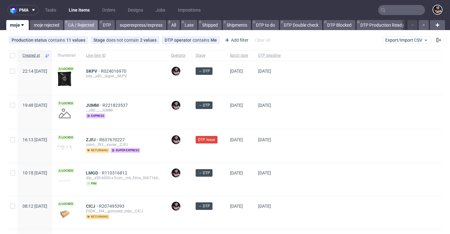
click at [78, 23] on link "CA / Rejected" at bounding box center [80, 25] width 33 height 10
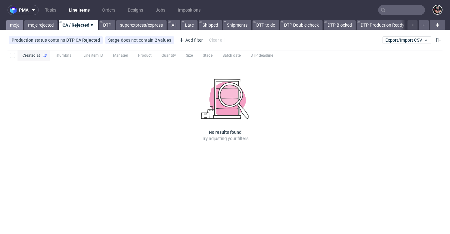
click at [15, 24] on link "moje" at bounding box center [14, 25] width 17 height 10
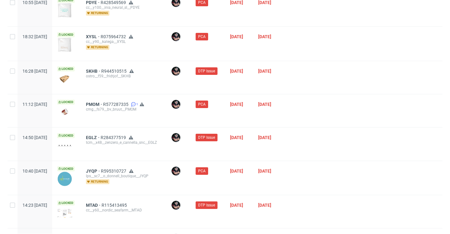
scroll to position [684, 0]
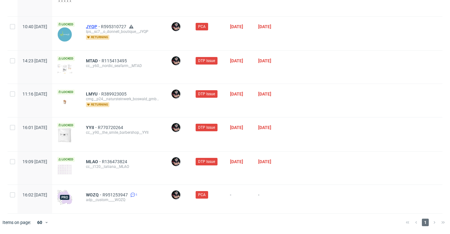
click at [101, 25] on span "JYQP" at bounding box center [93, 26] width 15 height 5
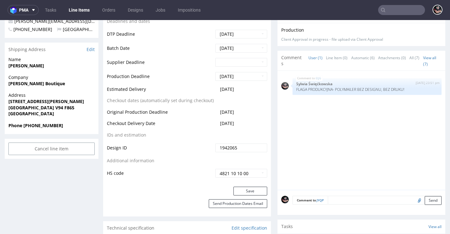
scroll to position [371, 0]
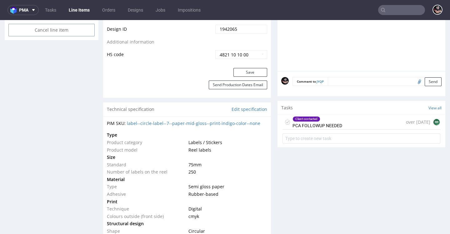
click at [334, 119] on div "Client contacted PCA FOLLOWUP NEEDED" at bounding box center [318, 122] width 50 height 14
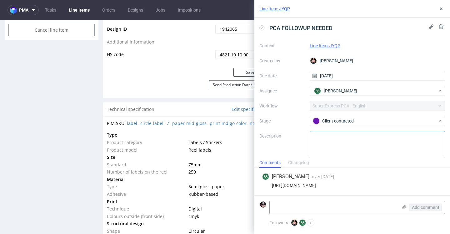
scroll to position [8, 0]
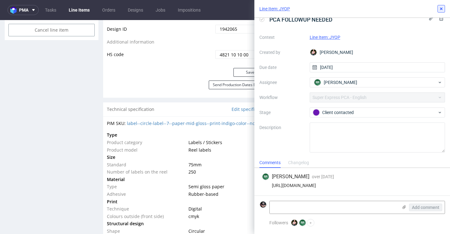
click at [440, 8] on icon at bounding box center [441, 8] width 5 height 5
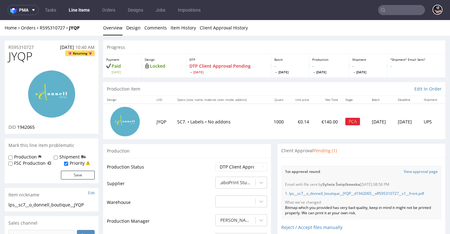
click at [92, 7] on link "Line Items" at bounding box center [79, 10] width 28 height 10
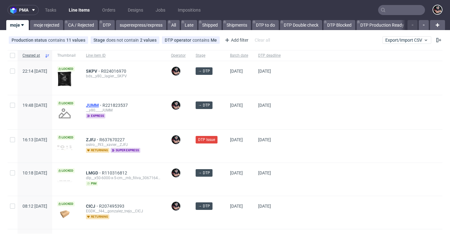
click at [103, 107] on span "JUMM" at bounding box center [94, 105] width 17 height 5
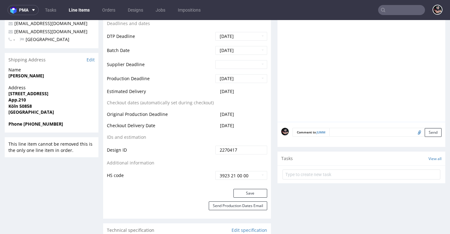
scroll to position [130, 0]
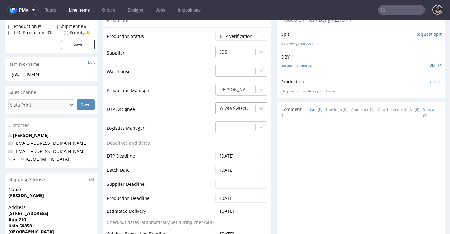
click at [256, 106] on div at bounding box center [261, 108] width 11 height 11
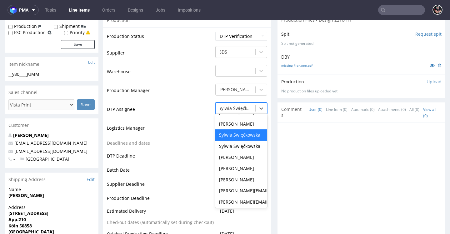
scroll to position [0, 0]
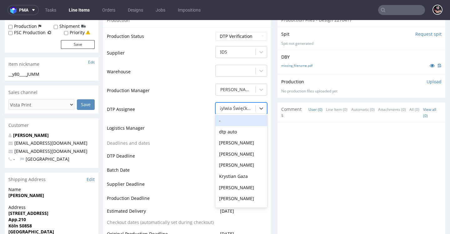
click at [237, 121] on div "-" at bounding box center [241, 120] width 52 height 11
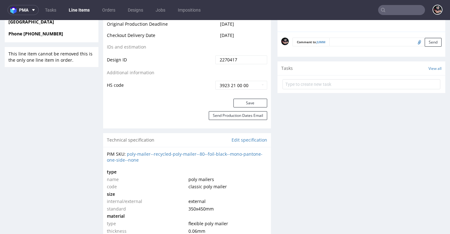
scroll to position [394, 0]
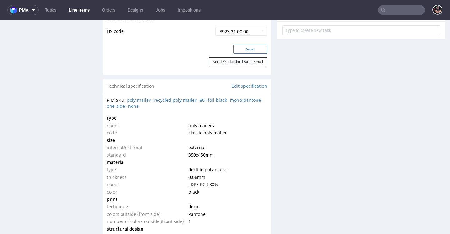
click at [241, 50] on button "Save" at bounding box center [251, 49] width 34 height 9
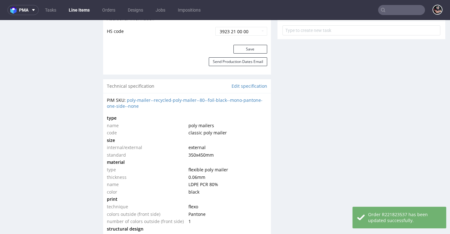
scroll to position [0, 0]
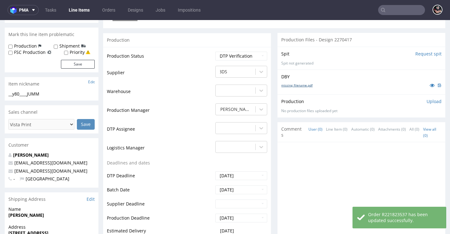
click at [290, 85] on link "missing_filename.pdf" at bounding box center [296, 85] width 31 height 4
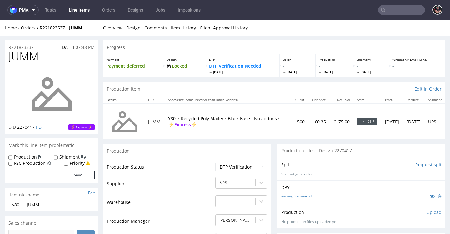
click at [82, 13] on link "Line Items" at bounding box center [79, 10] width 28 height 10
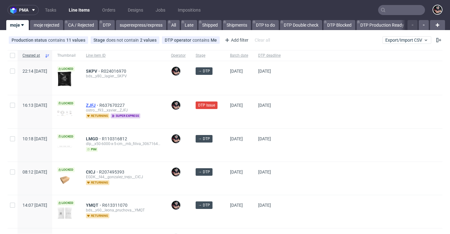
click at [99, 104] on span "ZJFJ" at bounding box center [92, 105] width 13 height 5
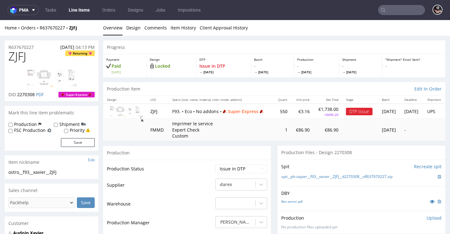
click at [85, 15] on nav "pma Tasks Line Items Orders Designs Jobs Impositions" at bounding box center [225, 10] width 450 height 20
click at [85, 13] on link "Line Items" at bounding box center [79, 10] width 28 height 10
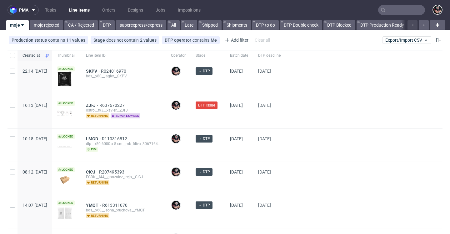
scroll to position [7, 0]
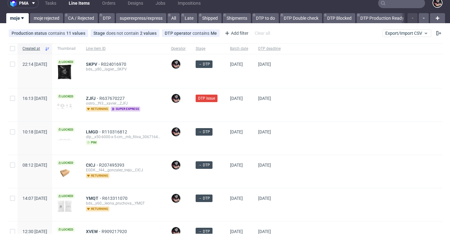
click at [104, 62] on div "SKPV R024016970 bds__y80__lagier__SKPV" at bounding box center [123, 71] width 85 height 34
click at [101, 63] on span "SKPV" at bounding box center [93, 64] width 15 height 5
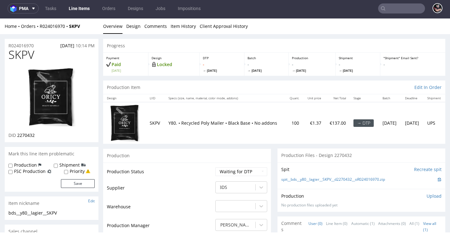
click at [20, 59] on span "SKPV" at bounding box center [21, 54] width 26 height 13
copy span "SKPV"
click at [134, 27] on link "Design" at bounding box center [133, 25] width 14 height 15
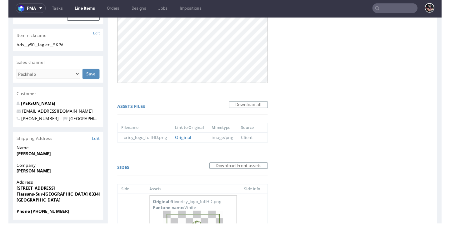
scroll to position [254, 0]
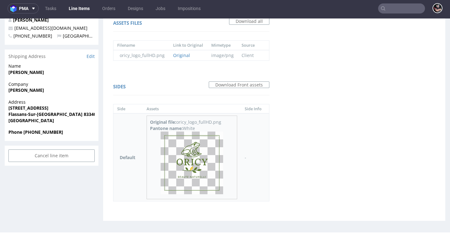
click at [200, 156] on img at bounding box center [192, 162] width 63 height 63
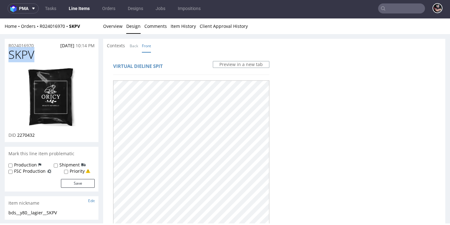
scroll to position [0, 0]
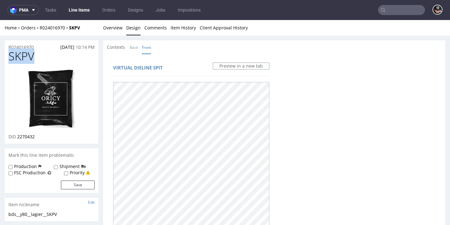
click at [21, 55] on span "SKPV" at bounding box center [21, 56] width 26 height 13
click at [113, 28] on link "Overview" at bounding box center [112, 27] width 19 height 15
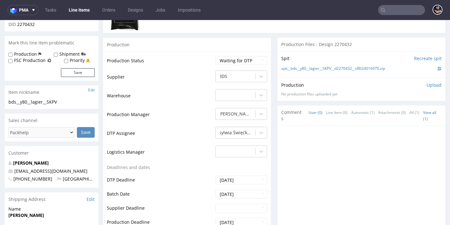
scroll to position [58, 0]
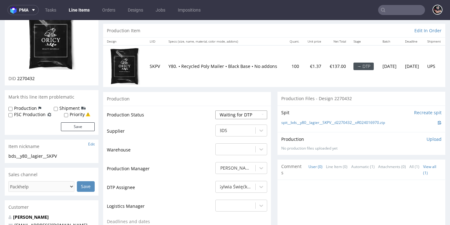
select select "dtp_production_ready"
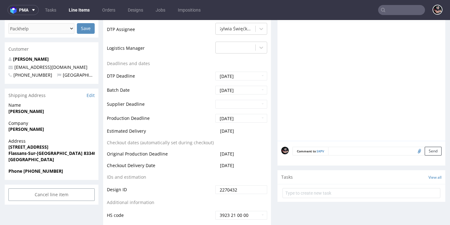
scroll to position [266, 0]
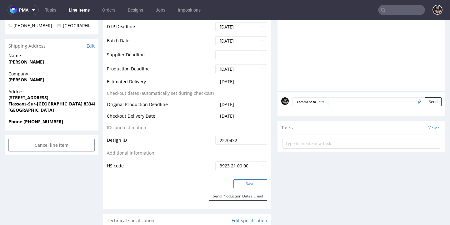
click at [245, 182] on button "Save" at bounding box center [251, 183] width 34 height 9
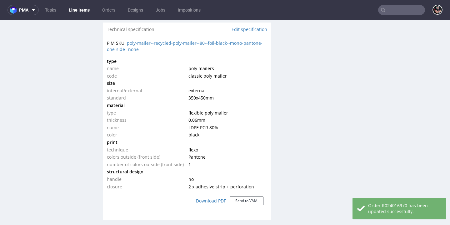
scroll to position [0, 0]
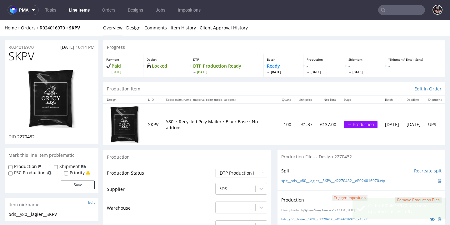
click at [74, 12] on link "Line Items" at bounding box center [79, 10] width 28 height 10
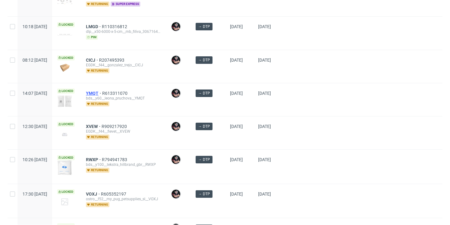
scroll to position [114, 0]
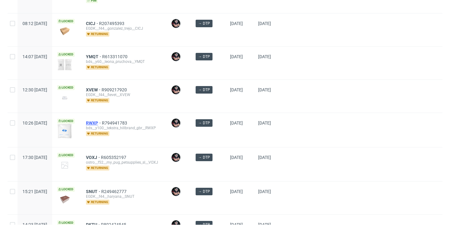
click at [102, 123] on span "RWXP" at bounding box center [94, 122] width 16 height 5
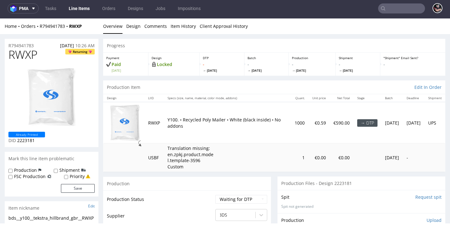
click at [23, 53] on span "RWXP" at bounding box center [22, 54] width 29 height 13
copy span "RWXP"
click at [133, 26] on link "Design" at bounding box center [133, 25] width 14 height 15
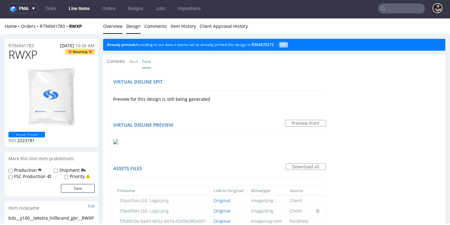
click at [108, 26] on link "Overview" at bounding box center [112, 25] width 19 height 15
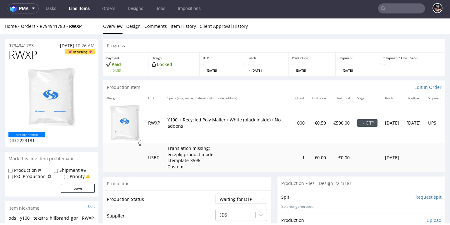
click at [416, 194] on input "Request spit" at bounding box center [429, 197] width 26 height 6
click at [31, 58] on span "RWXP" at bounding box center [22, 54] width 29 height 13
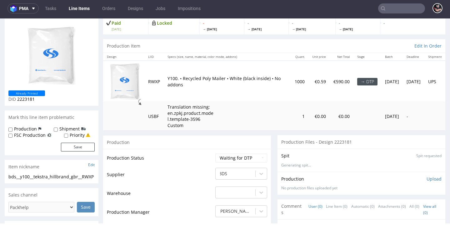
click at [51, 177] on div "bds__y100__tekstra_hillbrand_gbr__RWXP" at bounding box center [51, 177] width 86 height 6
copy div "bds__y100__tekstra_hillbrand_gbr__RWXP"
click at [27, 98] on span "2223181" at bounding box center [26, 99] width 18 height 6
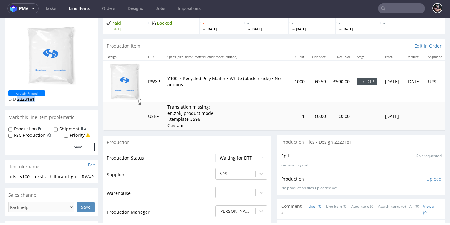
copy span "2223181"
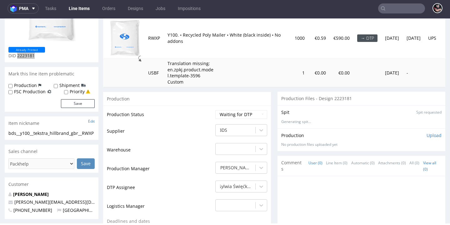
scroll to position [0, 0]
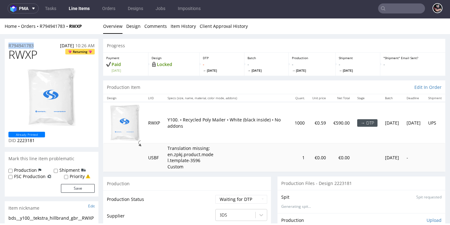
drag, startPoint x: 21, startPoint y: 45, endPoint x: -3, endPoint y: 46, distance: 23.5
copy p "R794941783"
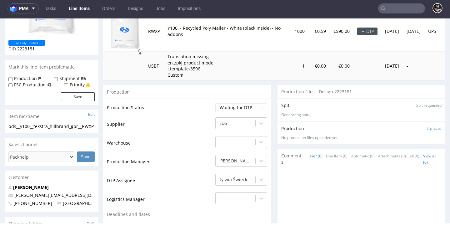
click at [427, 127] on p "Upload" at bounding box center [434, 128] width 15 height 6
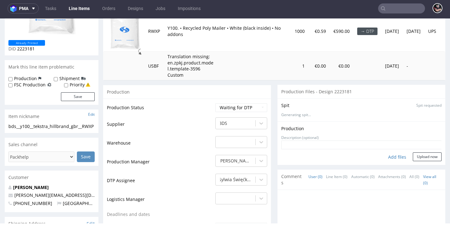
click at [387, 152] on div "Add files" at bounding box center [397, 156] width 31 height 9
type input "C:\fakepath\bds__y100__tekstra_hillbrand_gbr__RWXP__d2223181__oR794941783.pdf"
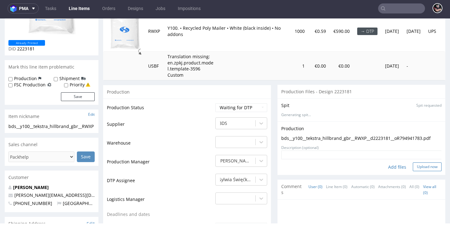
click at [413, 165] on button "Upload now" at bounding box center [427, 166] width 29 height 9
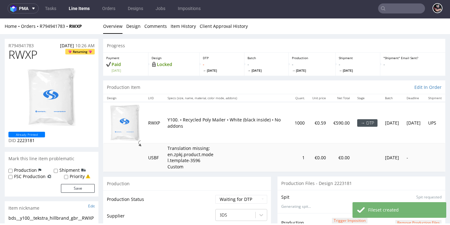
scroll to position [110, 0]
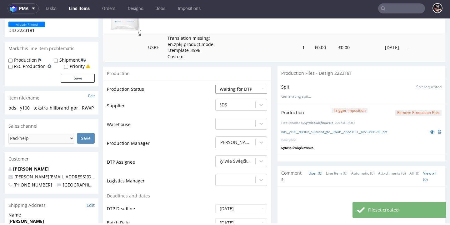
select select "dtp_production_ready"
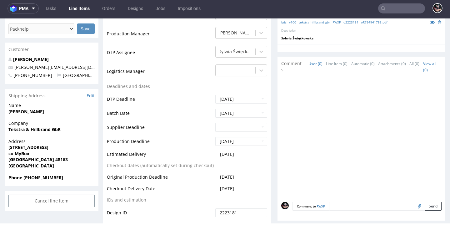
scroll to position [262, 0]
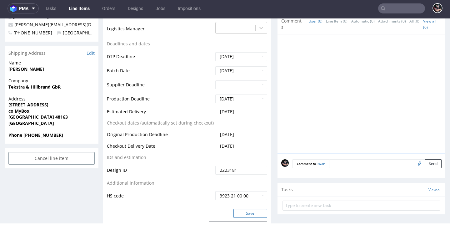
click at [240, 212] on button "Save" at bounding box center [251, 213] width 34 height 9
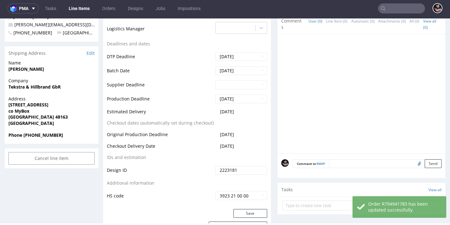
click at [73, 11] on link "Line Items" at bounding box center [79, 8] width 28 height 10
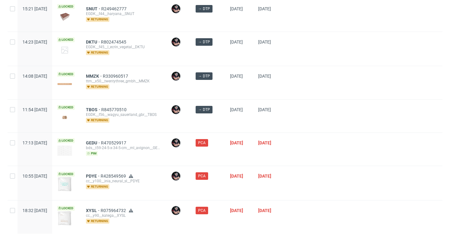
scroll to position [274, 0]
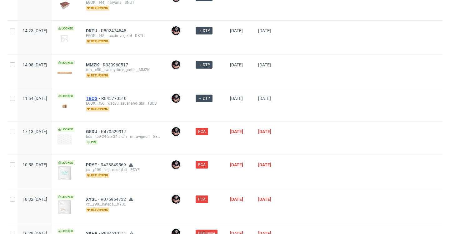
click at [101, 97] on span "TBOS" at bounding box center [93, 98] width 15 height 5
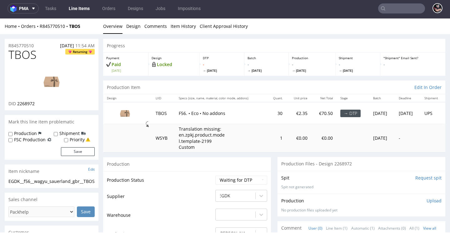
click at [27, 51] on span "TBOS" at bounding box center [22, 54] width 28 height 13
copy span "TBOS"
click at [27, 104] on span "2268972" at bounding box center [26, 103] width 18 height 6
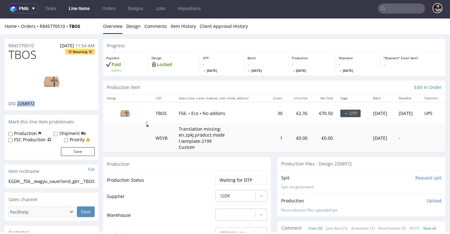
copy span "2268972"
click at [136, 29] on link "Design" at bounding box center [133, 25] width 14 height 15
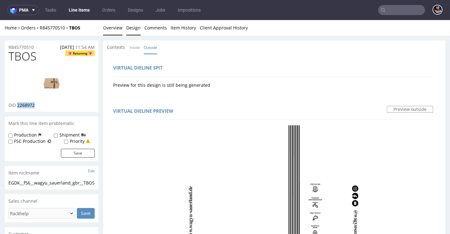
click at [115, 31] on link "Overview" at bounding box center [112, 27] width 19 height 15
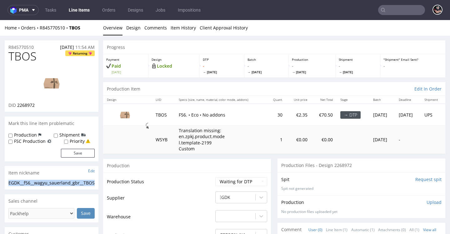
drag, startPoint x: 8, startPoint y: 182, endPoint x: 93, endPoint y: 182, distance: 84.8
click at [93, 182] on div "EGDK__f56__wagyu_sauerland_gbr__TBOS" at bounding box center [51, 183] width 86 height 6
copy div "EGDK__f56__wagyu_sauerland_gbr__TBOS"
click at [29, 104] on span "2268972" at bounding box center [26, 105] width 18 height 6
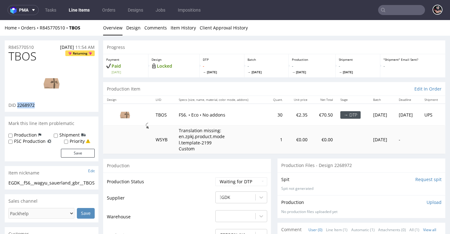
copy span "2268972"
drag, startPoint x: 35, startPoint y: 45, endPoint x: 8, endPoint y: 46, distance: 26.9
click at [8, 46] on div "R845770510 01.10.2025 11:54 AM" at bounding box center [52, 45] width 94 height 10
copy p "R845770510"
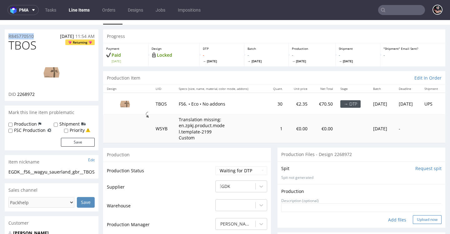
click at [416, 216] on button "Upload now" at bounding box center [427, 219] width 29 height 9
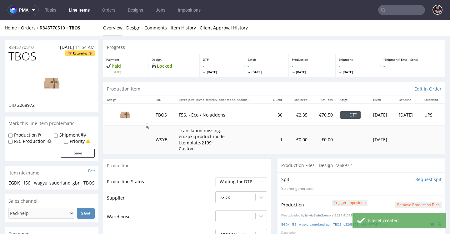
scroll to position [127, 0]
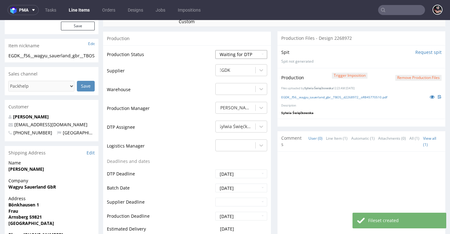
select select "dtp_production_ready"
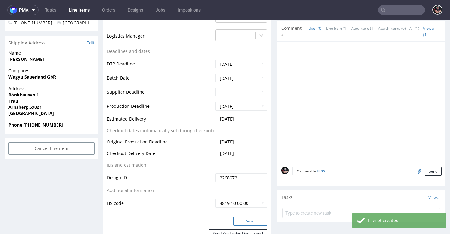
scroll to position [306, 0]
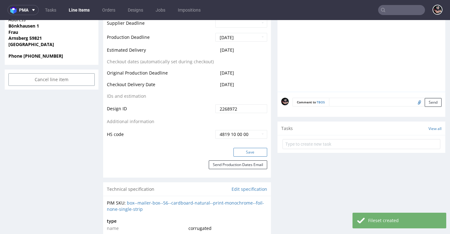
click at [243, 149] on button "Save" at bounding box center [251, 152] width 34 height 9
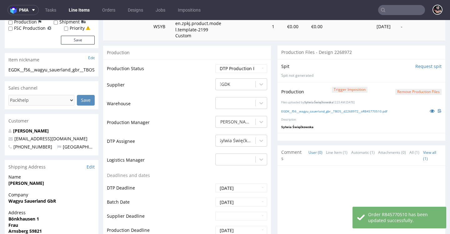
scroll to position [7, 0]
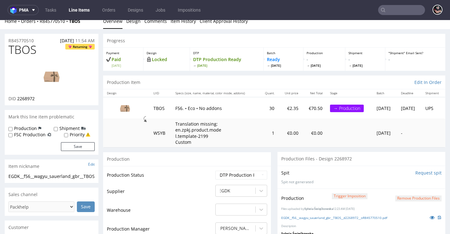
click at [88, 9] on link "Line Items" at bounding box center [79, 10] width 28 height 10
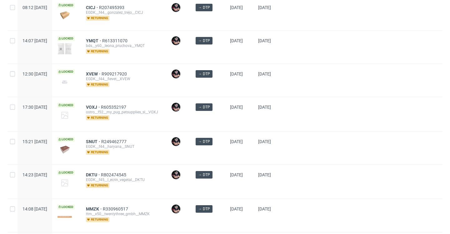
scroll to position [169, 0]
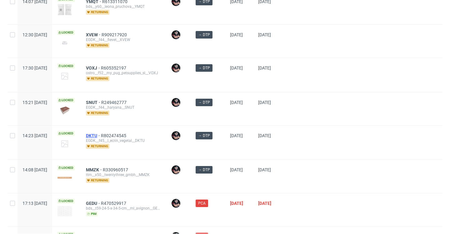
click at [101, 134] on span "DKTU" at bounding box center [93, 135] width 15 height 5
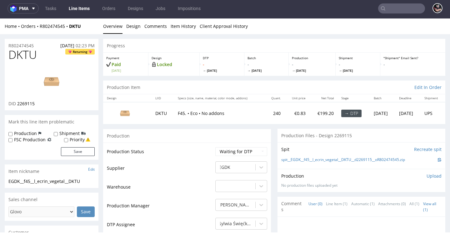
scroll to position [42, 0]
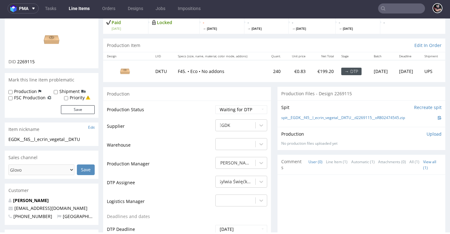
click at [32, 64] on span "2269115" at bounding box center [26, 61] width 18 height 6
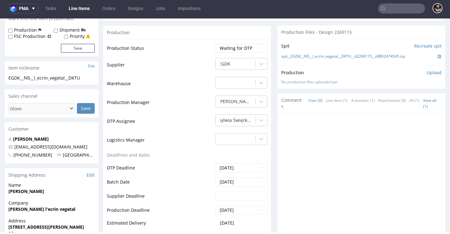
scroll to position [49, 0]
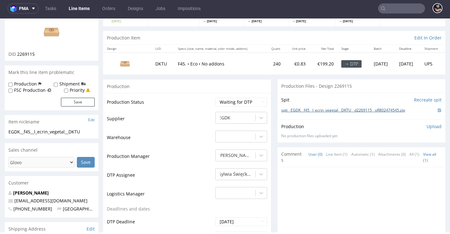
click at [298, 113] on link "spit__EGDK__f45__l_ecrin_vegetal__DKTU__d2269115__oR802474545.zip" at bounding box center [343, 110] width 124 height 5
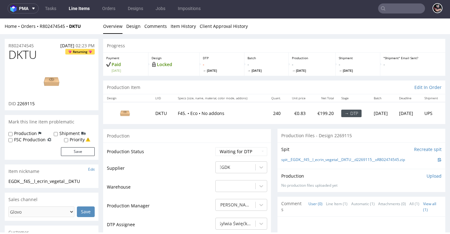
scroll to position [0, 0]
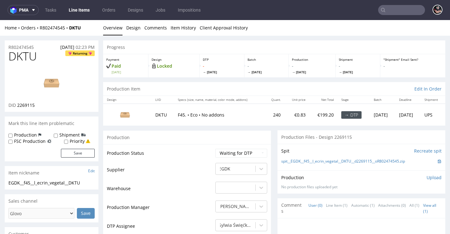
click at [28, 53] on span "DKTU" at bounding box center [22, 56] width 28 height 13
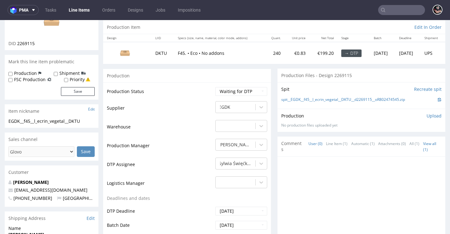
scroll to position [108, 0]
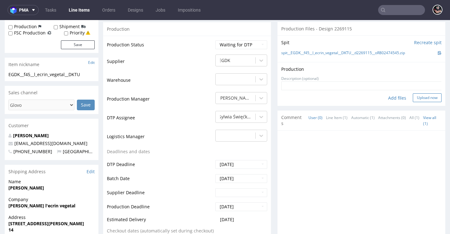
click at [413, 102] on button "Upload now" at bounding box center [427, 97] width 29 height 9
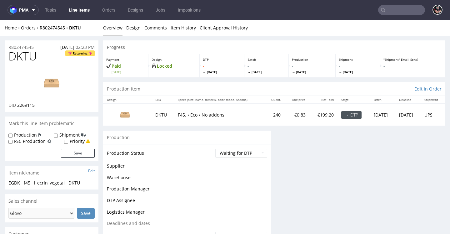
scroll to position [0, 0]
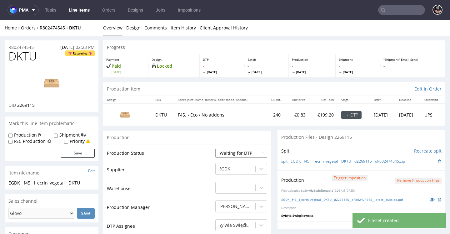
select select "dtp_production_ready"
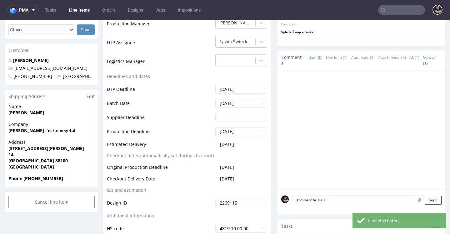
scroll to position [293, 0]
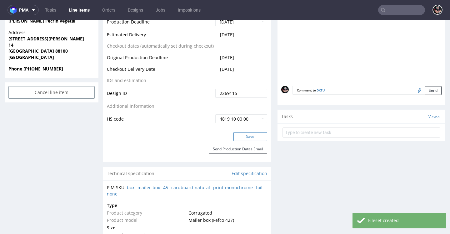
click at [248, 141] on button "Save" at bounding box center [251, 136] width 34 height 9
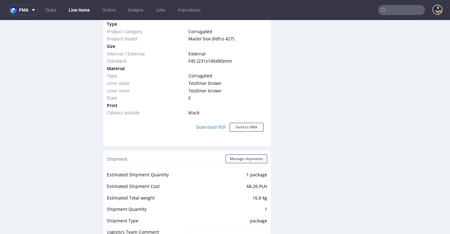
scroll to position [0, 0]
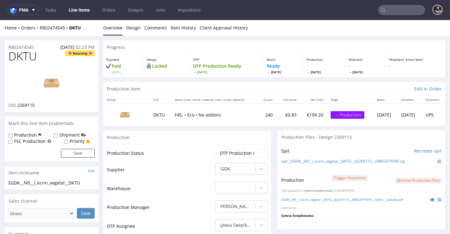
click at [82, 10] on link "Line Items" at bounding box center [79, 10] width 28 height 10
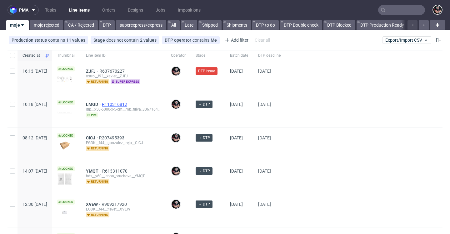
scroll to position [8, 0]
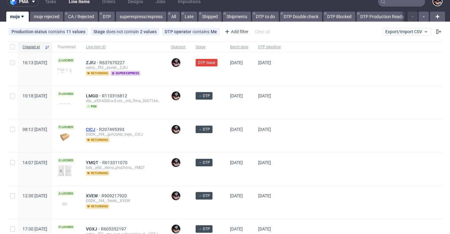
click at [99, 130] on span "CICJ" at bounding box center [92, 129] width 13 height 5
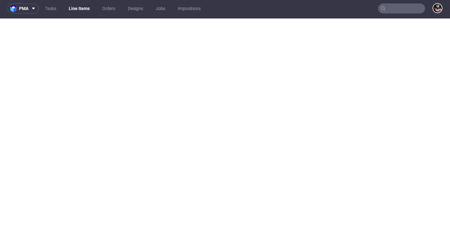
scroll to position [2, 0]
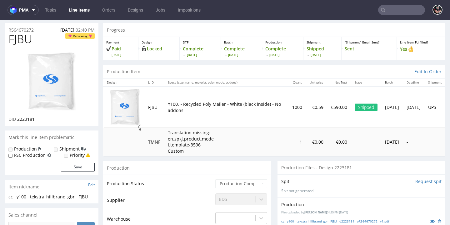
scroll to position [129, 0]
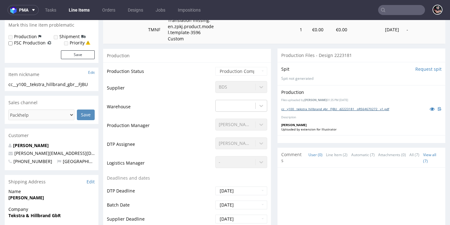
click at [309, 107] on link "cc__y100__tekstra_hillbrand_gbr__FJBU__d2223181__oR564670272__v1.pdf" at bounding box center [335, 109] width 108 height 4
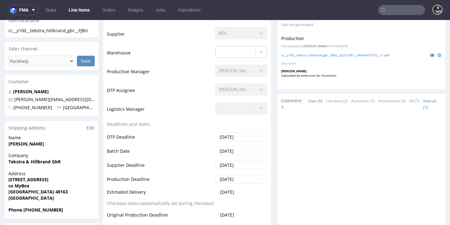
scroll to position [136, 0]
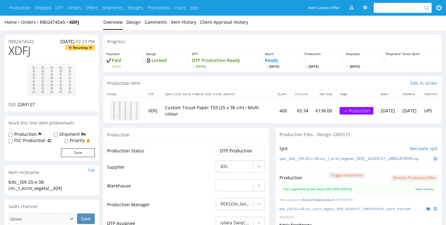
scroll to position [37, 0]
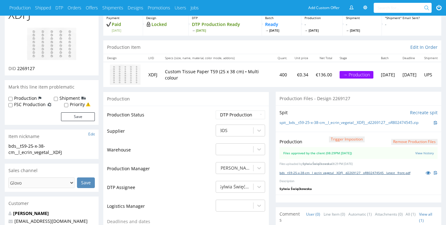
click at [310, 175] on link "bds__t59-25-x-38-cm__l_ecrin_vegetal__XDFJ__d2269127__oR802474545__latest__fron…" at bounding box center [344, 172] width 131 height 4
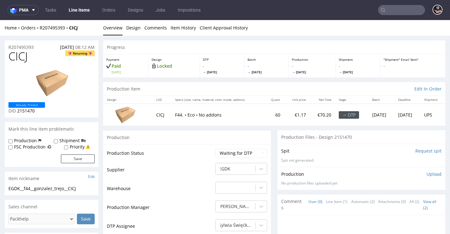
scroll to position [8, 0]
